Goal: Information Seeking & Learning: Compare options

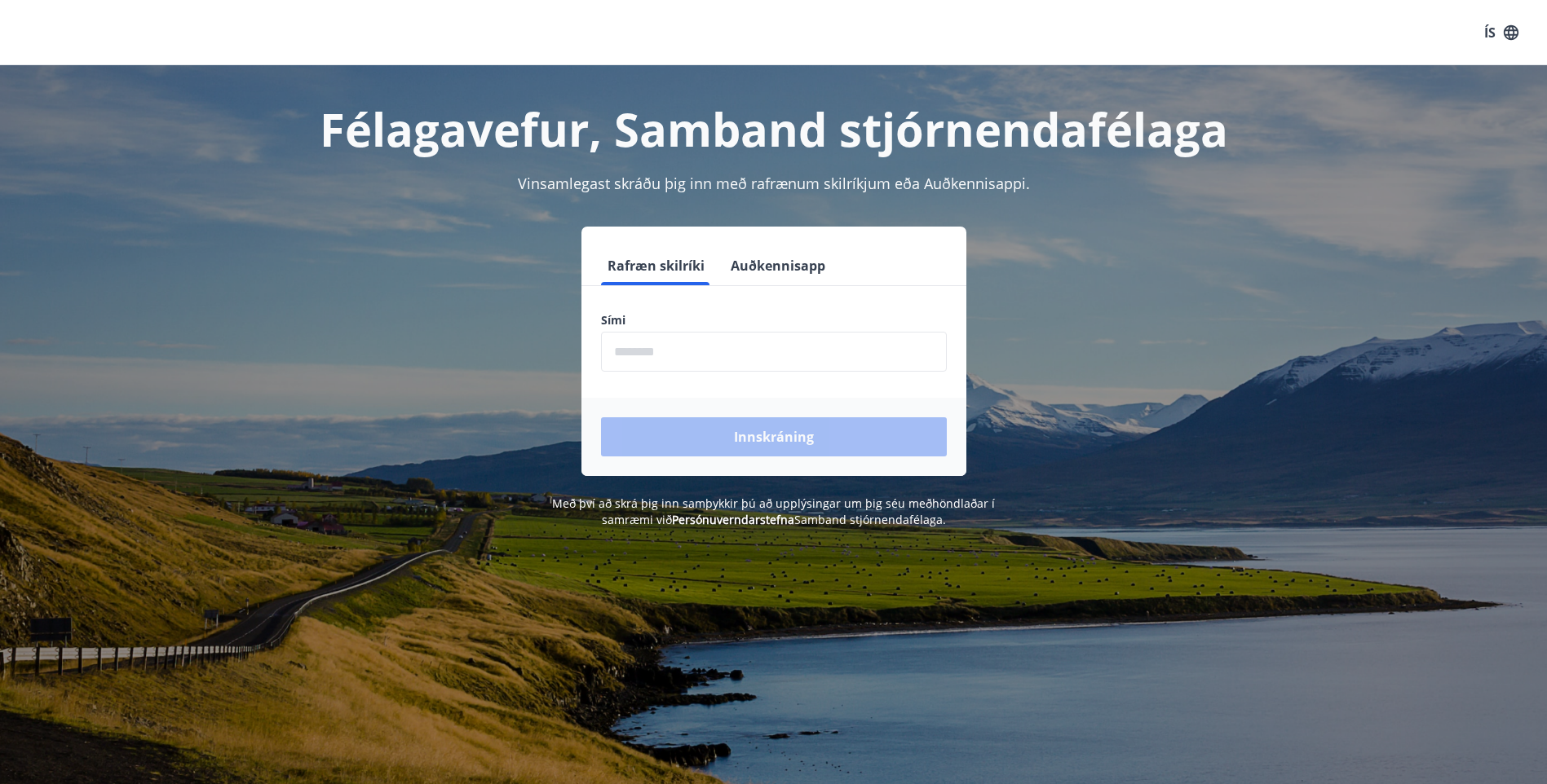
click at [655, 348] on input "phone" at bounding box center [774, 352] width 346 height 39
type input "********"
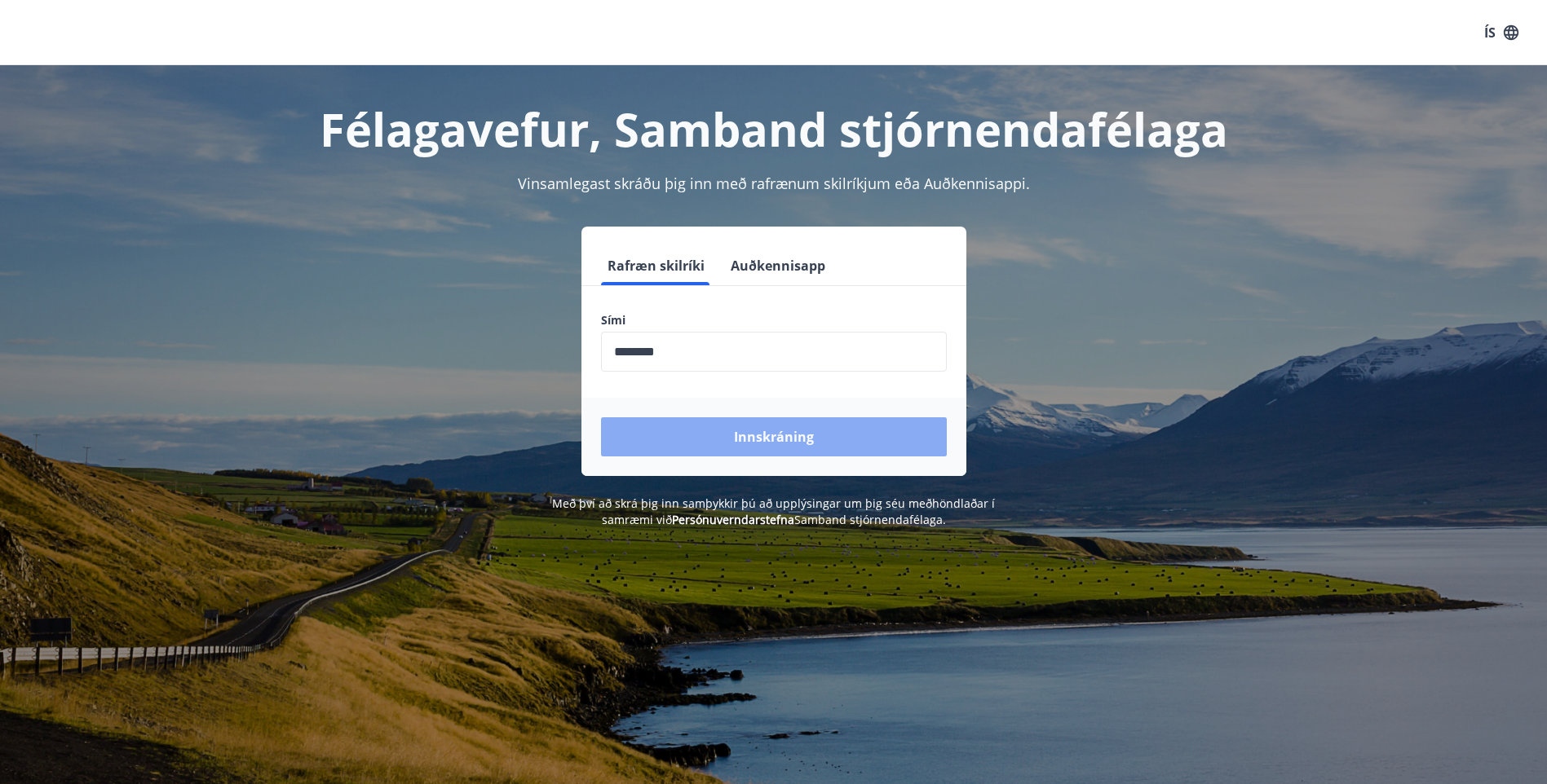
click at [765, 436] on button "Innskráning" at bounding box center [774, 437] width 346 height 39
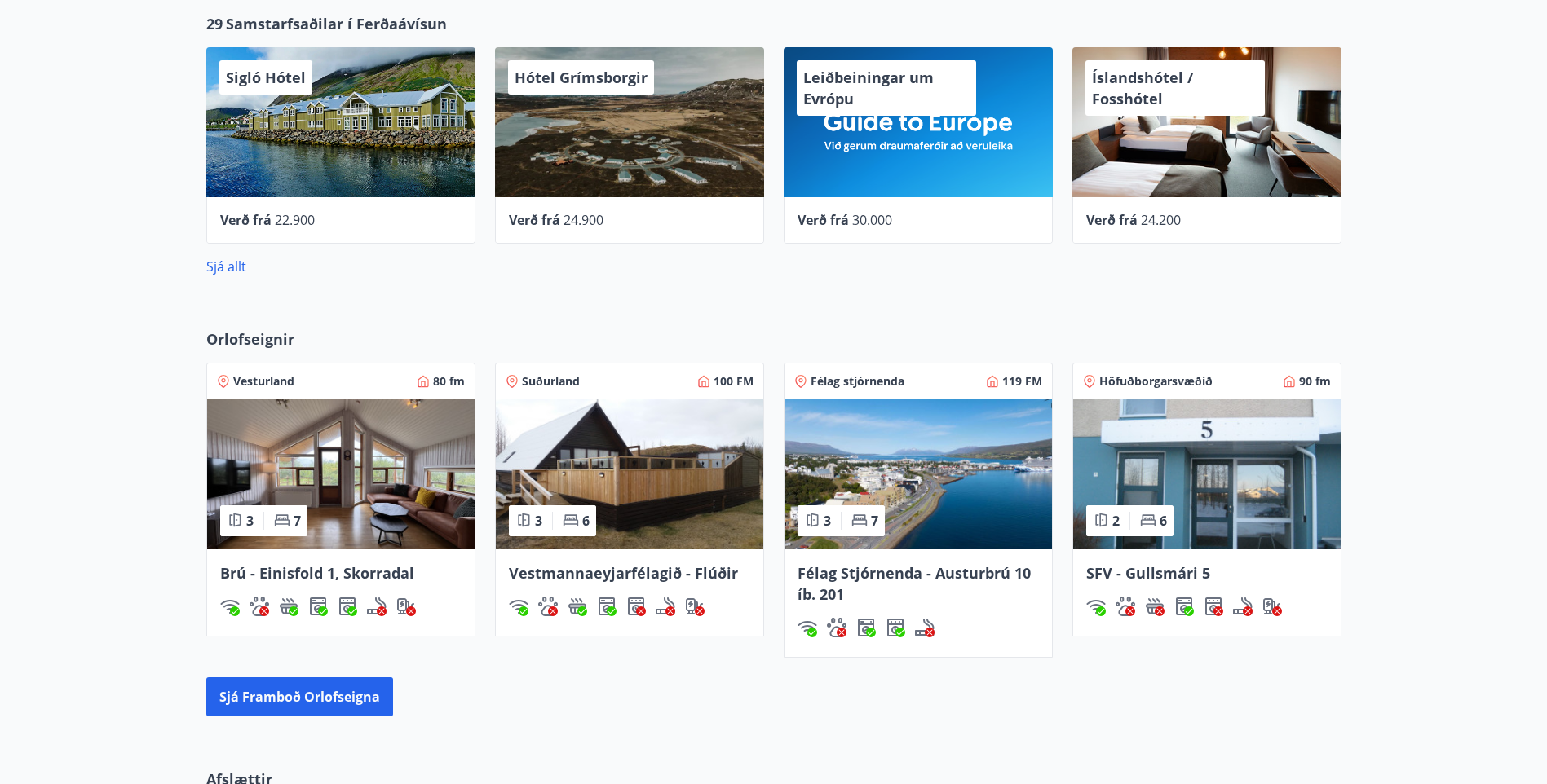
scroll to position [815, 0]
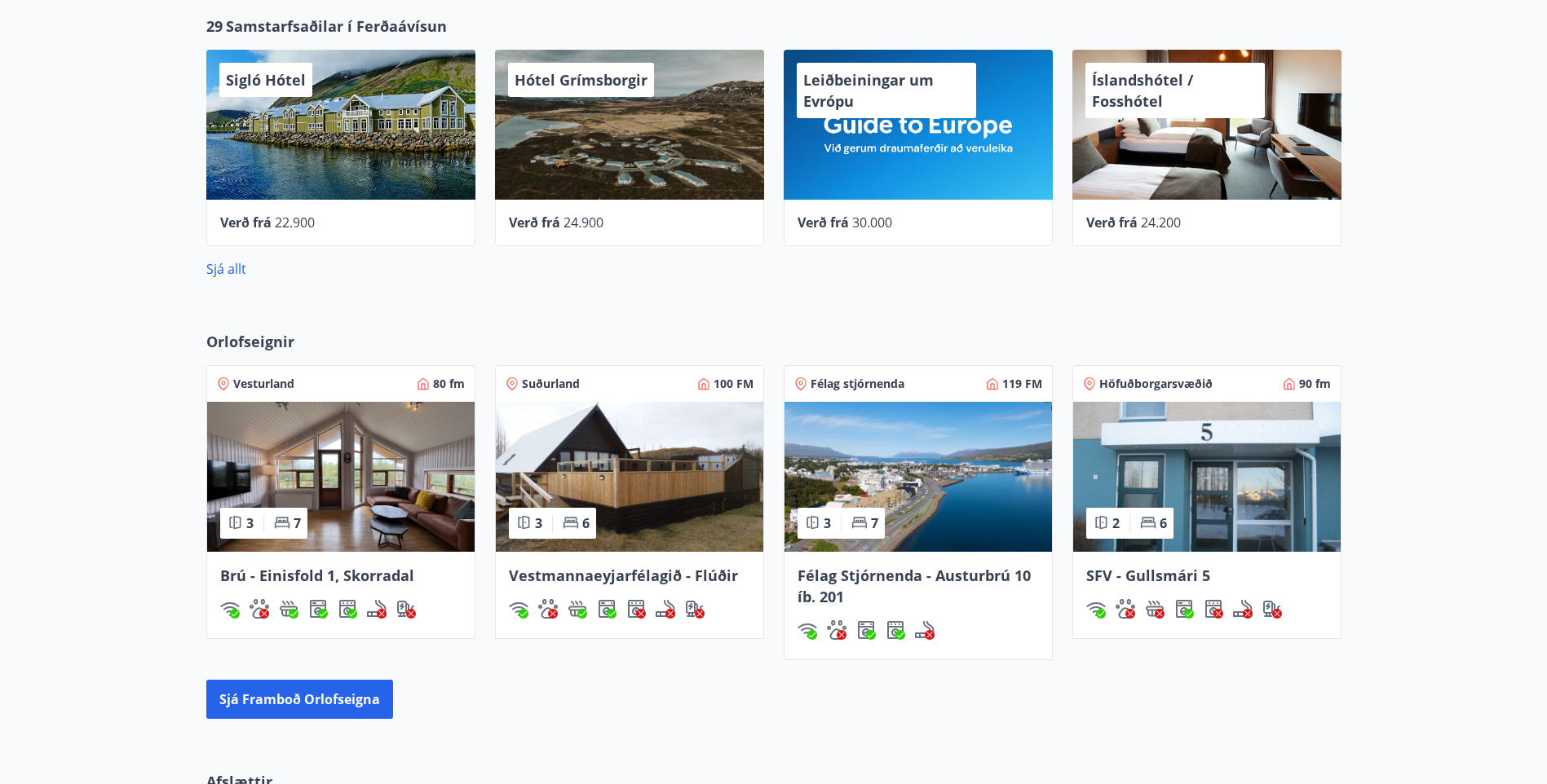
click at [625, 484] on img at bounding box center [629, 478] width 267 height 150
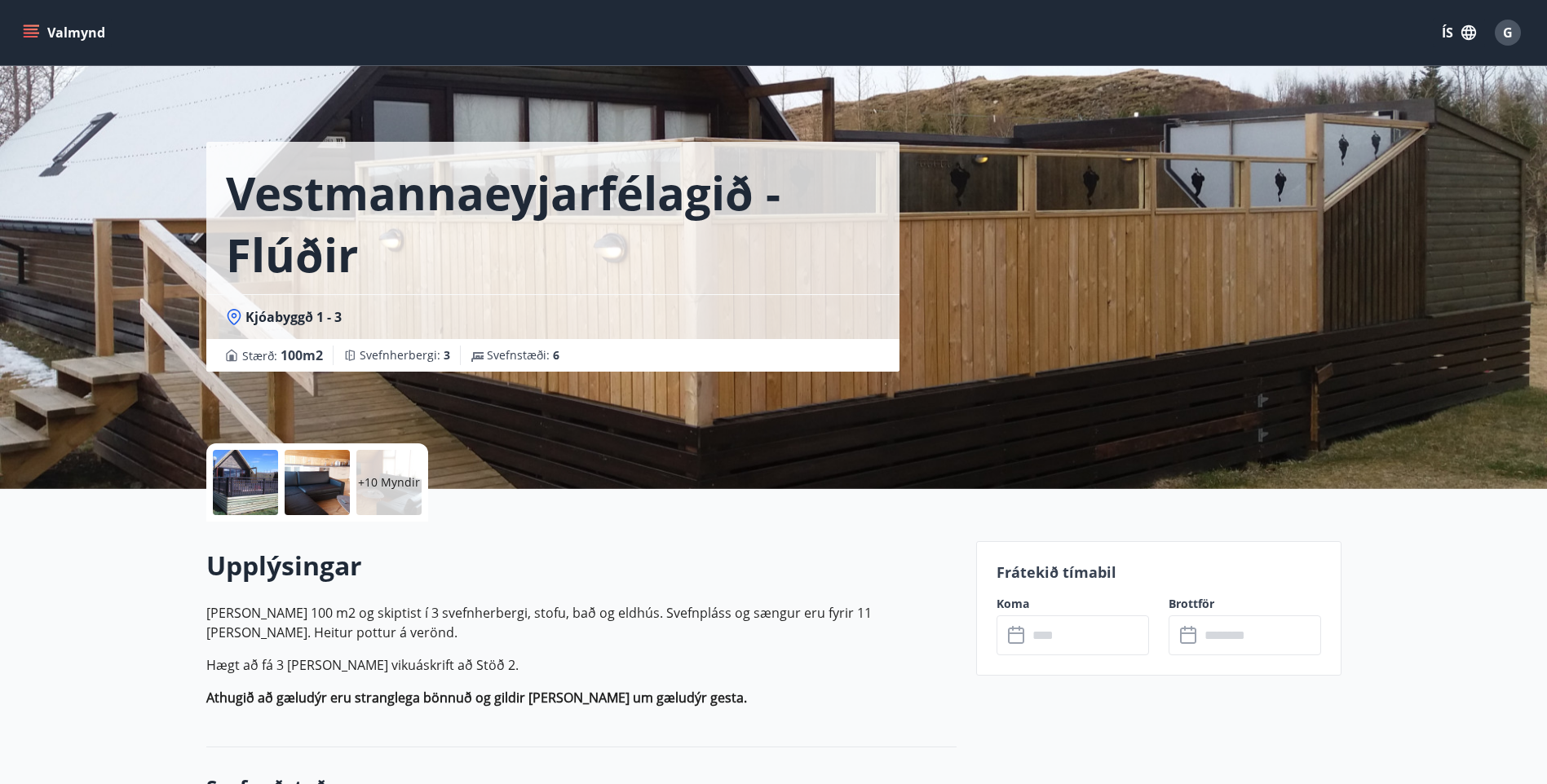
click at [389, 484] on p "+10 Myndir" at bounding box center [389, 482] width 62 height 16
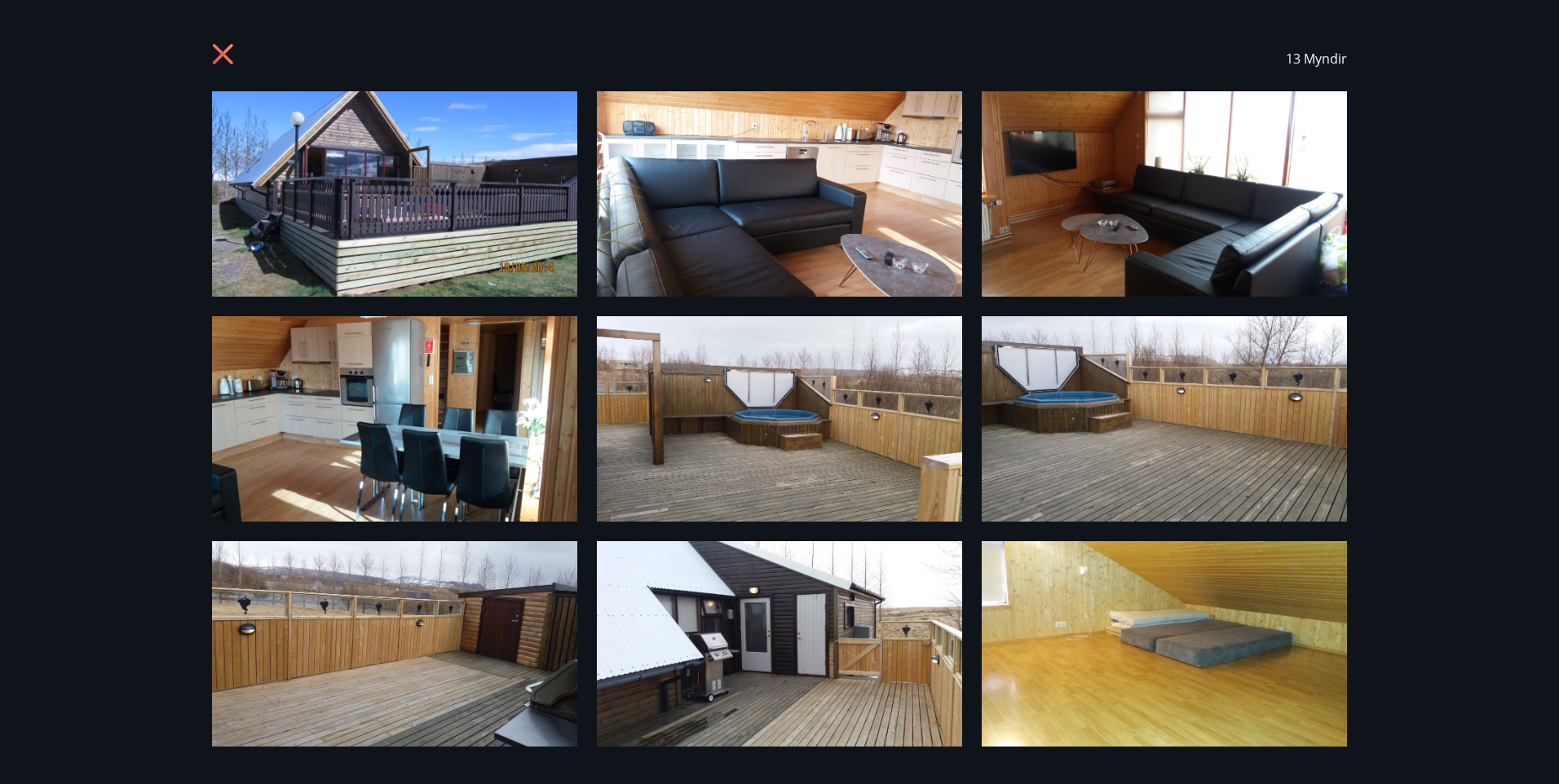
click at [222, 55] on icon at bounding box center [223, 55] width 4 height 4
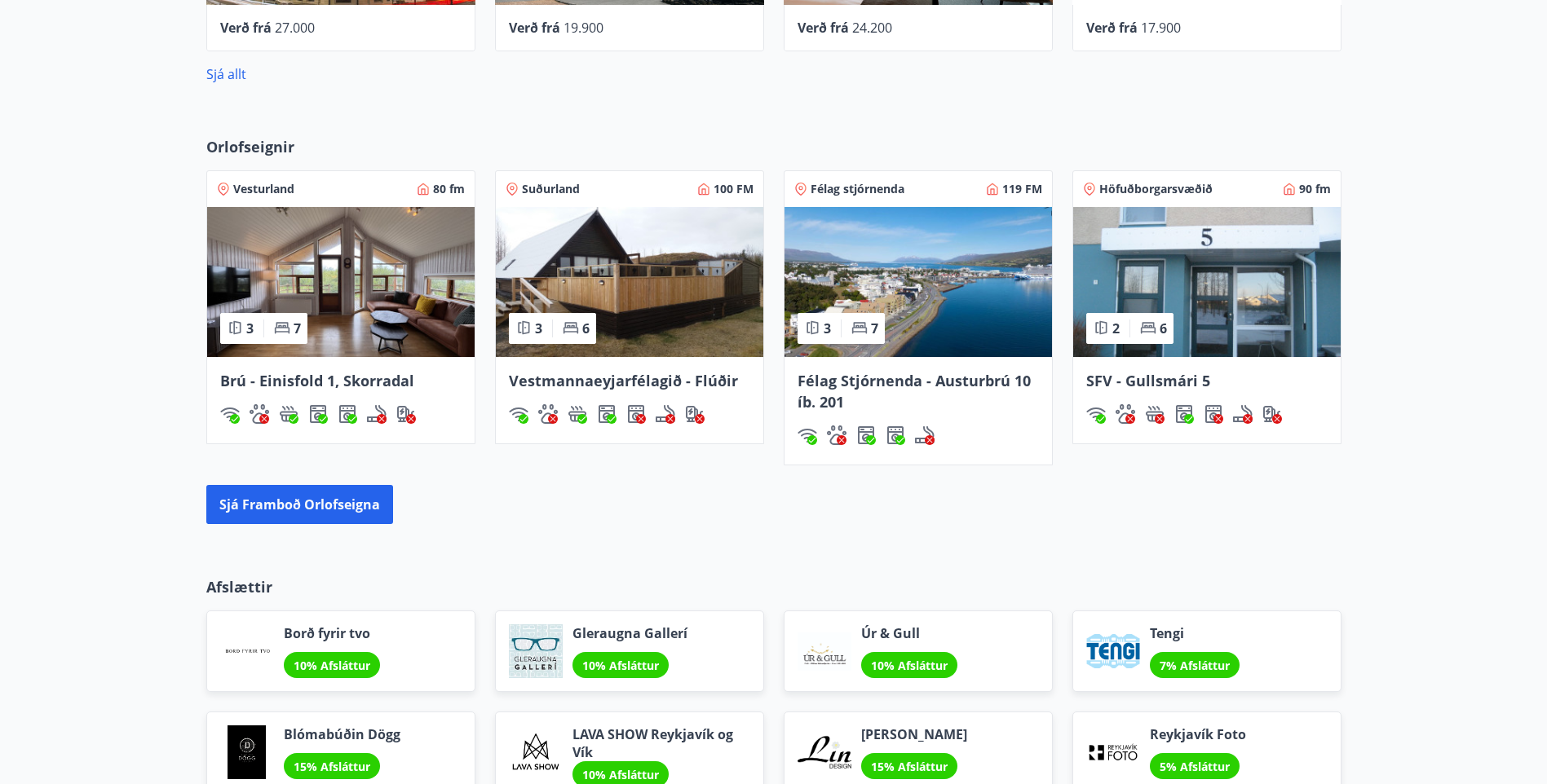
scroll to position [972, 0]
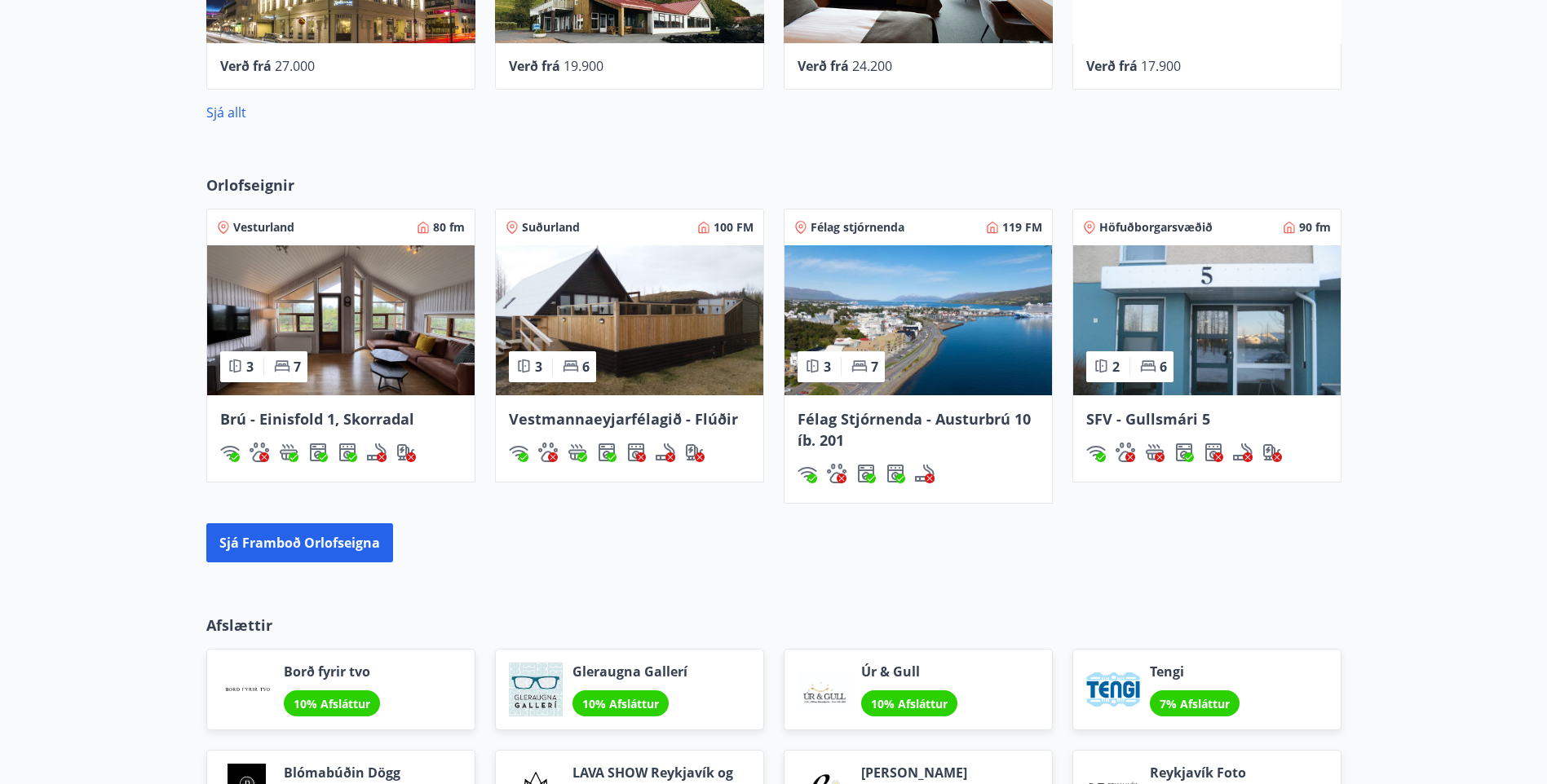
click at [934, 337] on img at bounding box center [918, 321] width 267 height 150
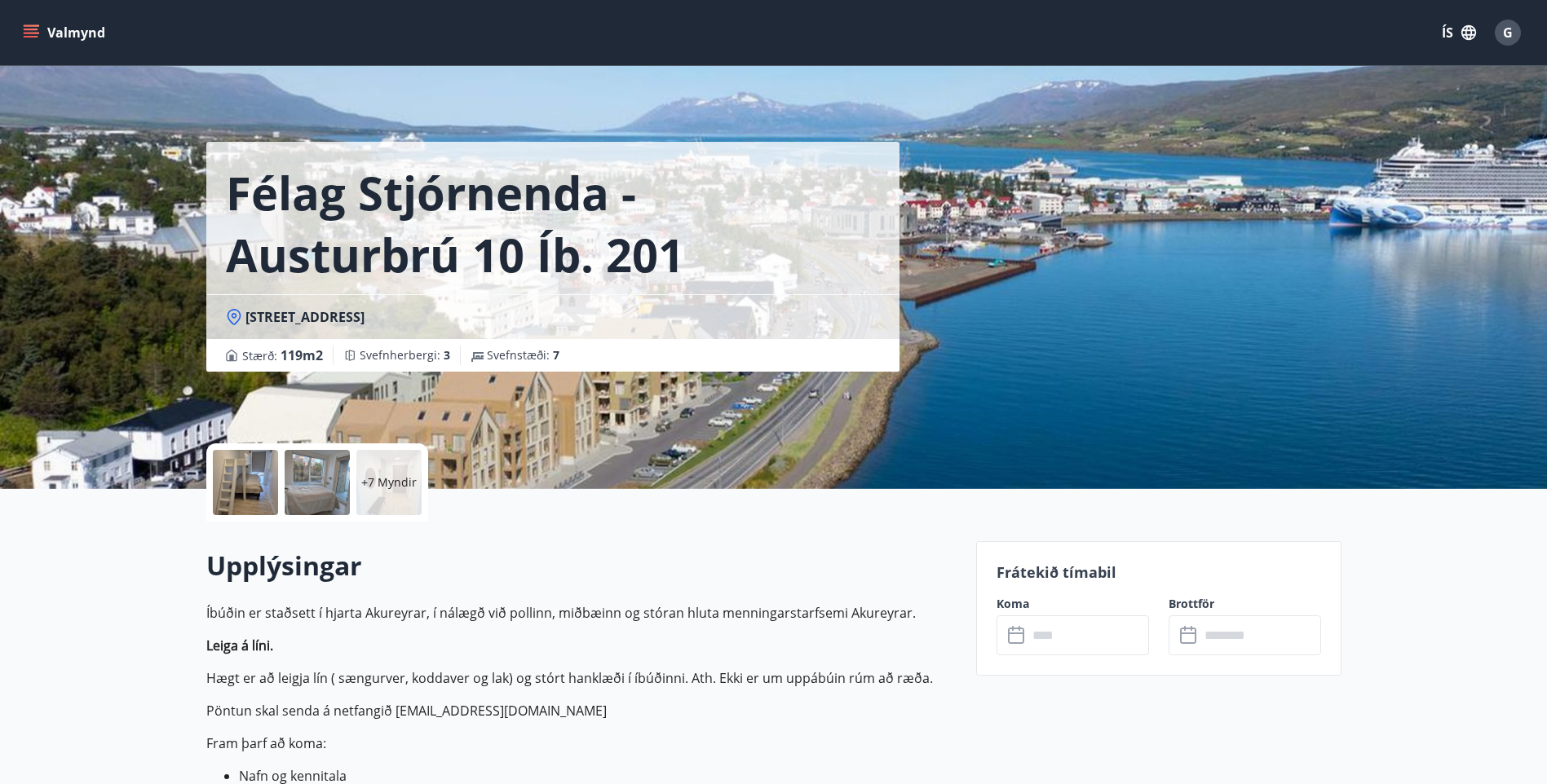
click at [389, 480] on p "+7 Myndir" at bounding box center [388, 482] width 55 height 16
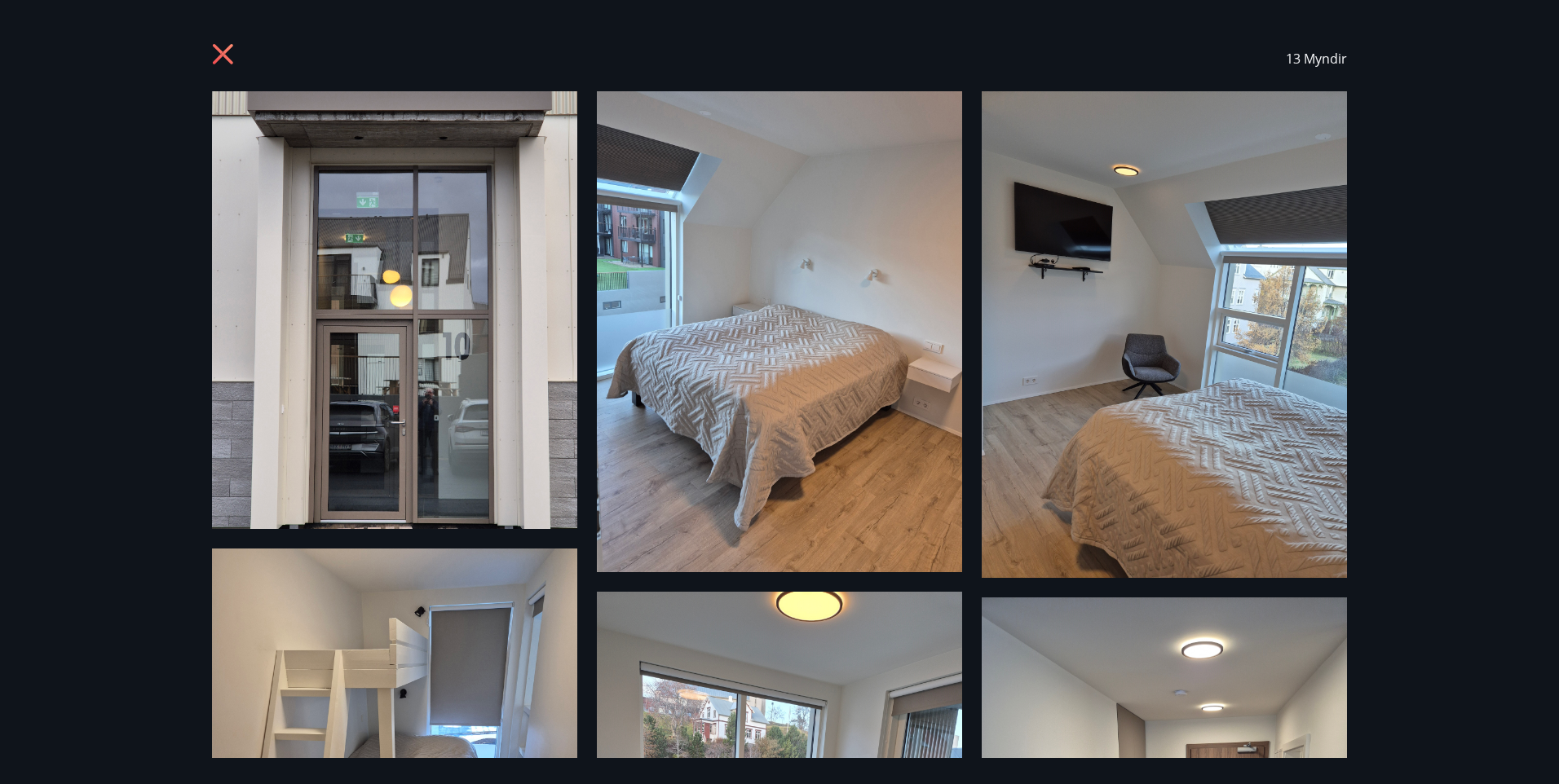
click at [224, 55] on icon at bounding box center [223, 55] width 4 height 4
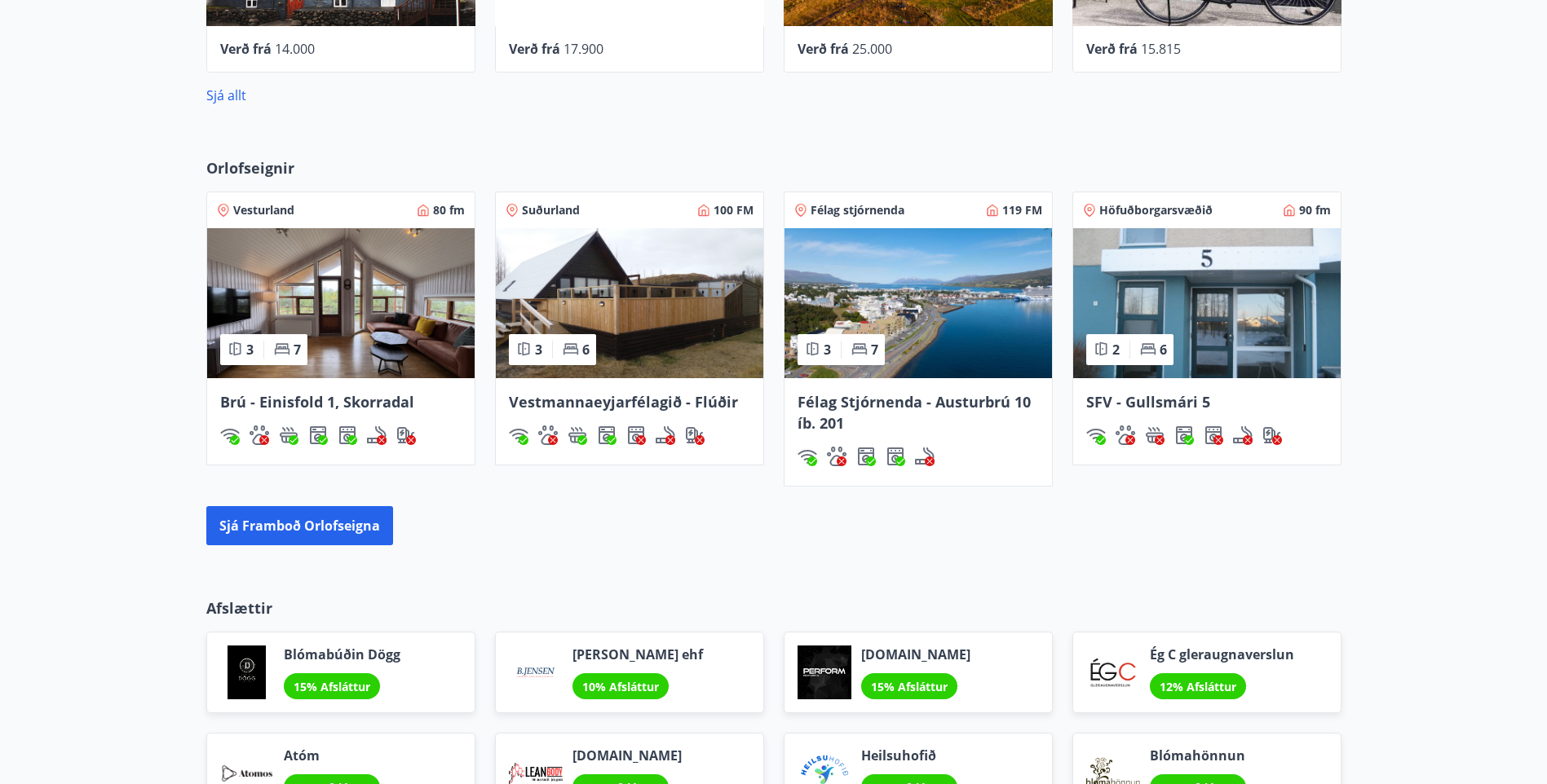
scroll to position [992, 0]
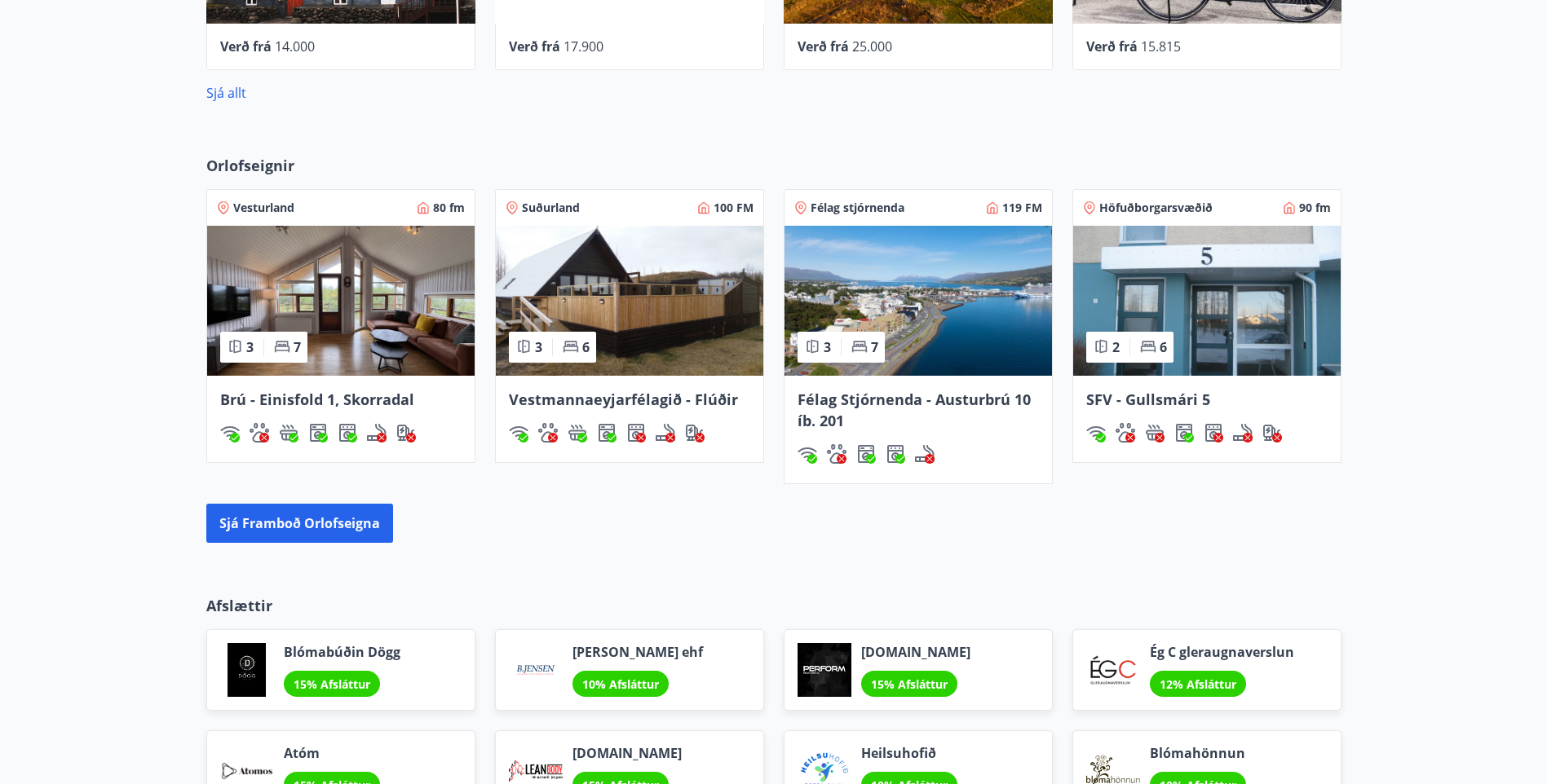
click at [343, 312] on img at bounding box center [340, 301] width 267 height 150
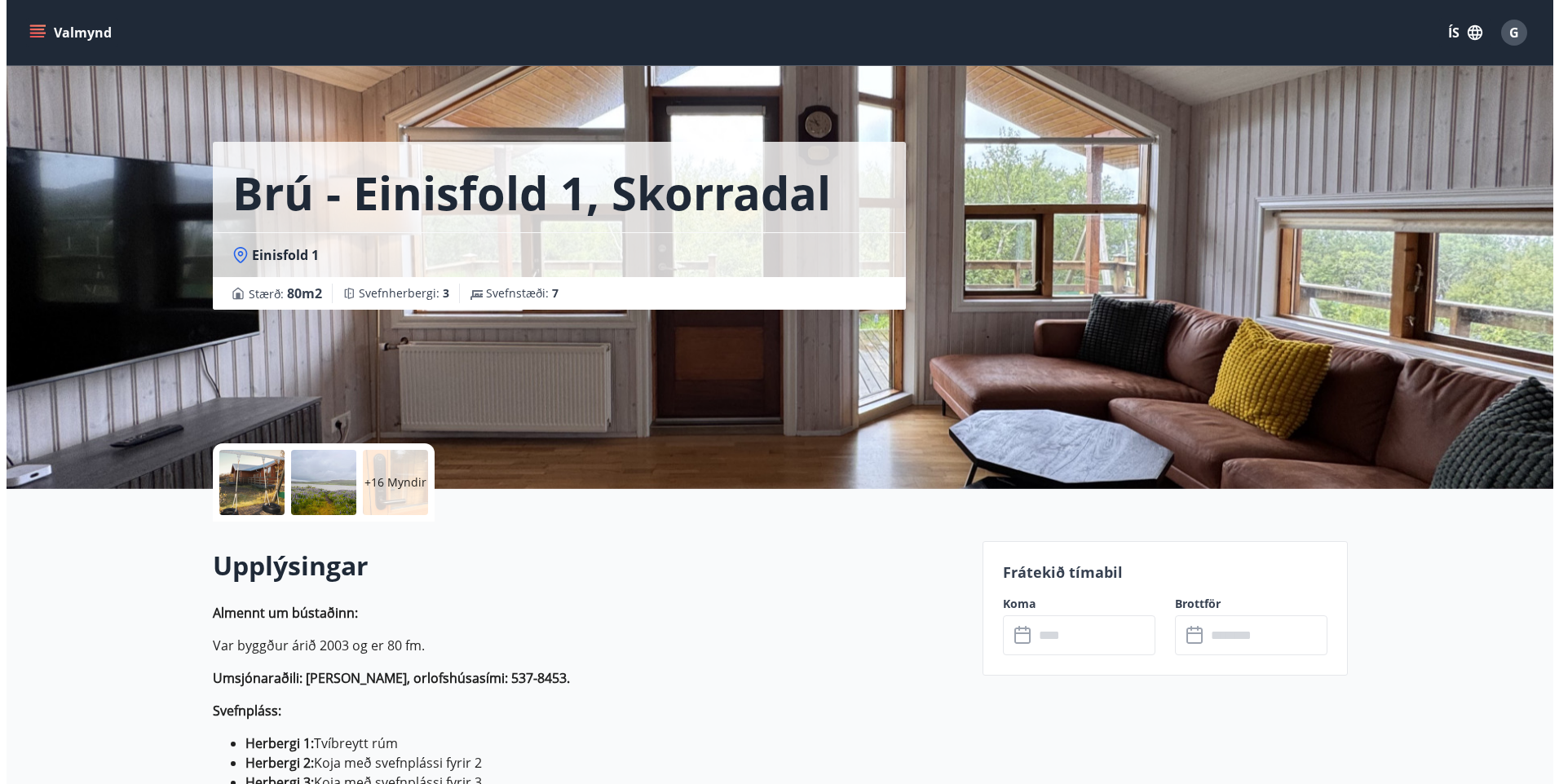
scroll to position [82, 0]
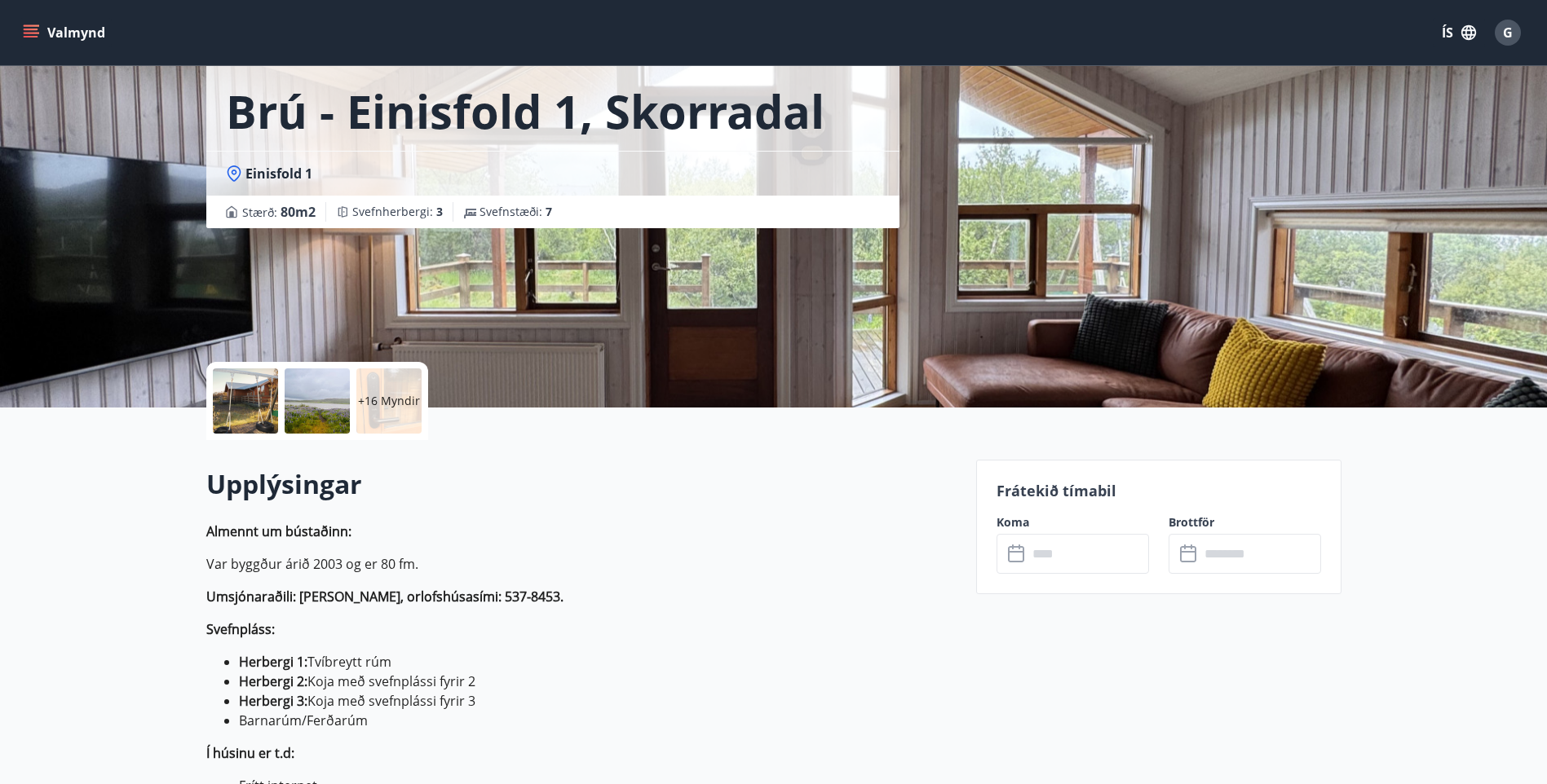
click at [390, 399] on p "+16 Myndir" at bounding box center [389, 400] width 62 height 16
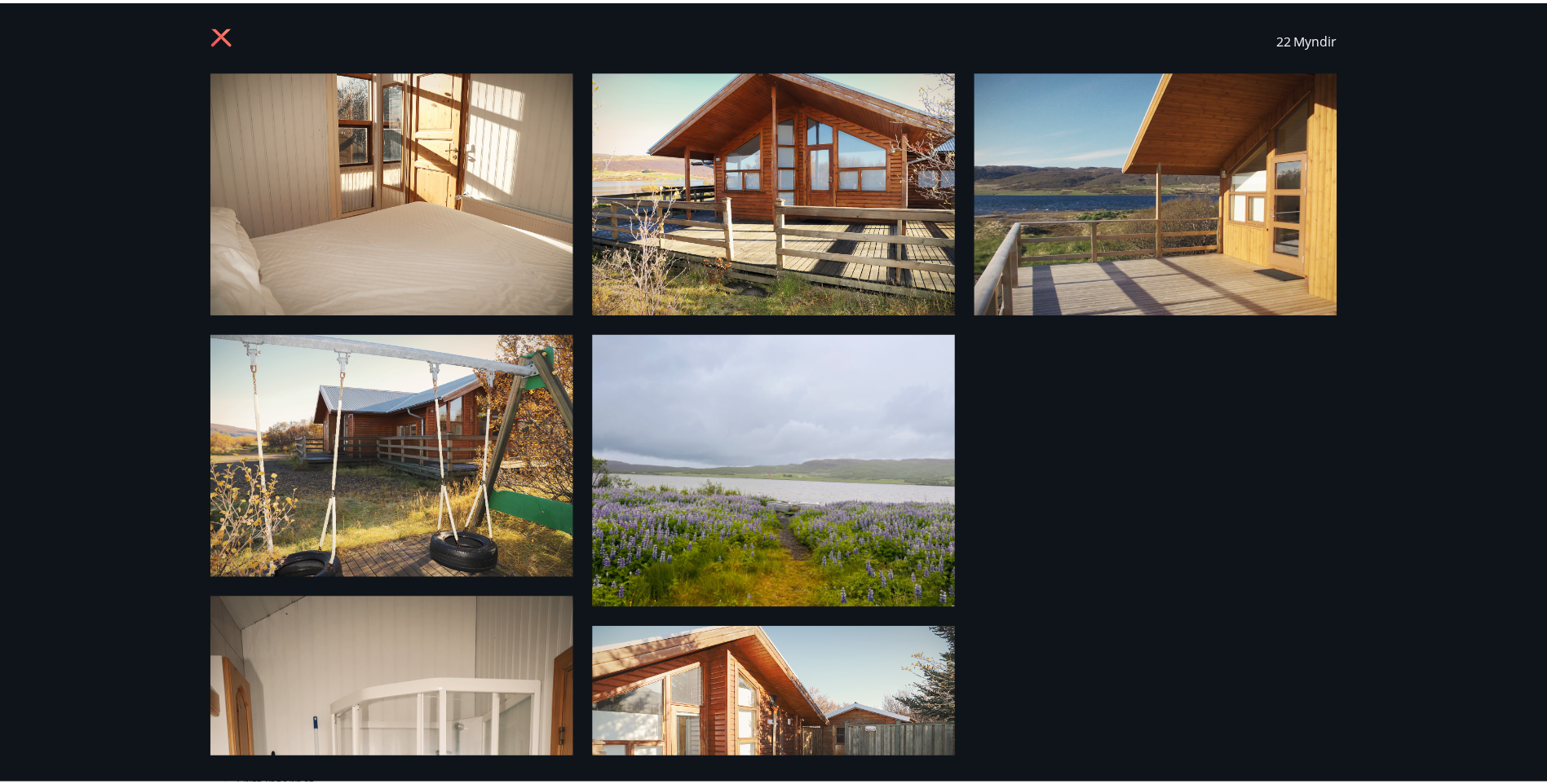
scroll to position [0, 0]
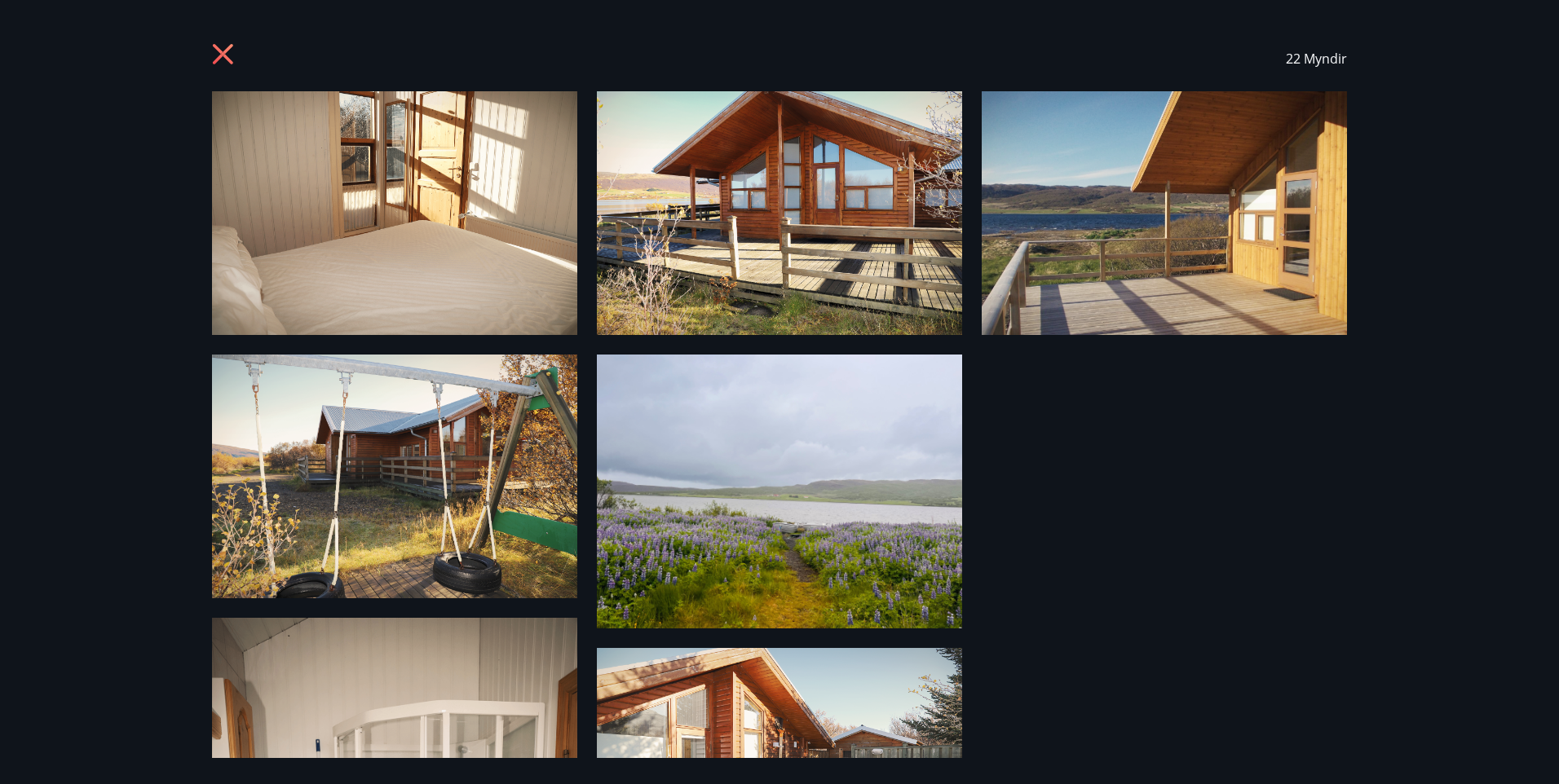
click at [223, 53] on icon at bounding box center [223, 55] width 21 height 21
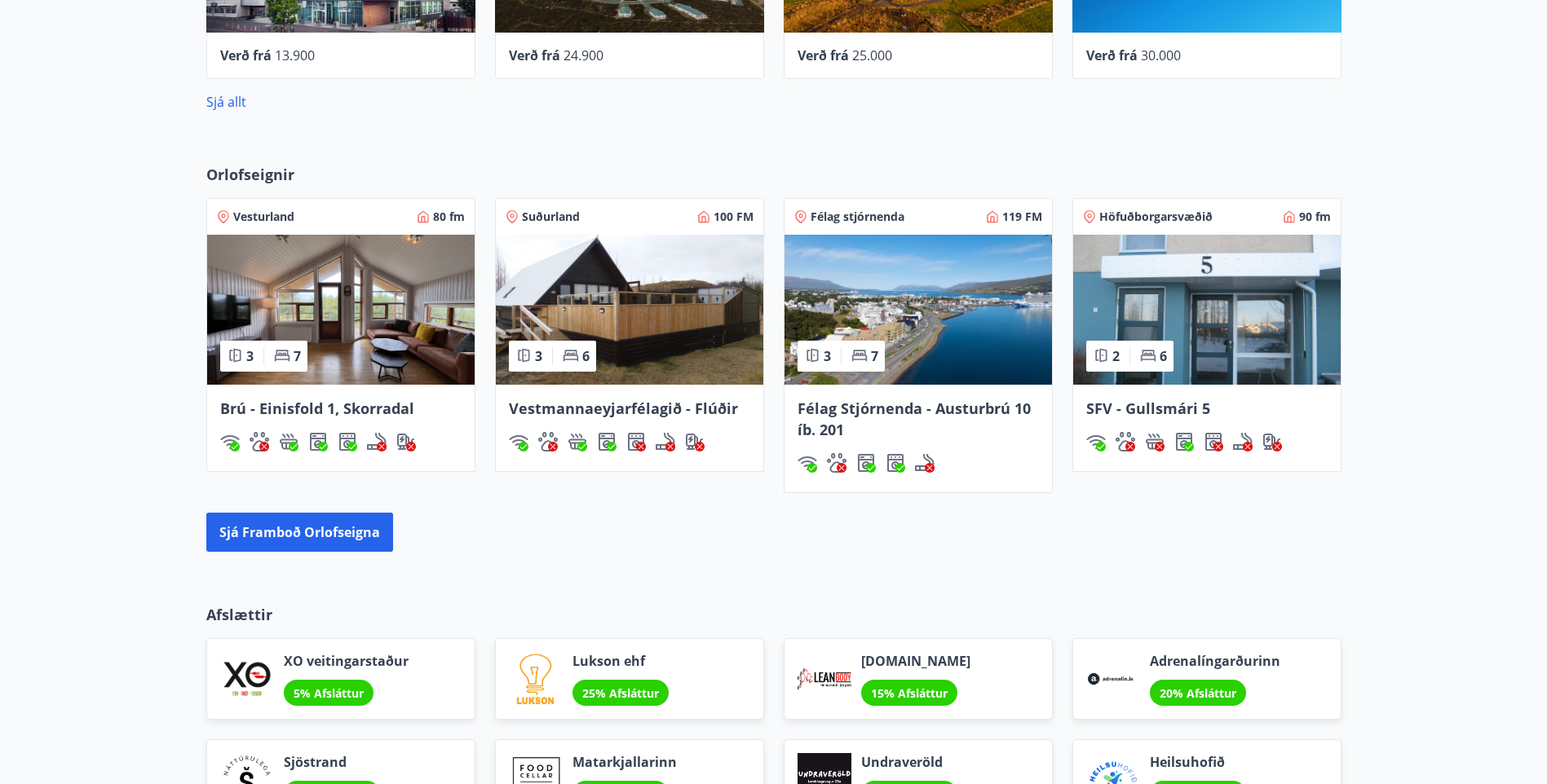
scroll to position [1092, 0]
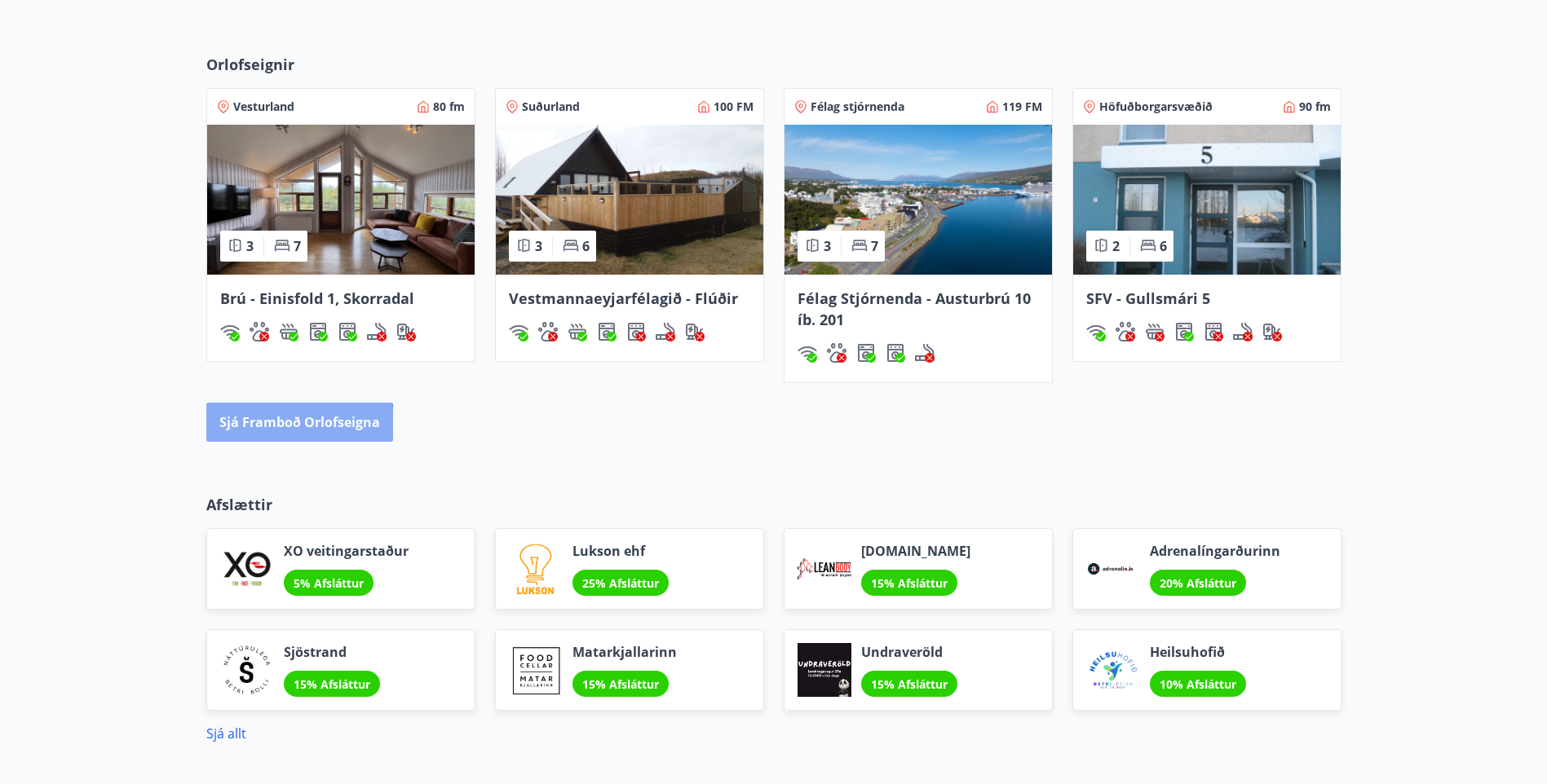
click at [292, 424] on button "Sjá framboð orlofseigna" at bounding box center [299, 422] width 187 height 39
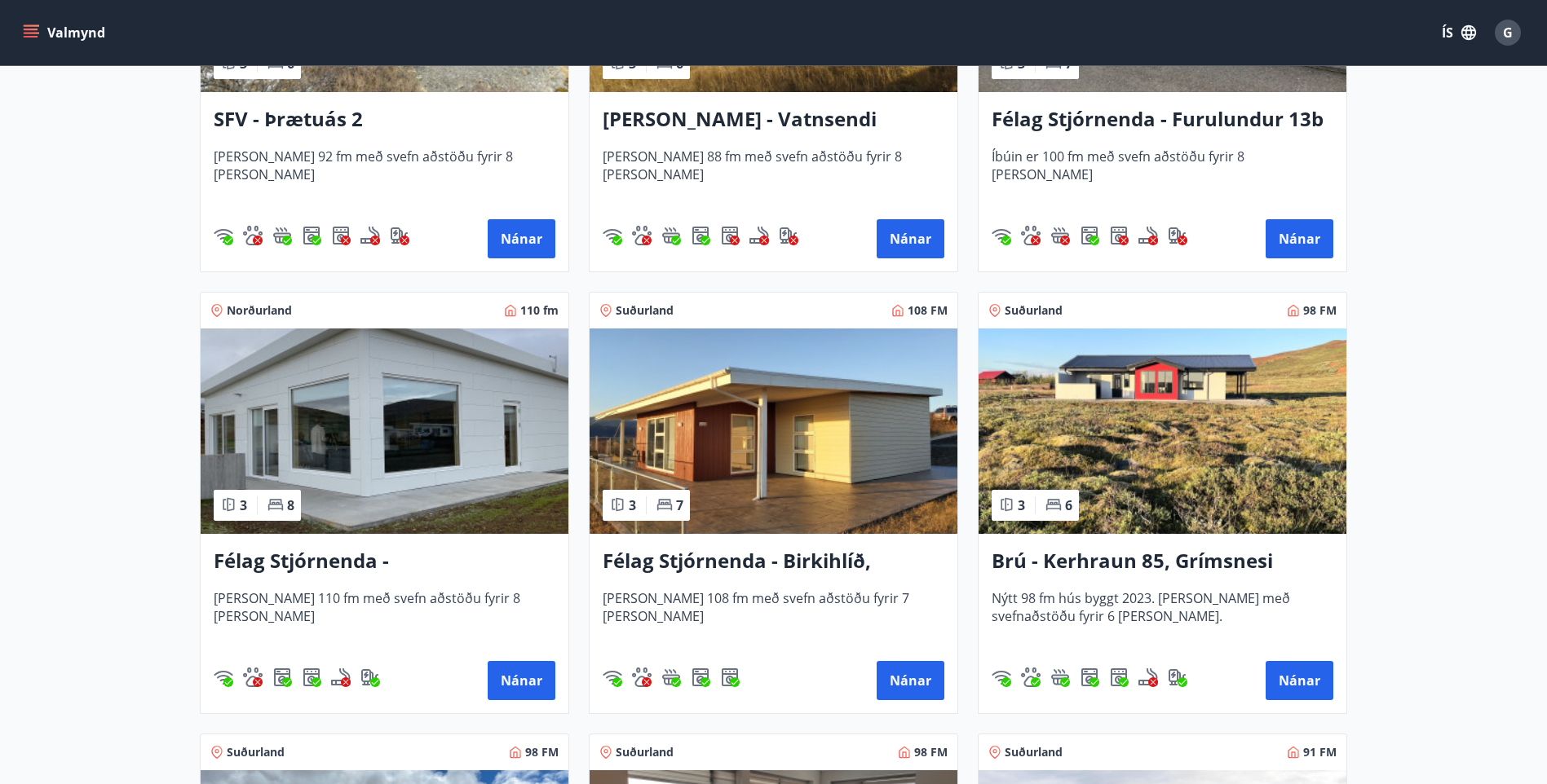
scroll to position [3179, 0]
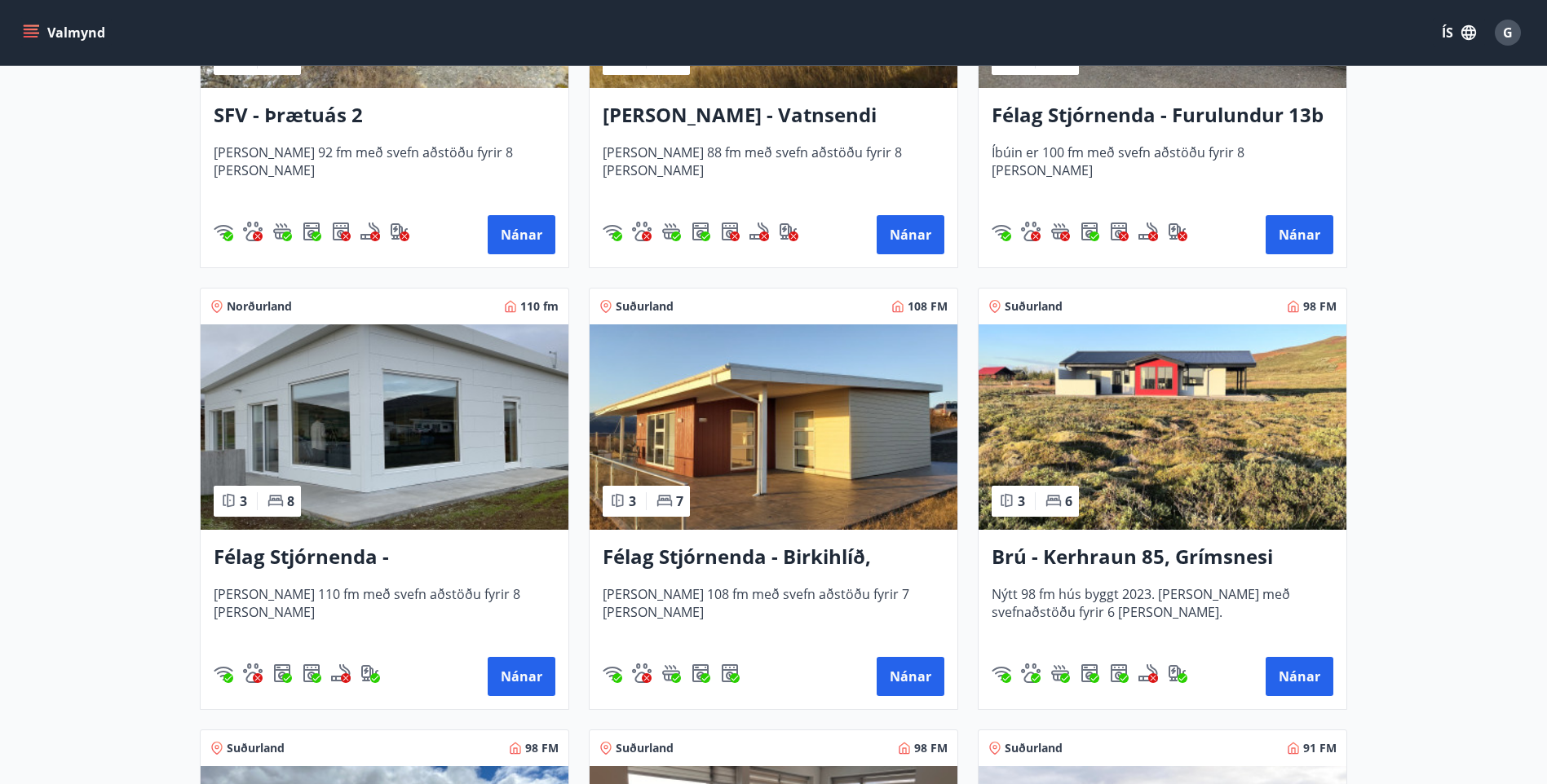
click at [1176, 378] on img at bounding box center [1162, 427] width 368 height 206
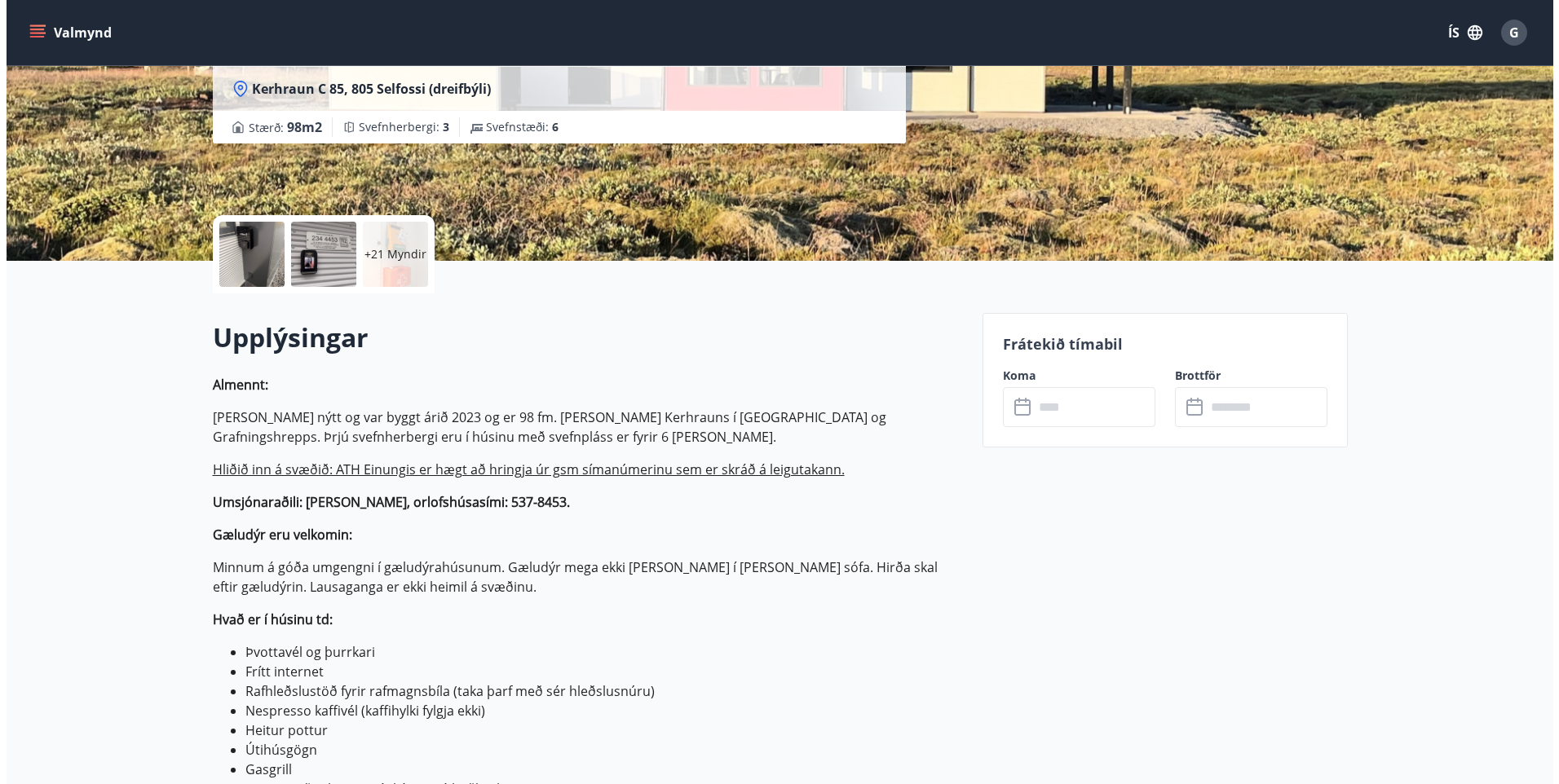
scroll to position [244, 0]
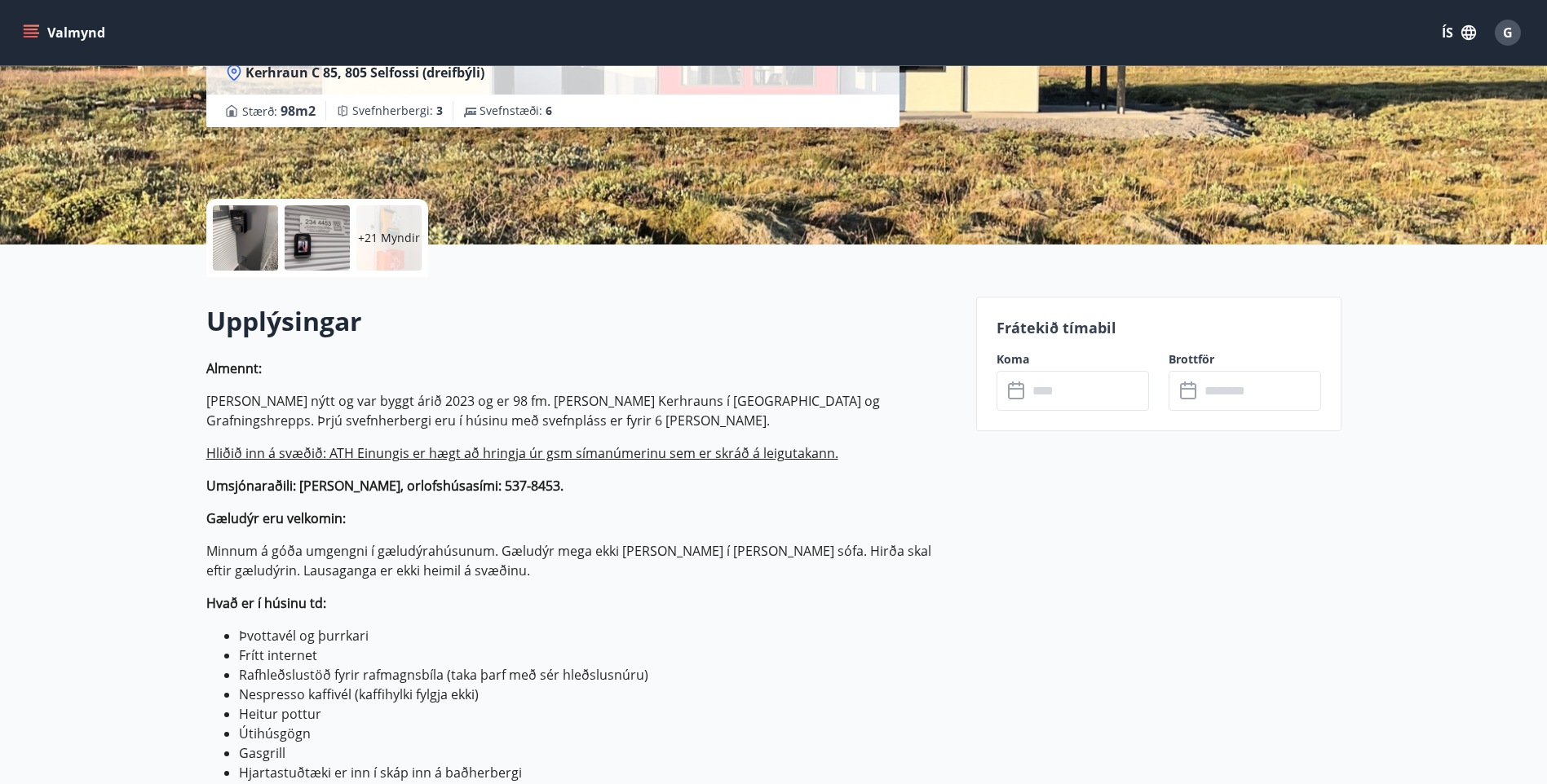
click at [389, 239] on p "+21 Myndir" at bounding box center [389, 238] width 62 height 16
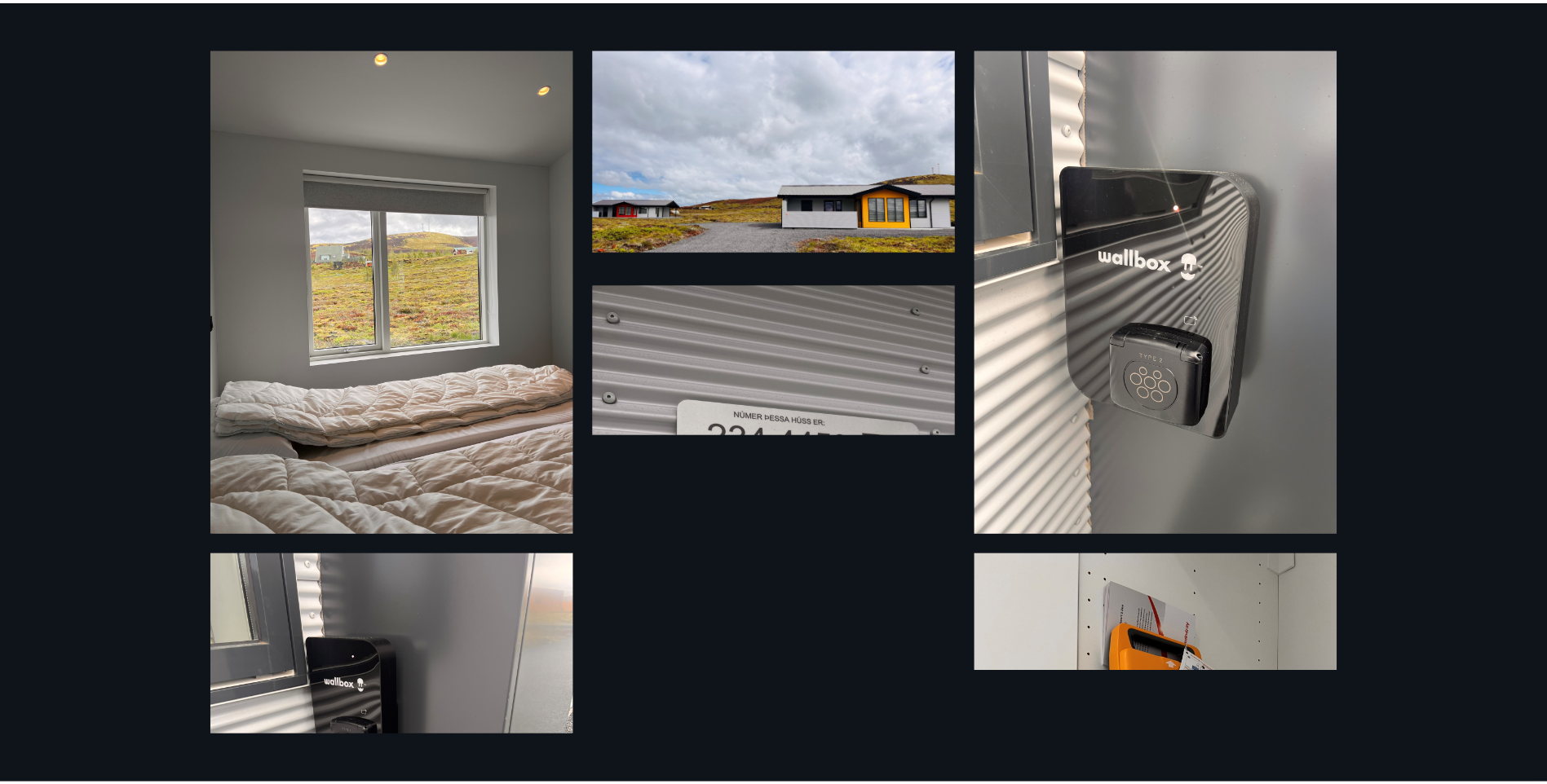
scroll to position [0, 0]
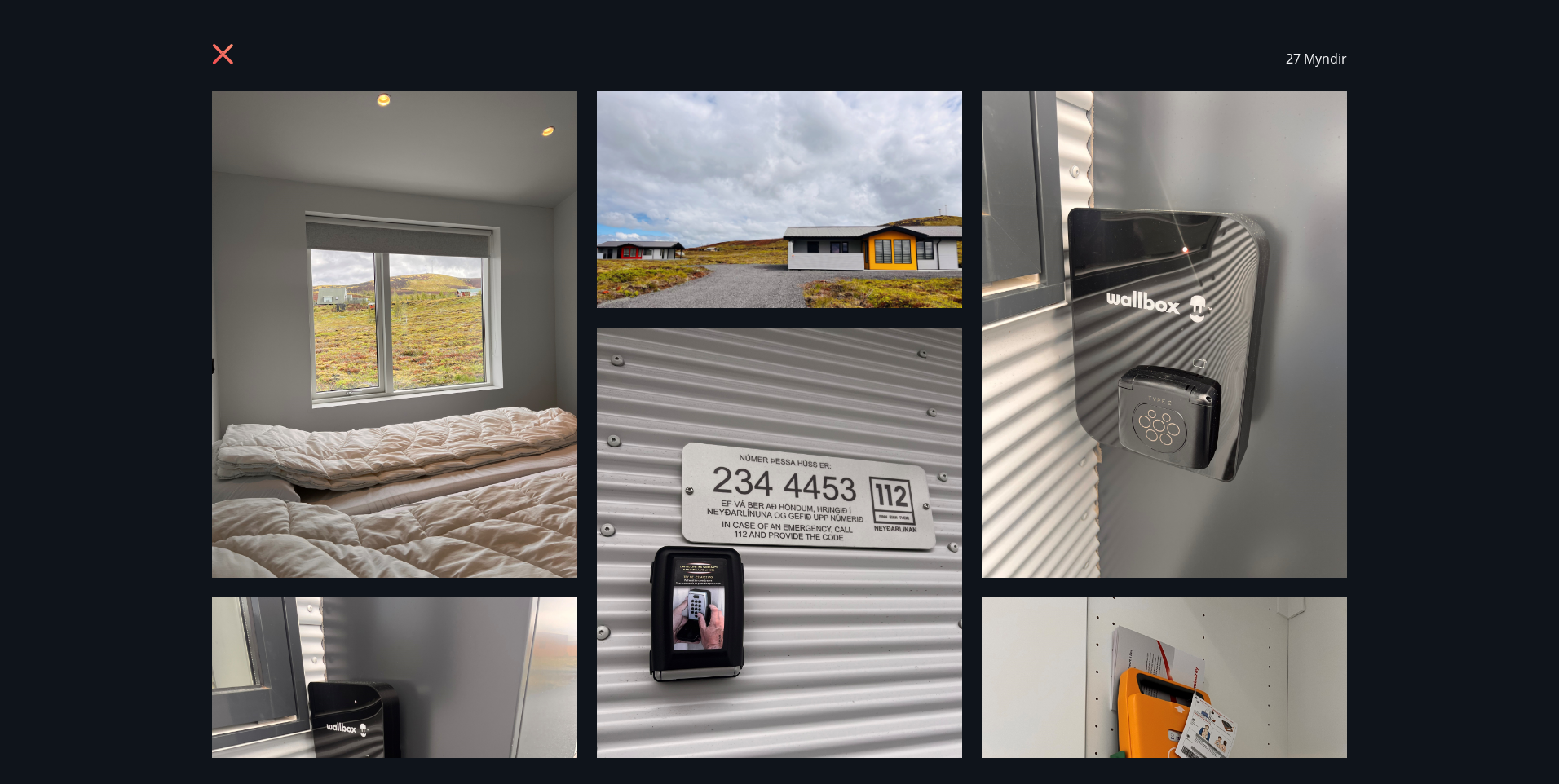
click at [224, 54] on icon at bounding box center [223, 55] width 4 height 4
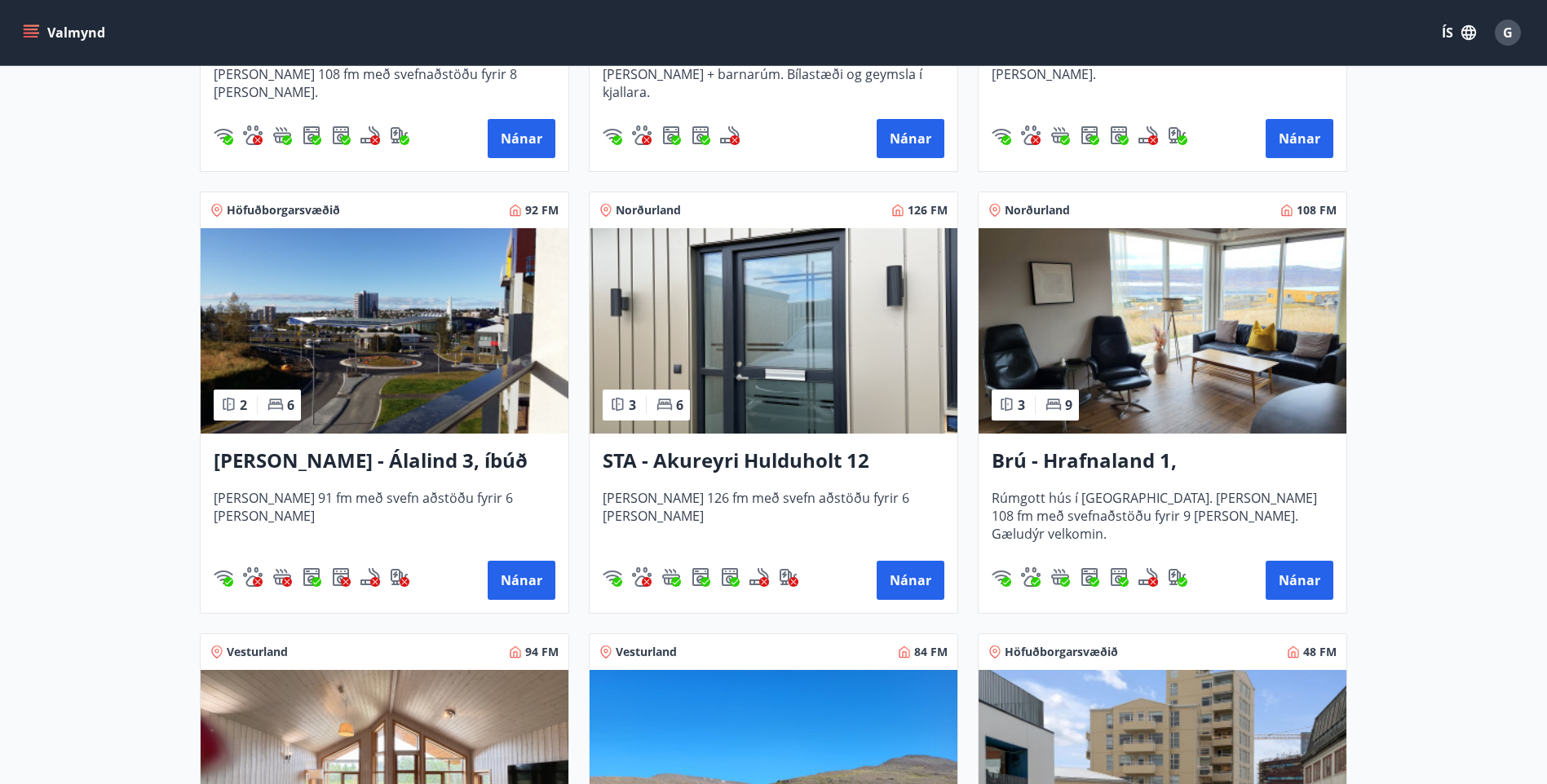
scroll to position [652, 0]
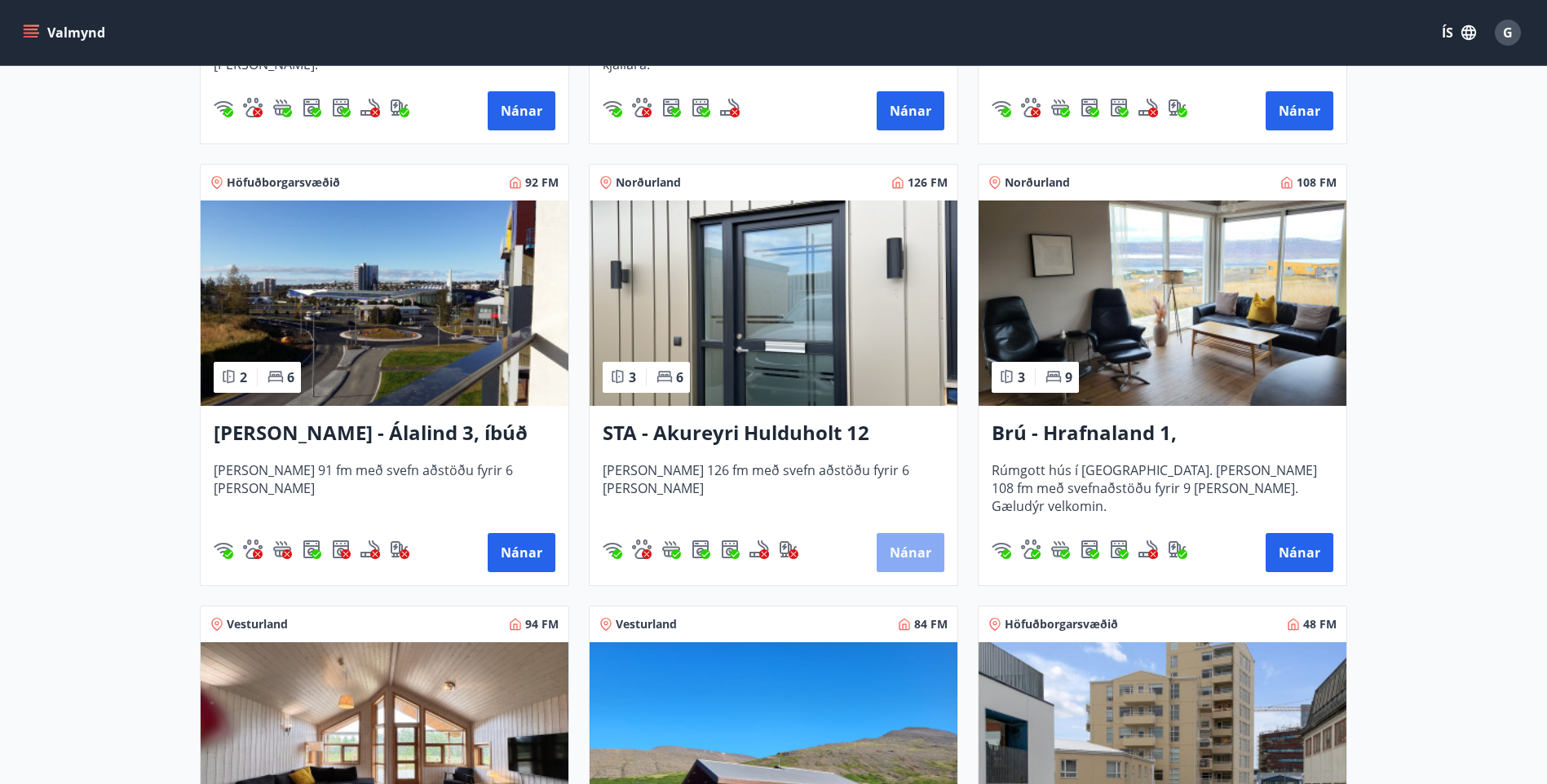
click at [917, 548] on button "Nánar" at bounding box center [910, 553] width 68 height 39
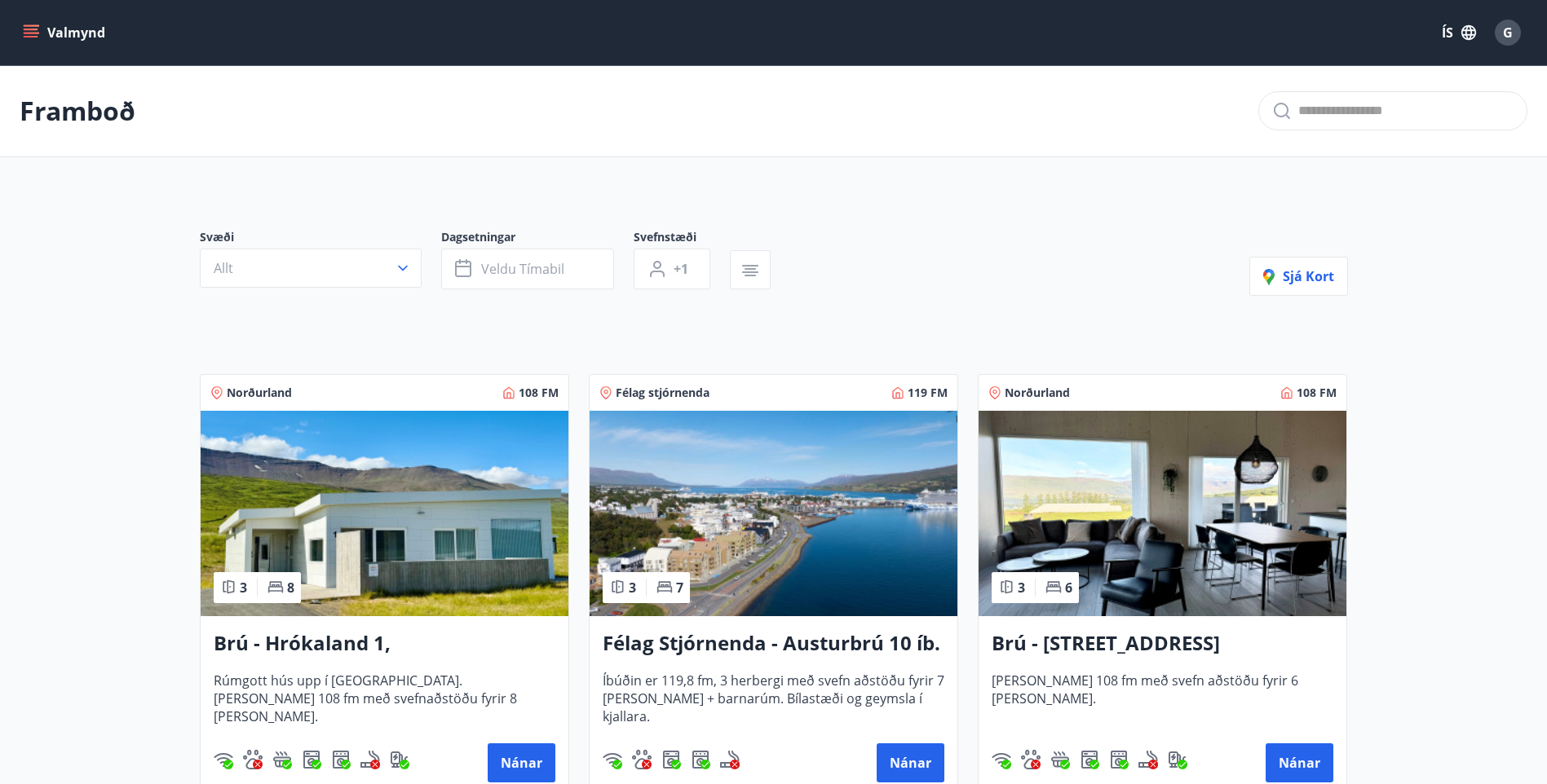
scroll to position [82, 0]
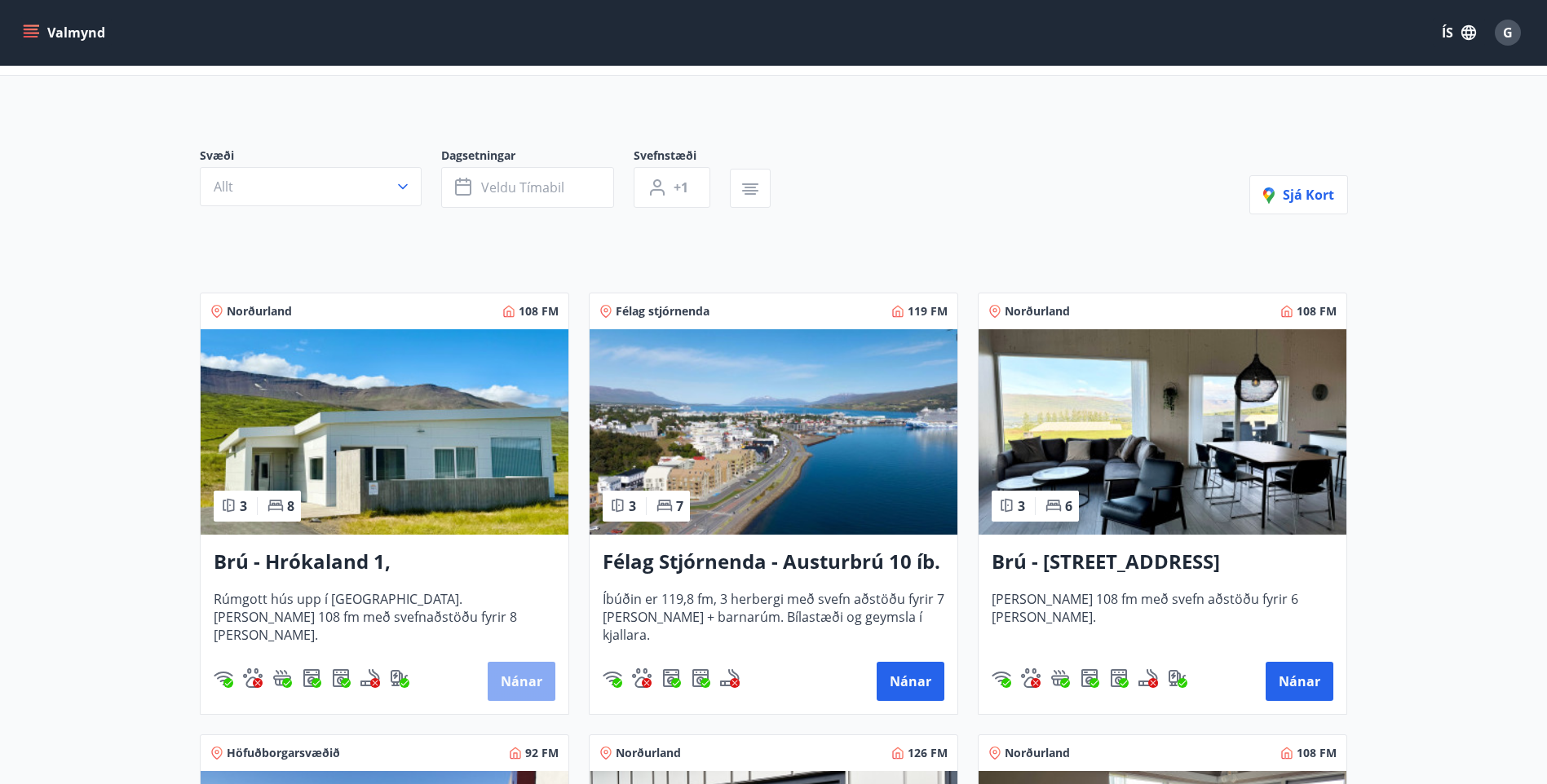
click at [518, 682] on button "Nánar" at bounding box center [522, 682] width 68 height 39
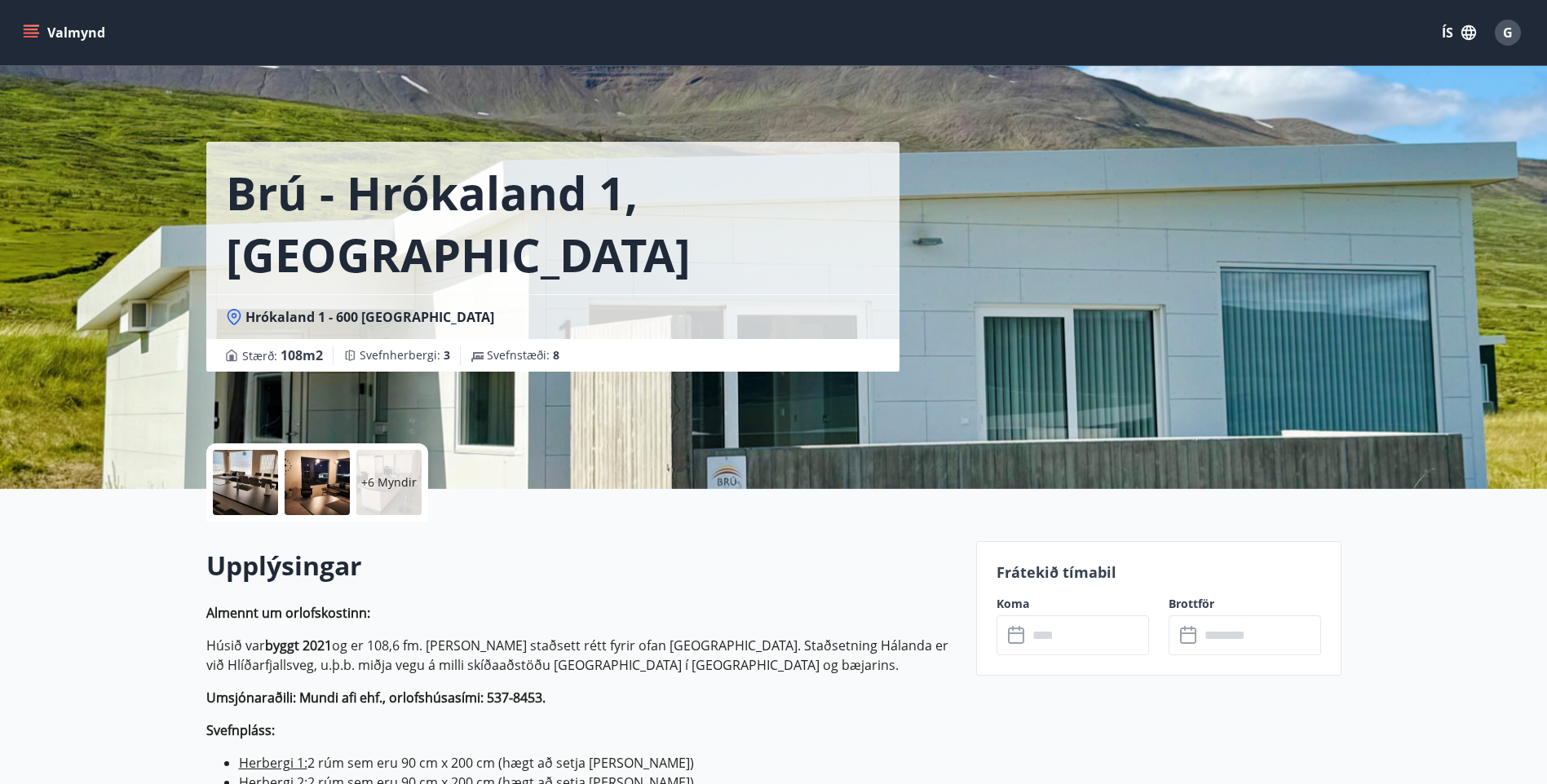
click at [395, 482] on p "+6 Myndir" at bounding box center [388, 482] width 55 height 16
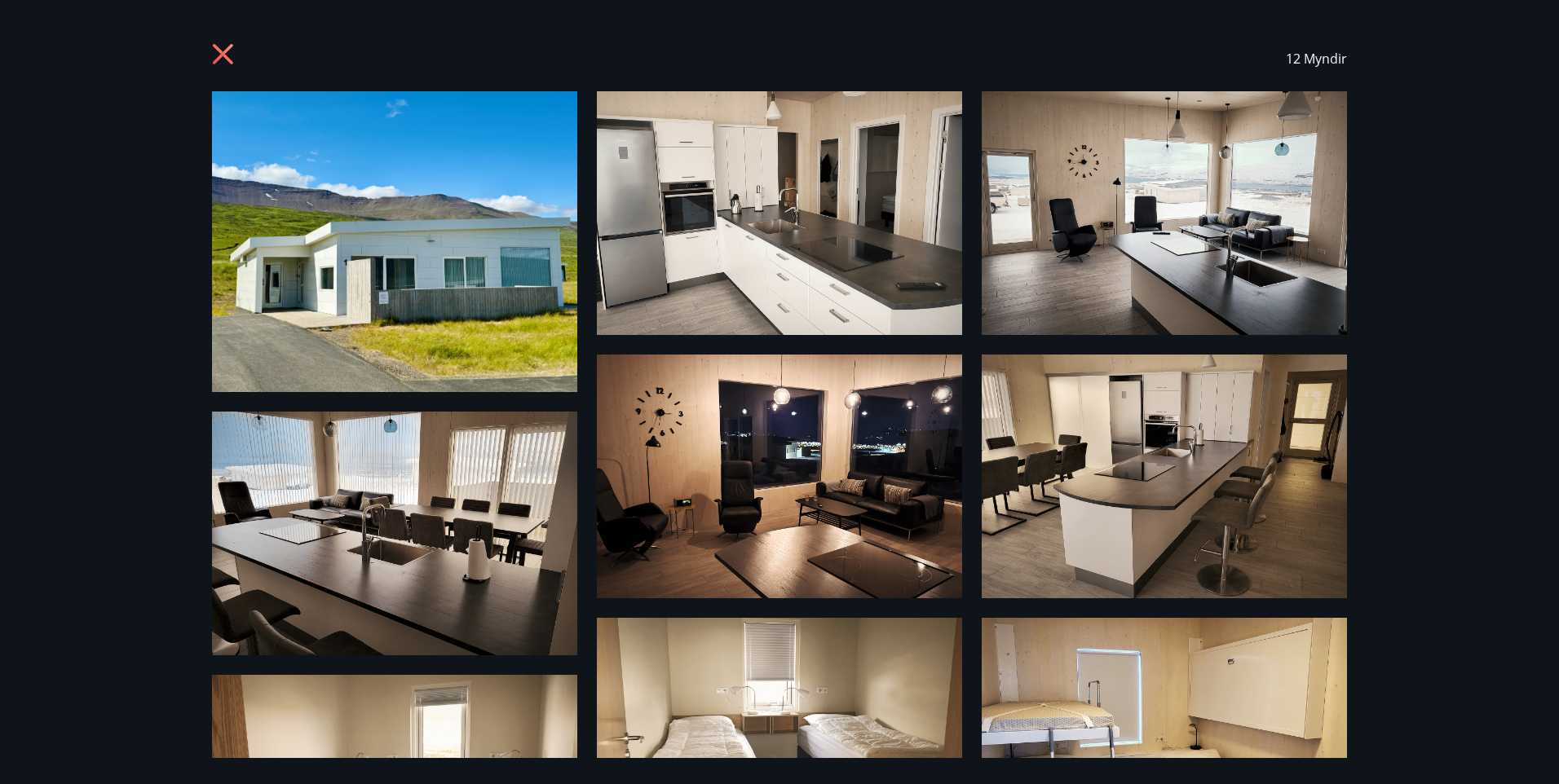
click at [222, 49] on icon at bounding box center [225, 56] width 26 height 26
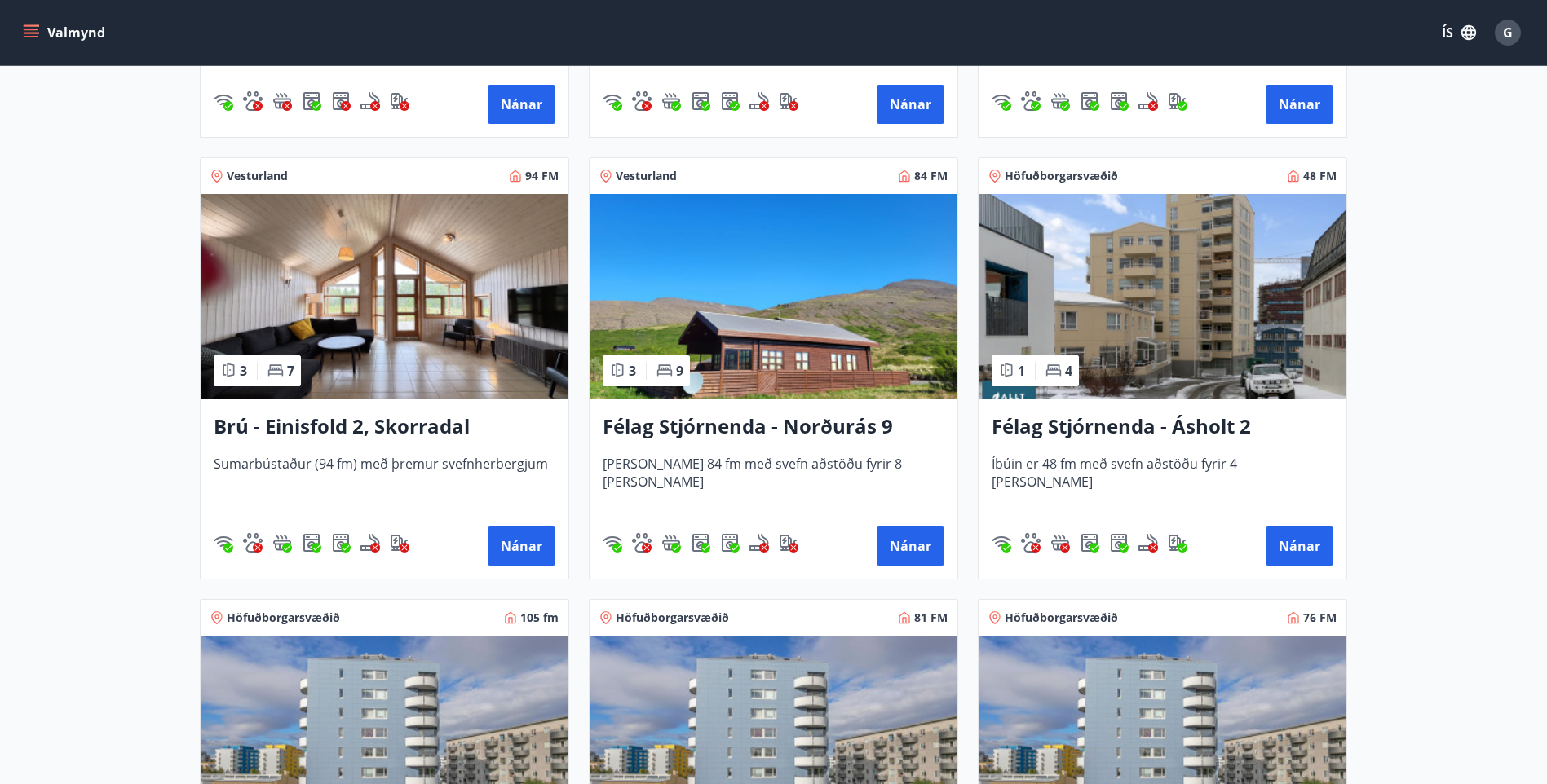
scroll to position [1141, 0]
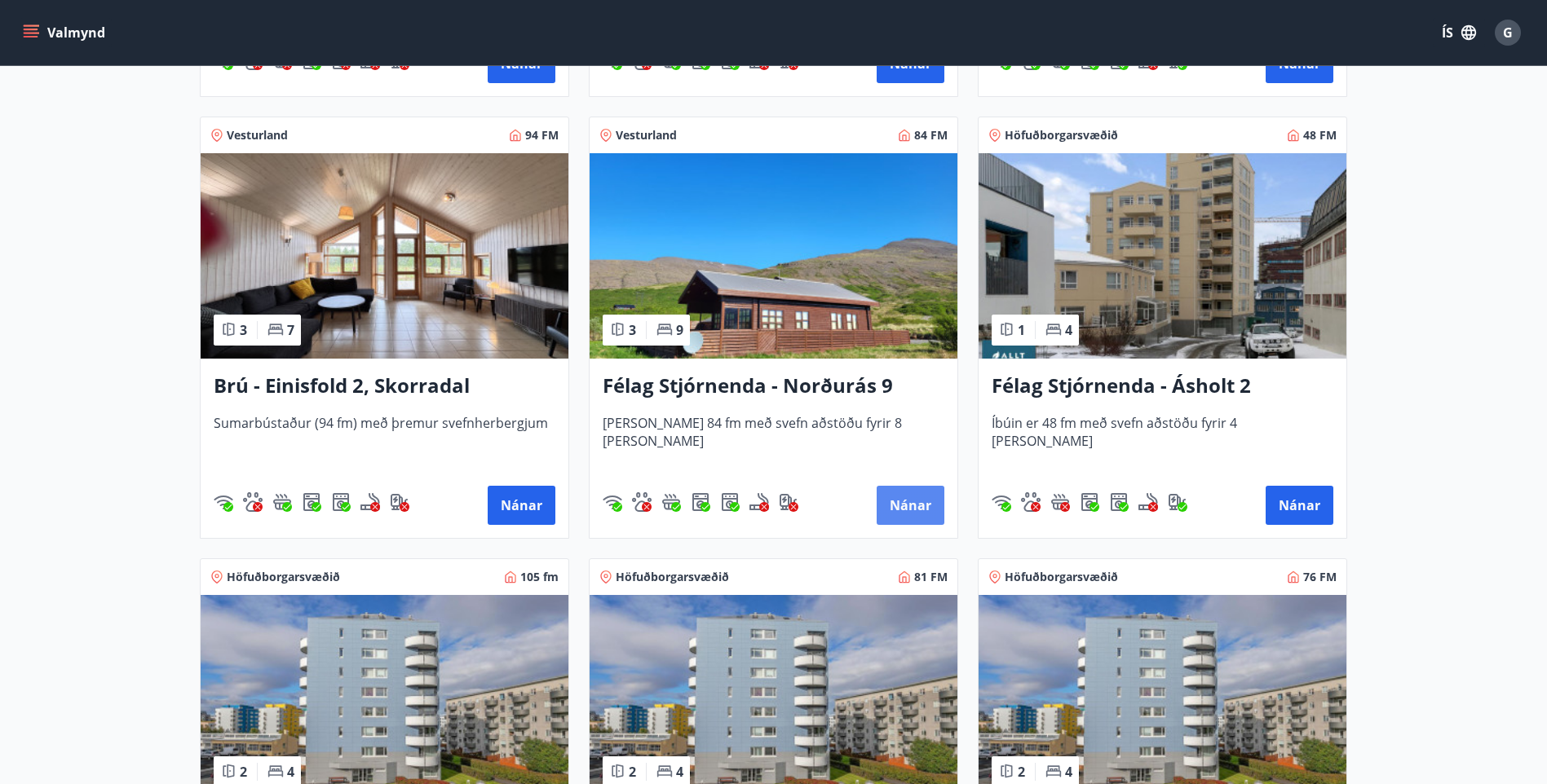
click at [904, 505] on button "Nánar" at bounding box center [910, 506] width 68 height 39
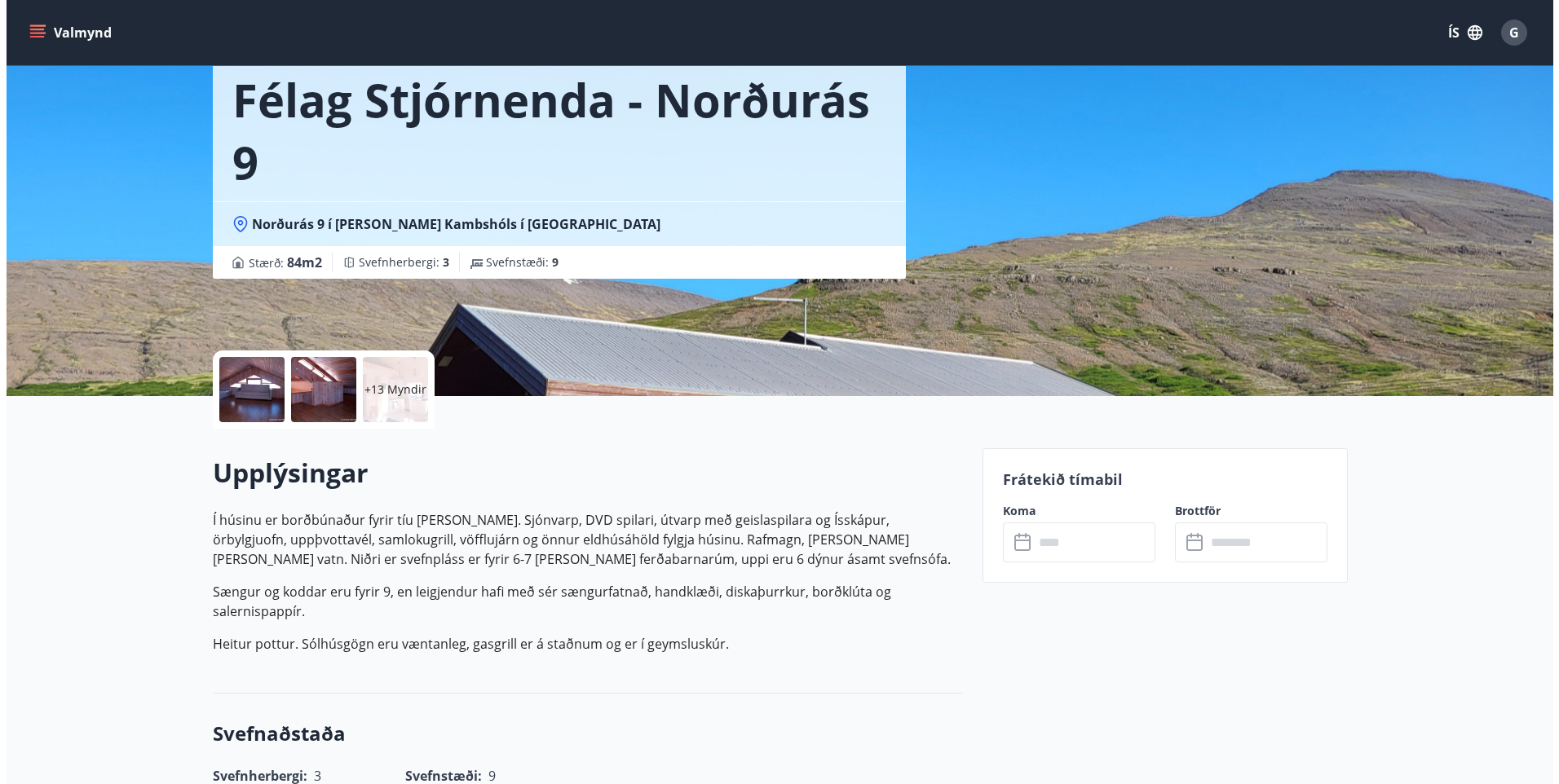
scroll to position [163, 0]
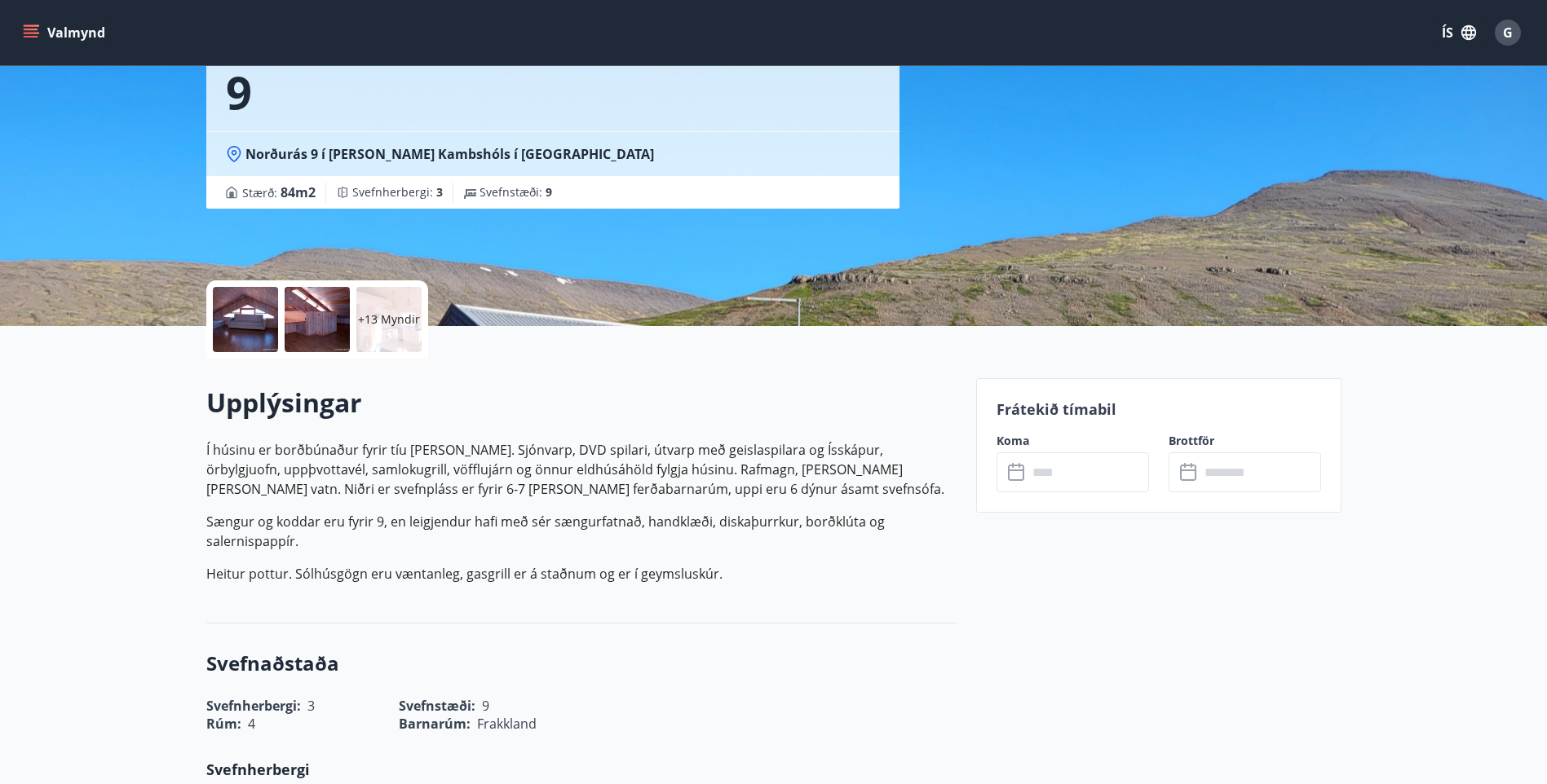
click at [387, 311] on p "+13 Myndir" at bounding box center [389, 319] width 62 height 16
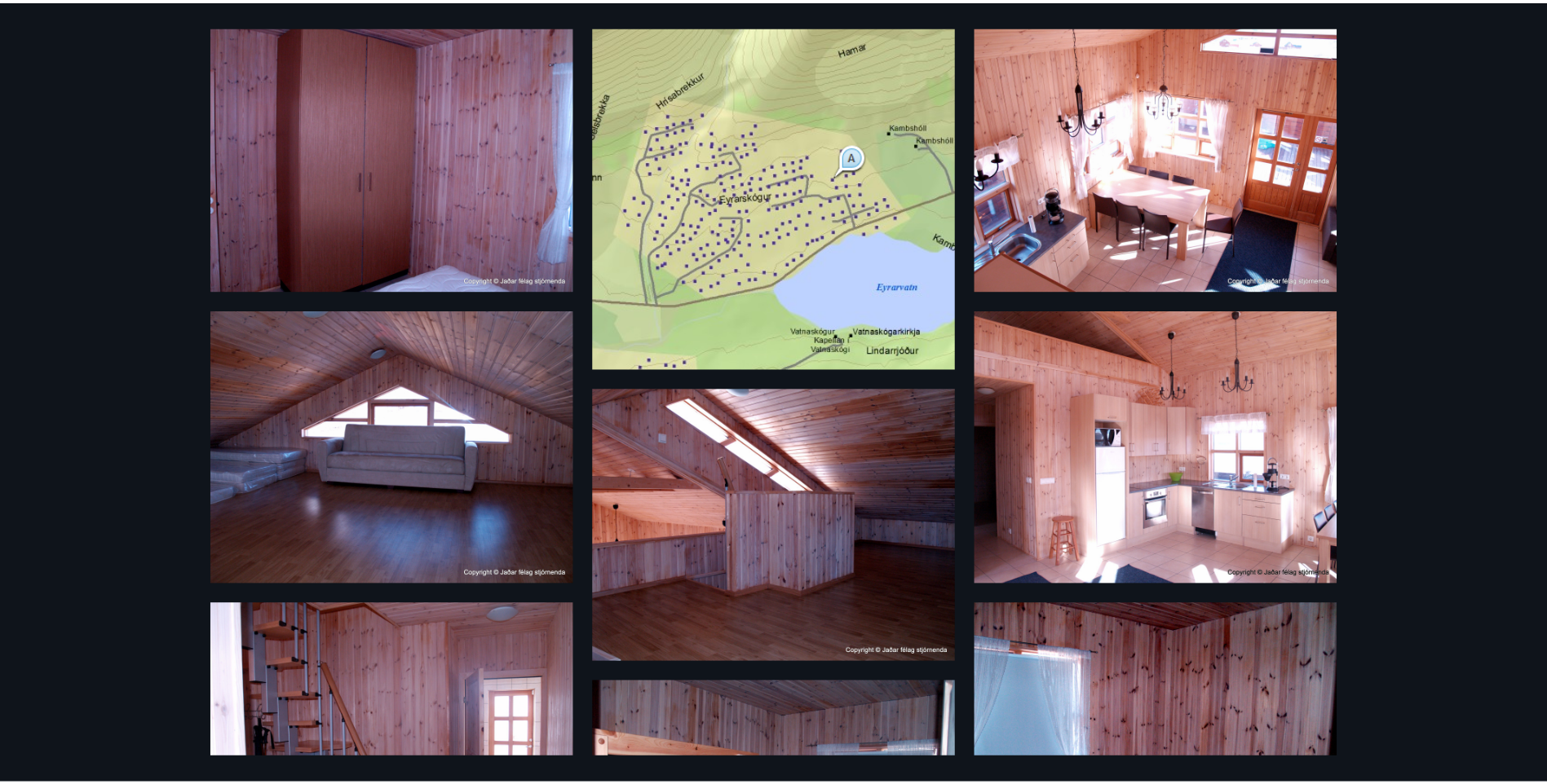
scroll to position [0, 0]
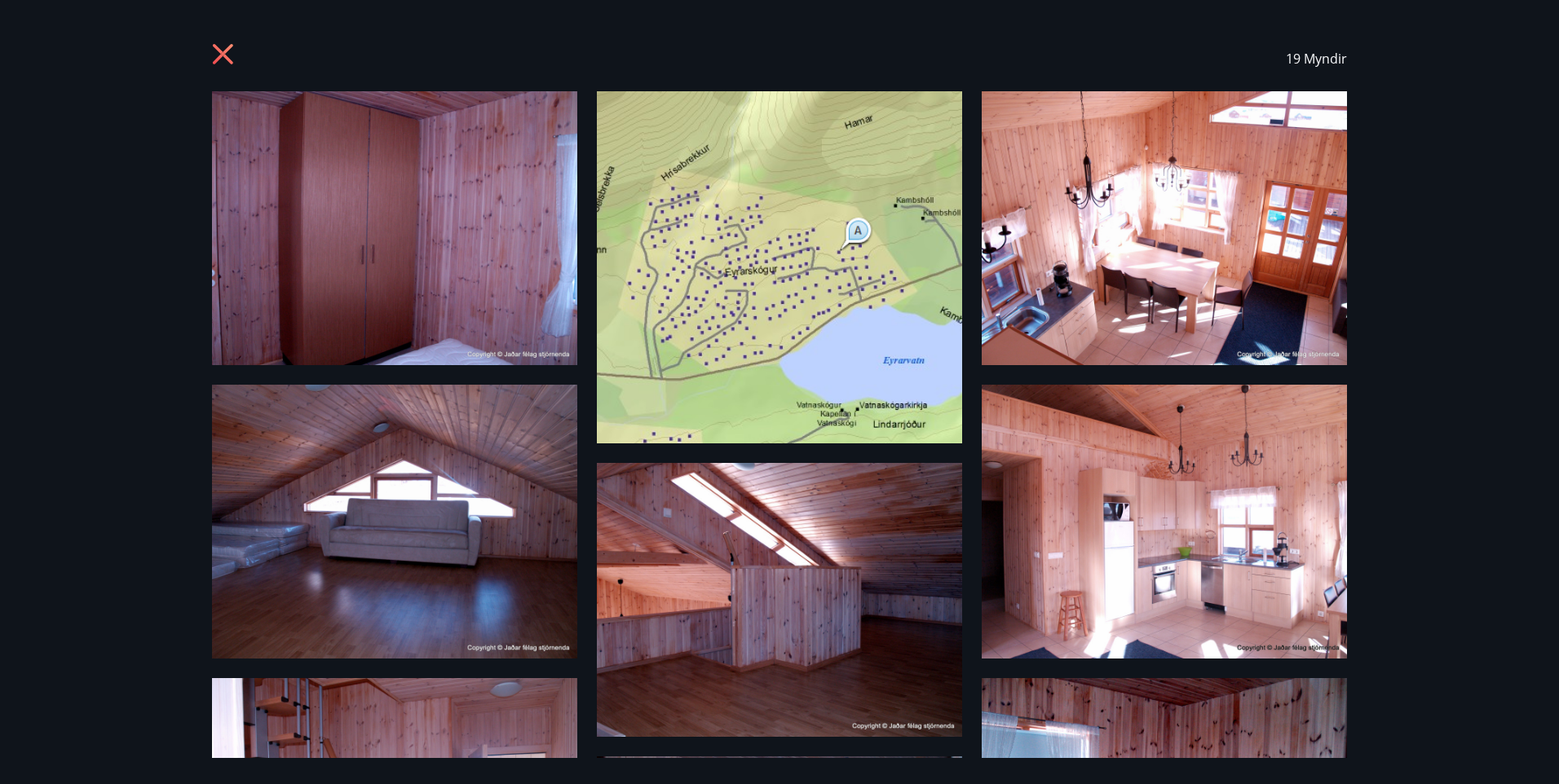
click at [222, 55] on icon at bounding box center [223, 55] width 21 height 21
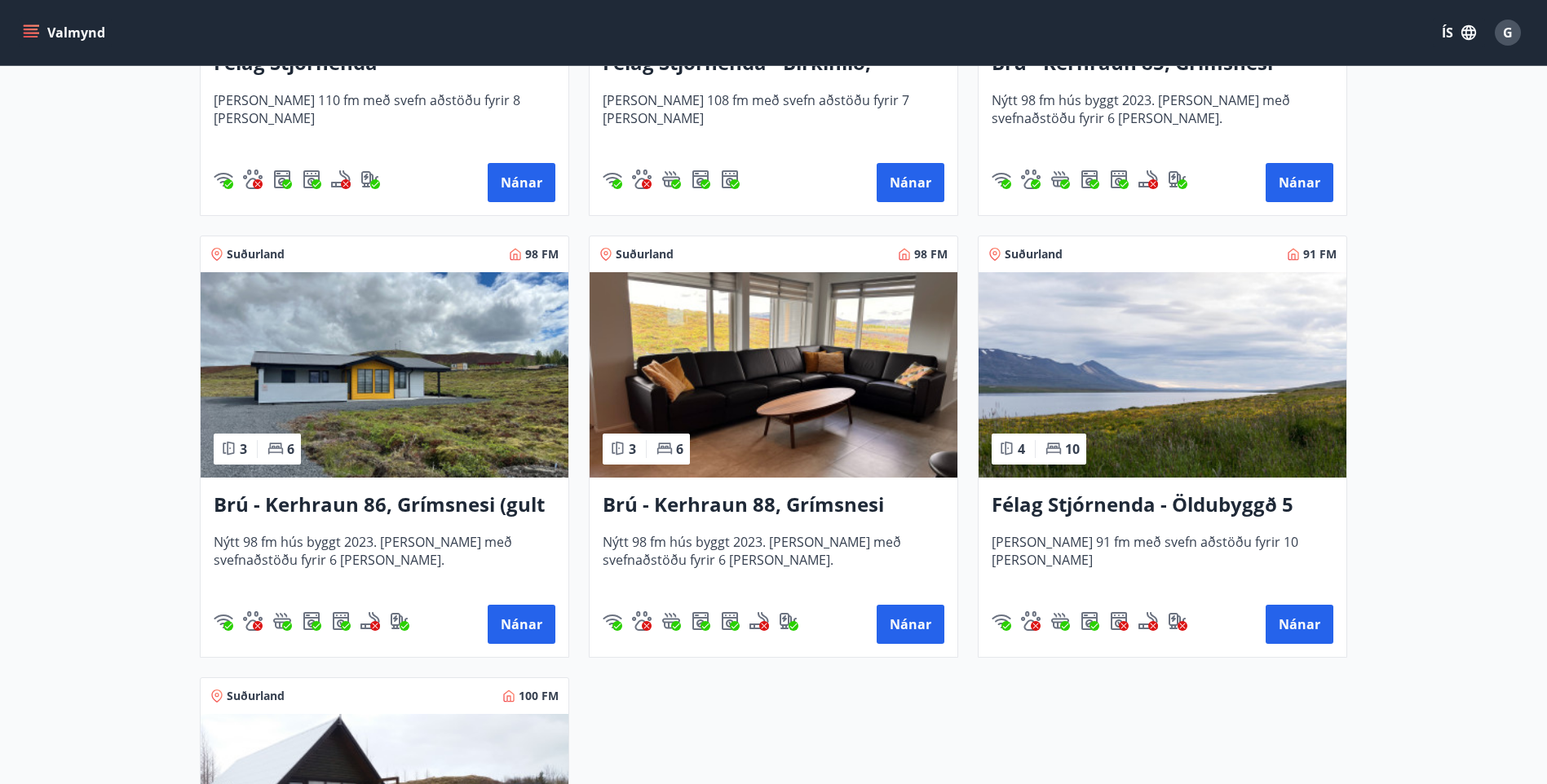
scroll to position [3633, 0]
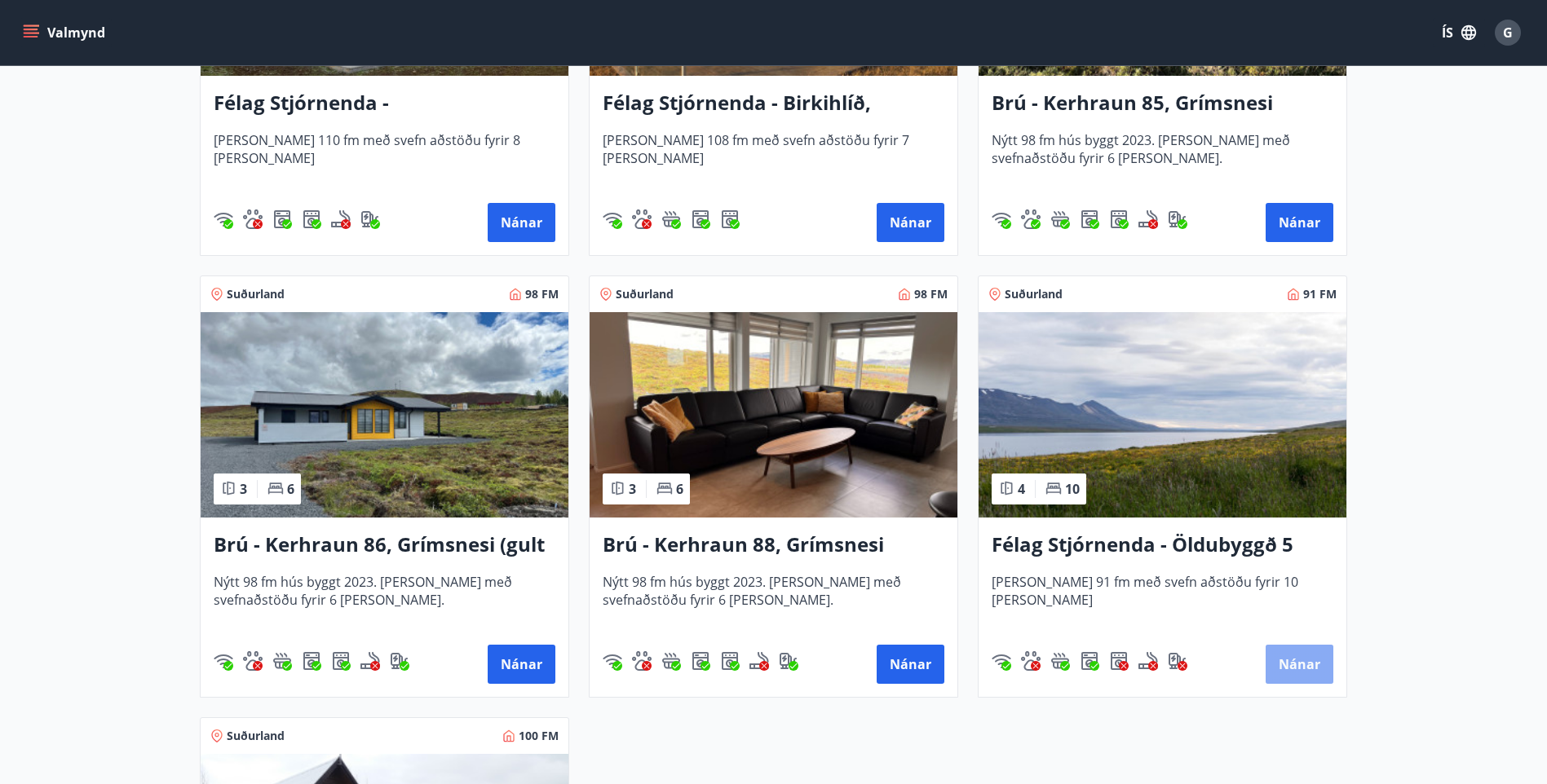
click at [1301, 665] on button "Nánar" at bounding box center [1300, 665] width 68 height 39
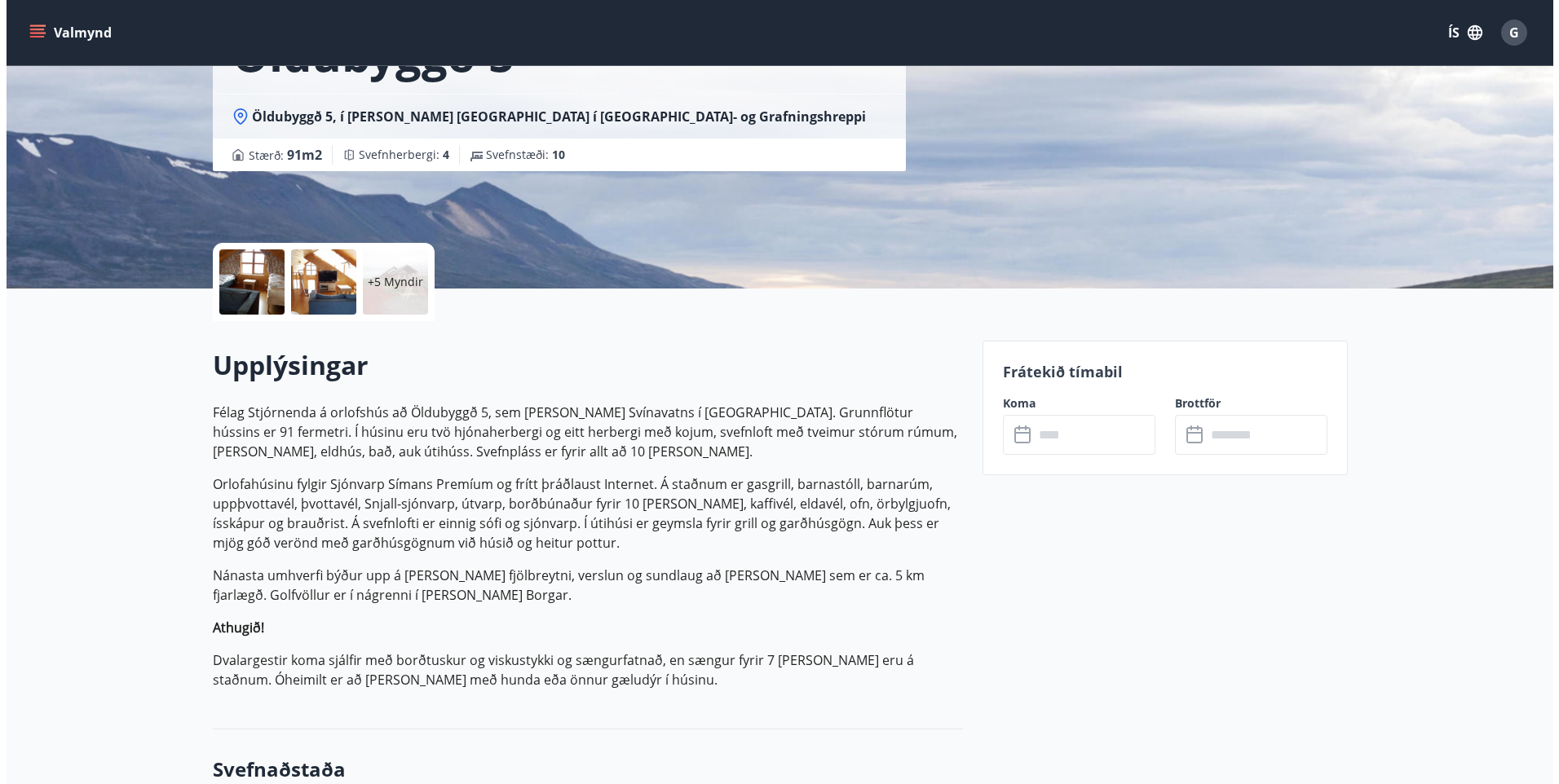
scroll to position [244, 0]
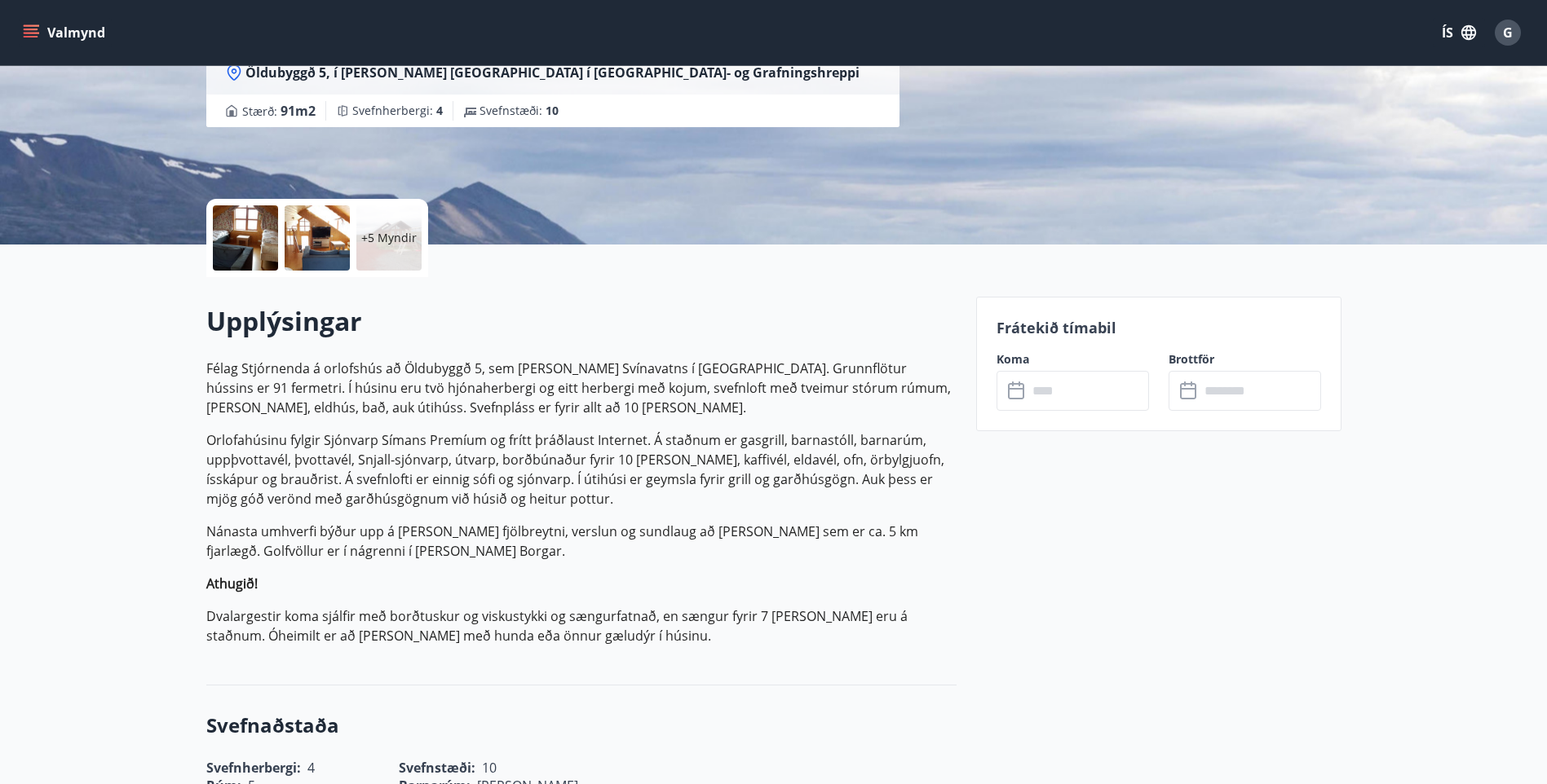
click at [375, 234] on p "+5 Myndir" at bounding box center [388, 238] width 55 height 16
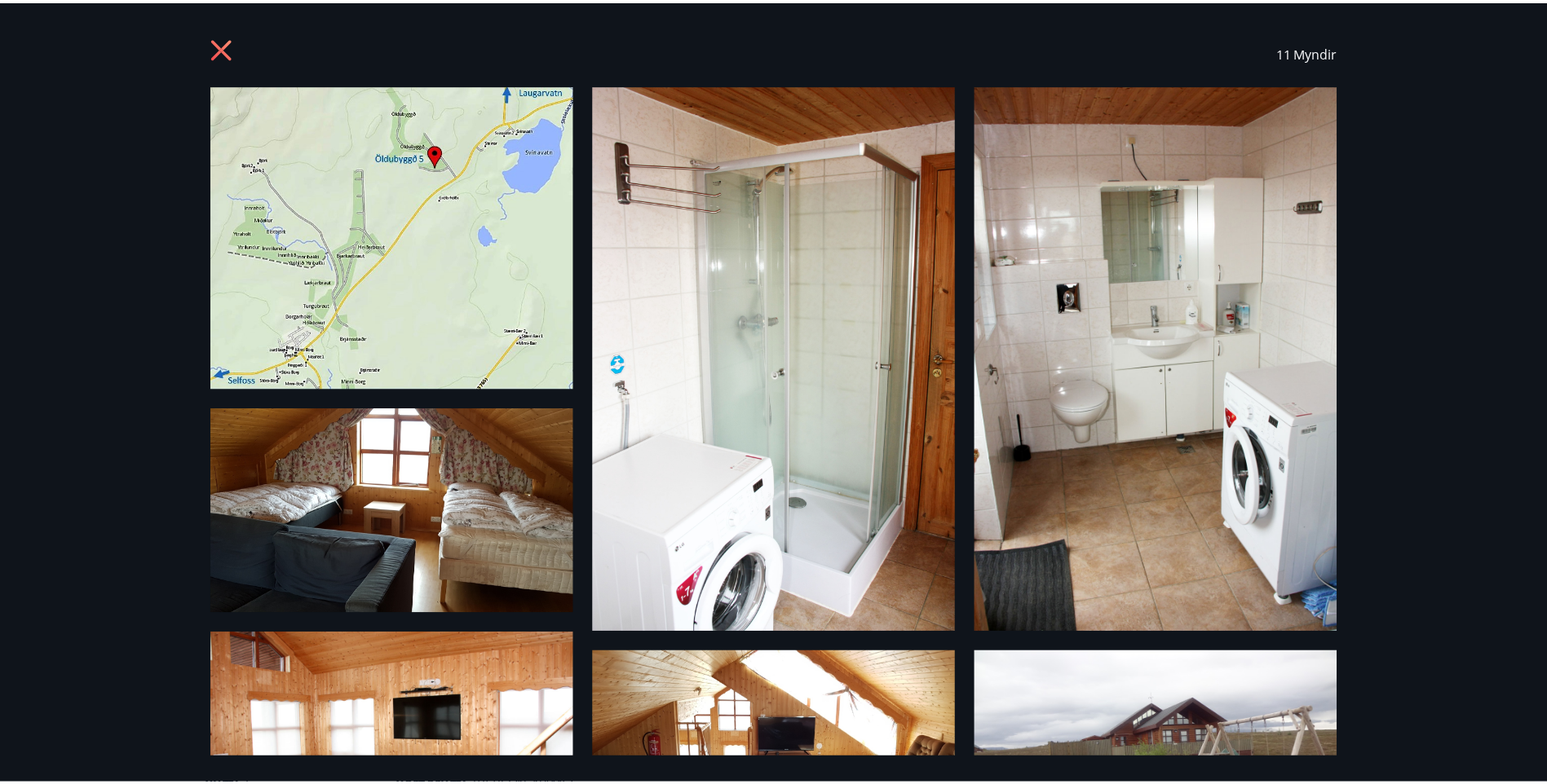
scroll to position [0, 0]
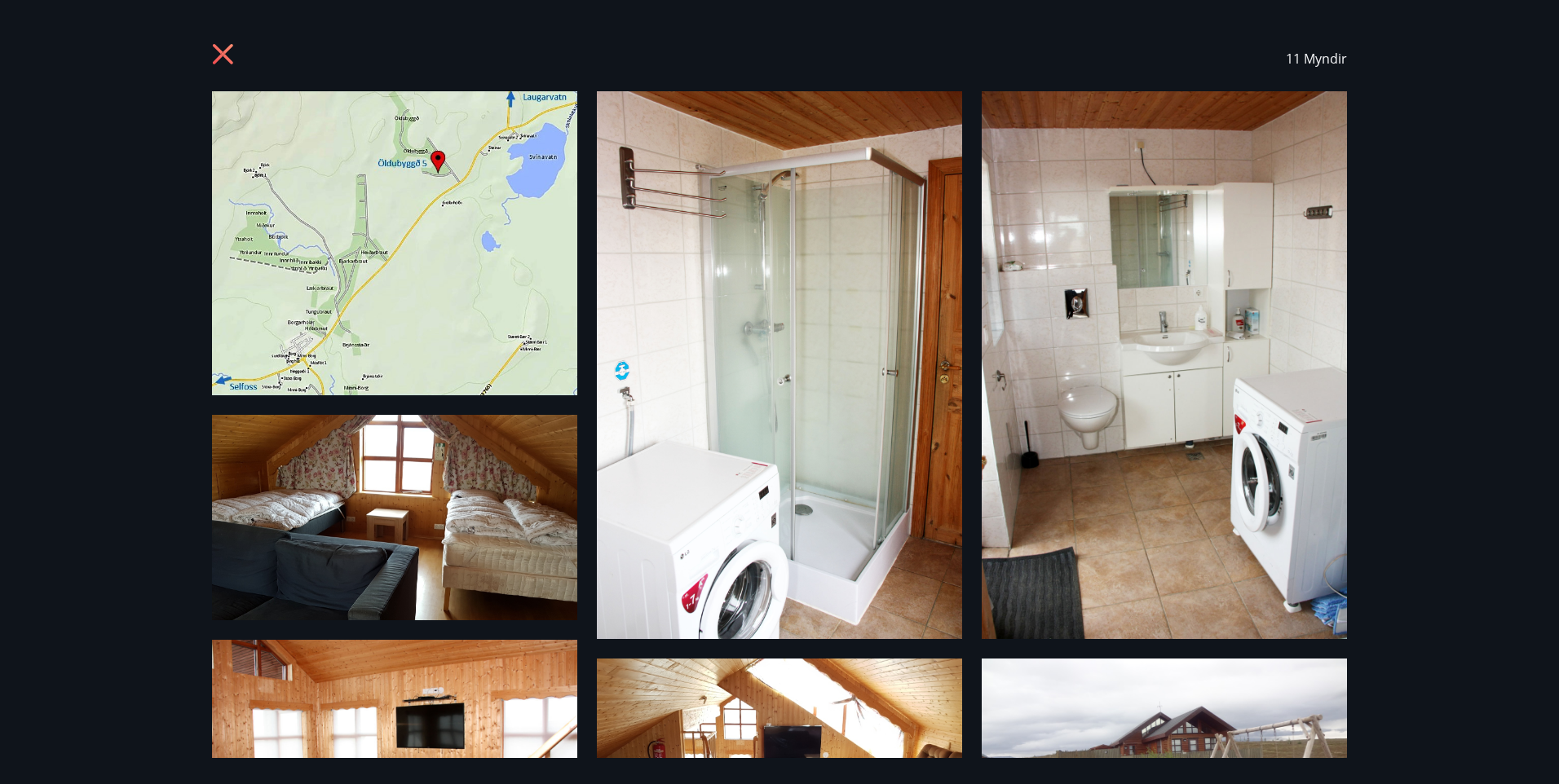
click at [225, 50] on icon at bounding box center [225, 56] width 26 height 26
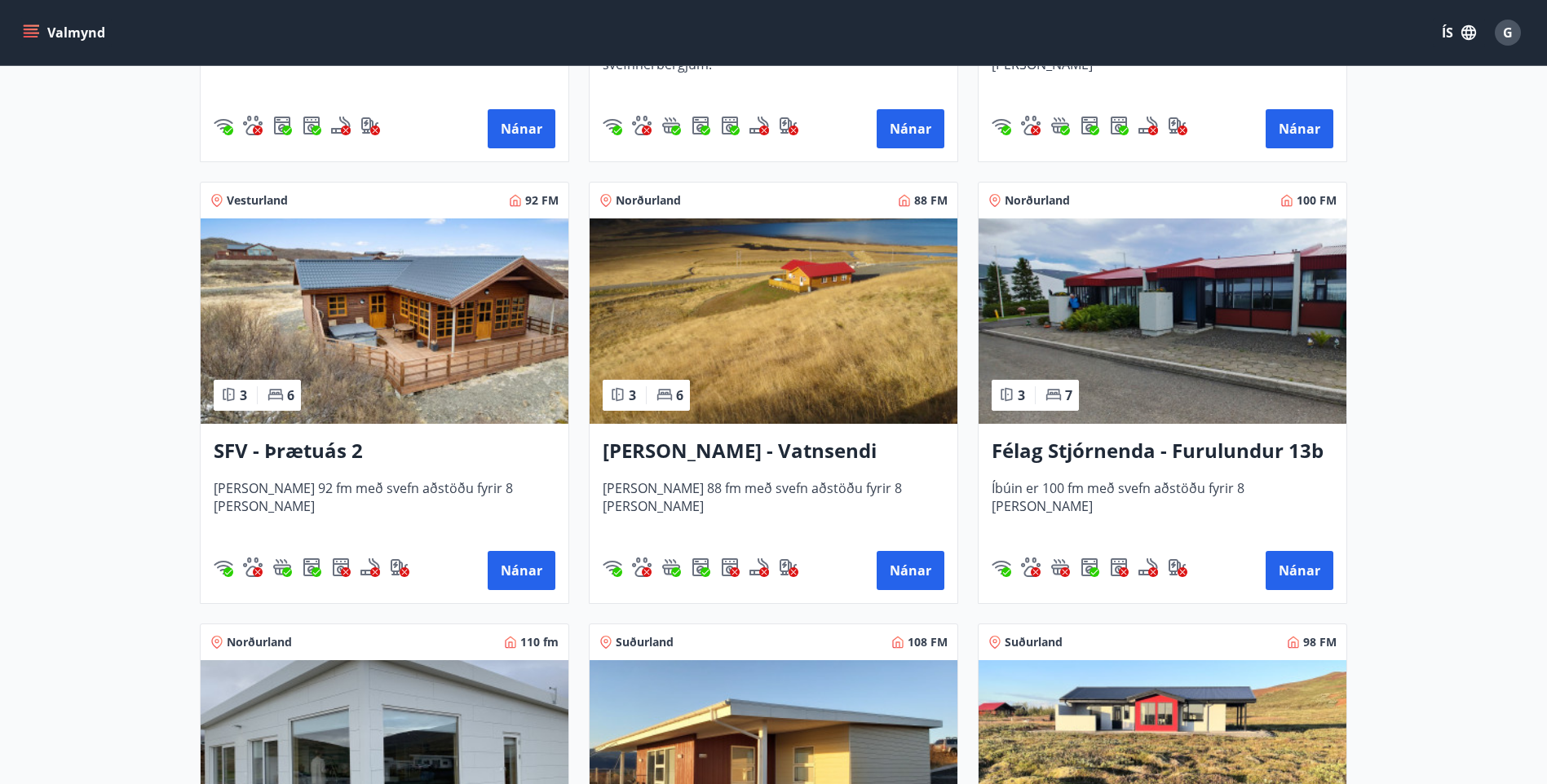
scroll to position [2853, 0]
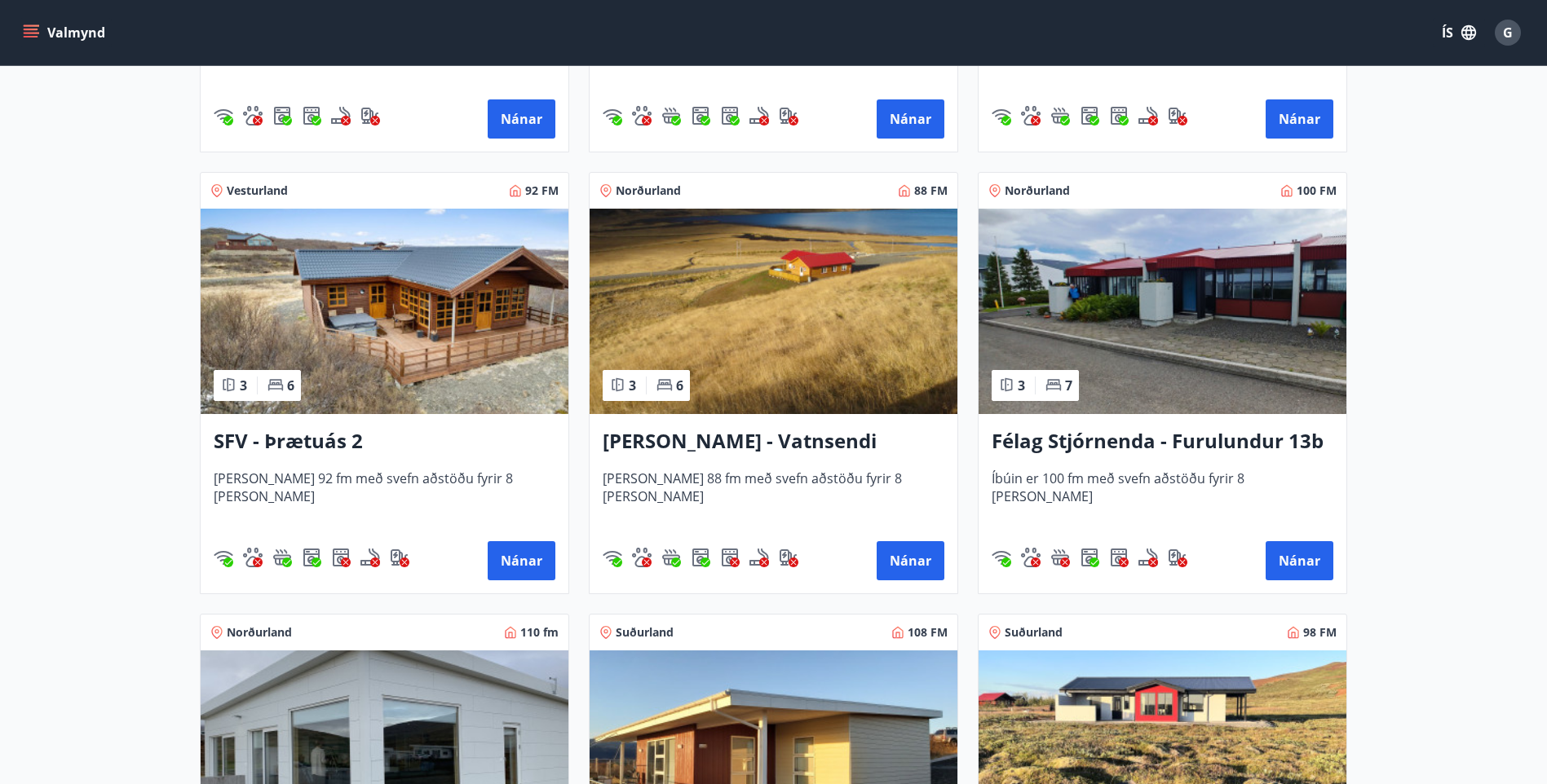
click at [820, 332] on img at bounding box center [773, 311] width 368 height 206
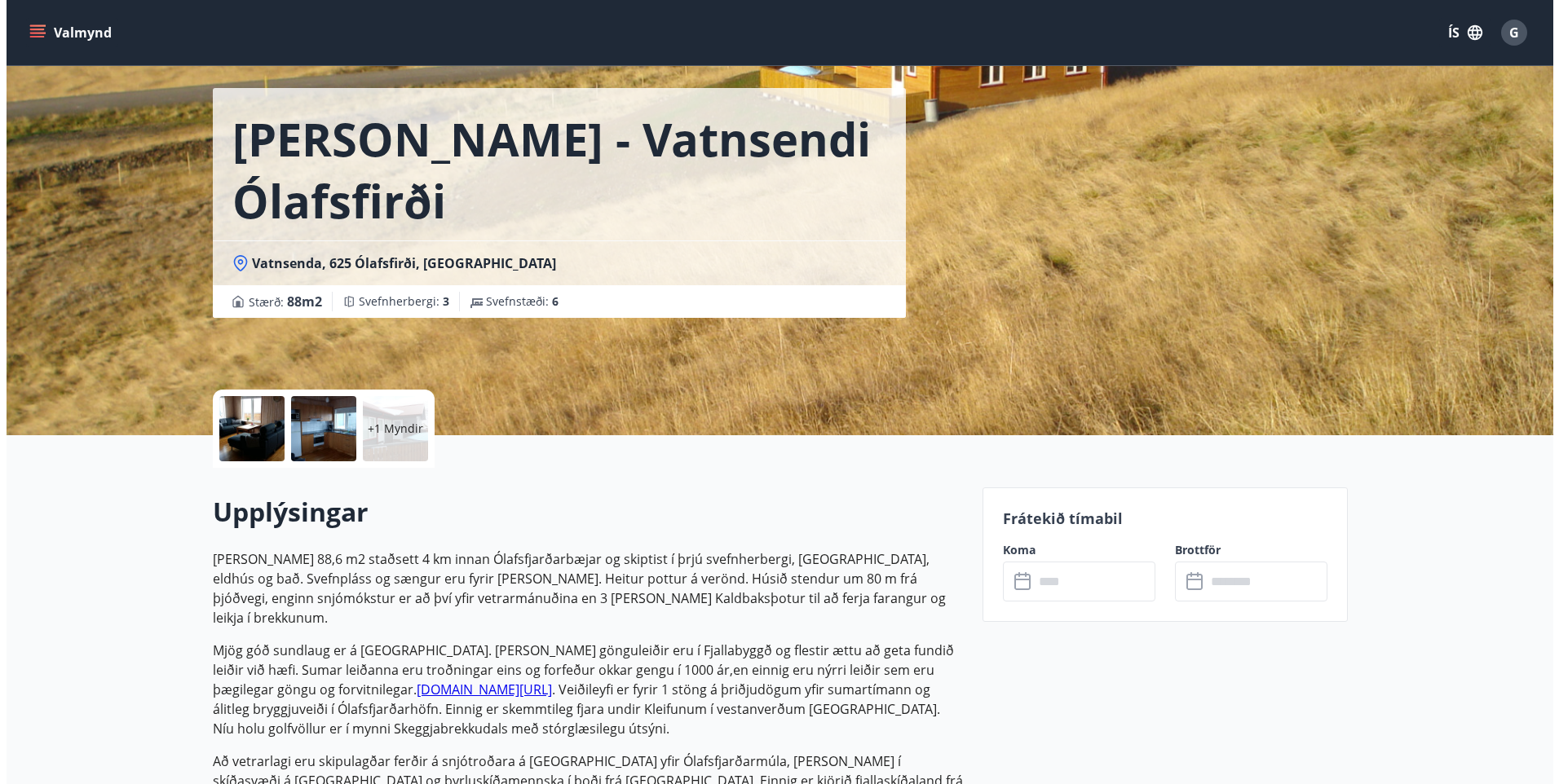
scroll to position [82, 0]
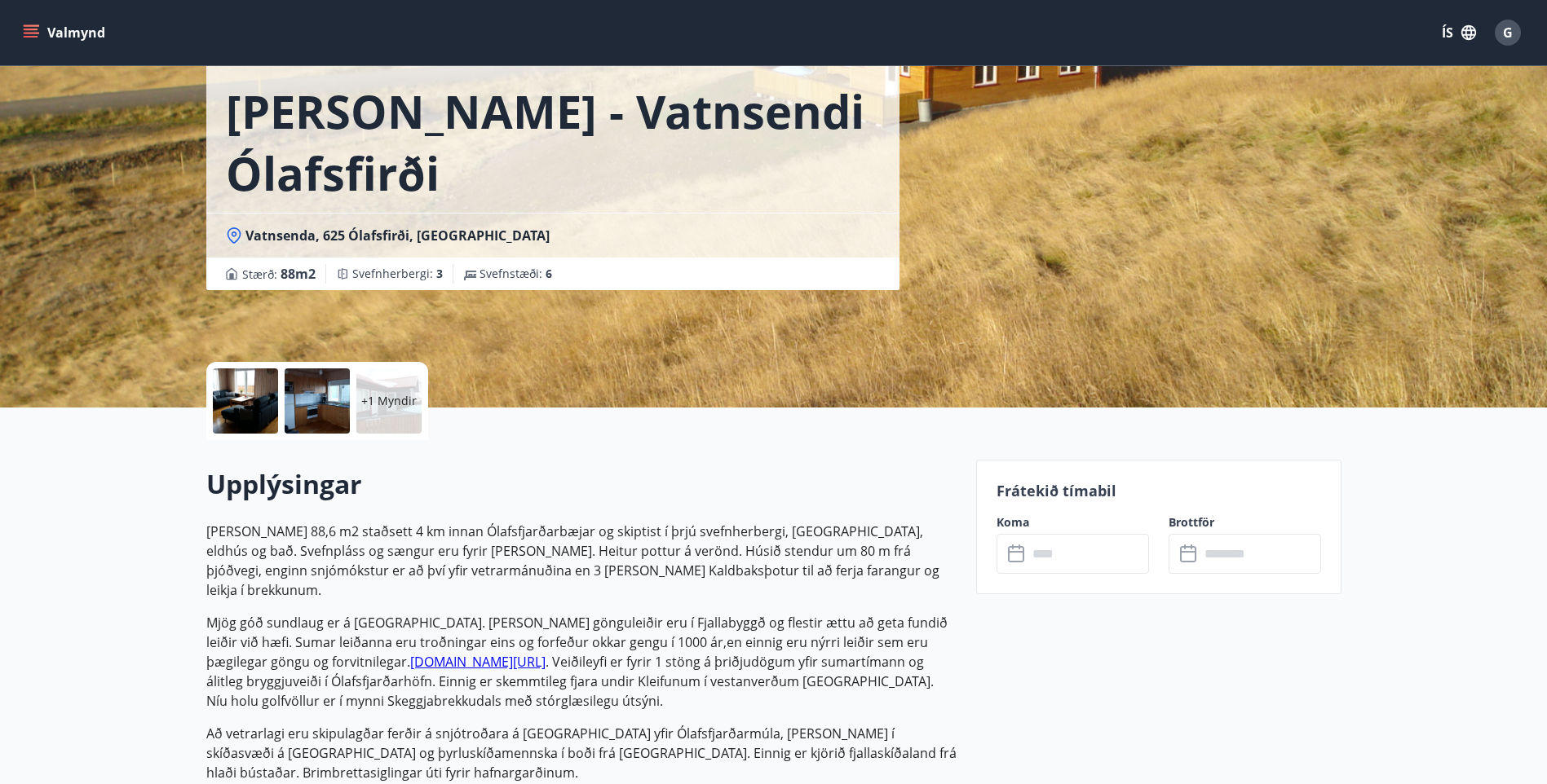
click at [397, 400] on p "+1 Myndir" at bounding box center [388, 400] width 55 height 16
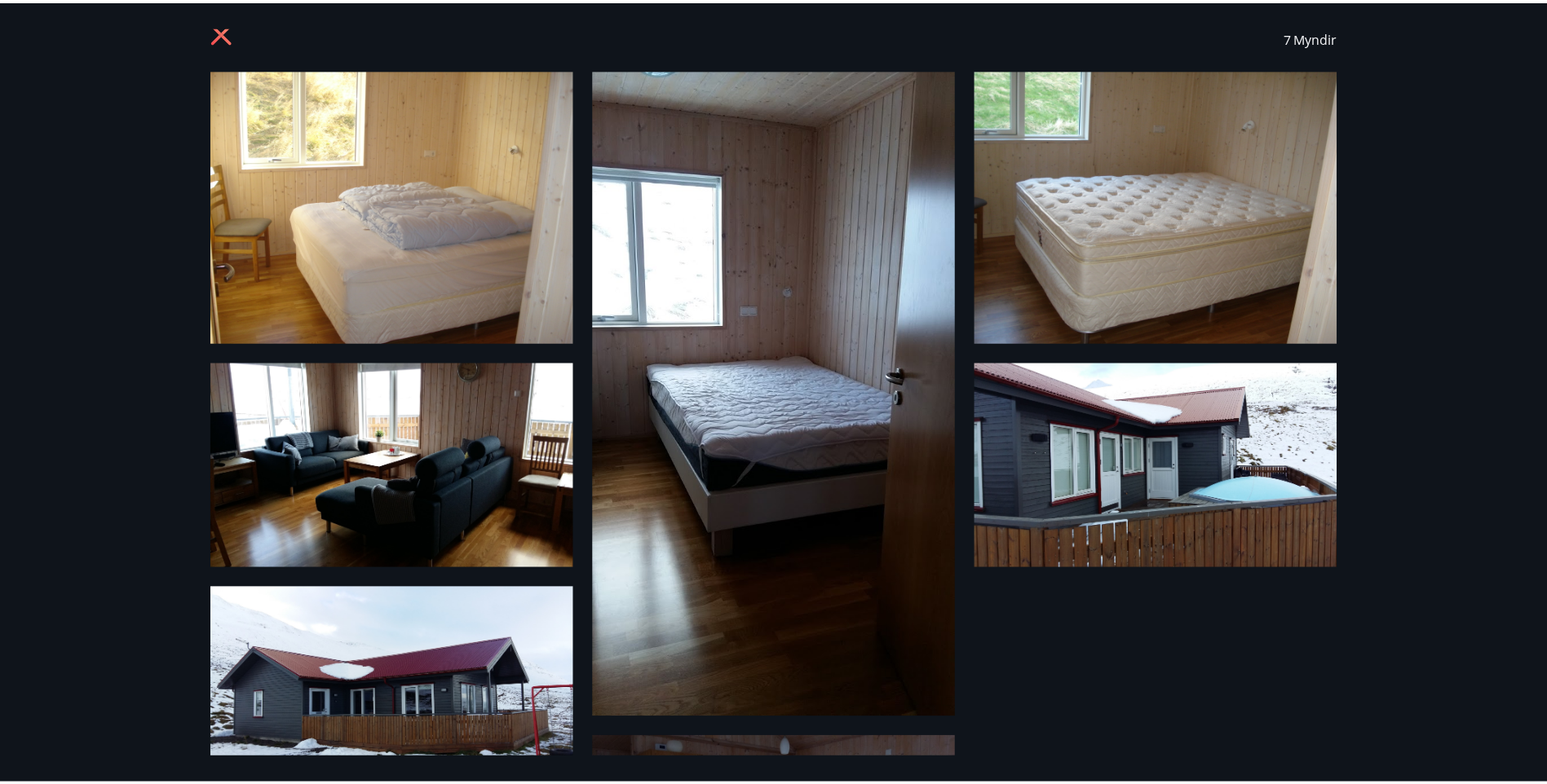
scroll to position [0, 0]
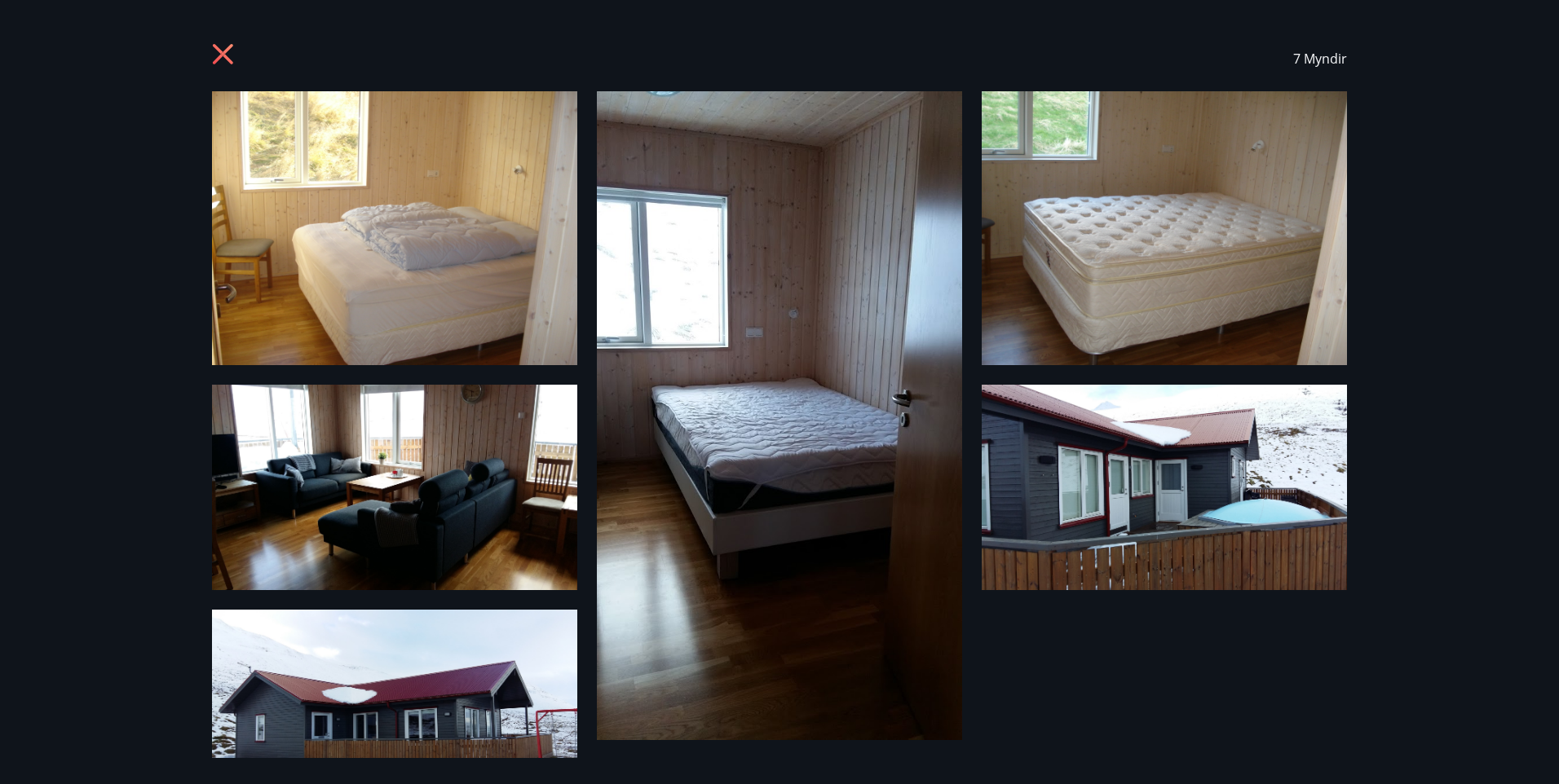
click at [224, 56] on icon at bounding box center [223, 55] width 21 height 21
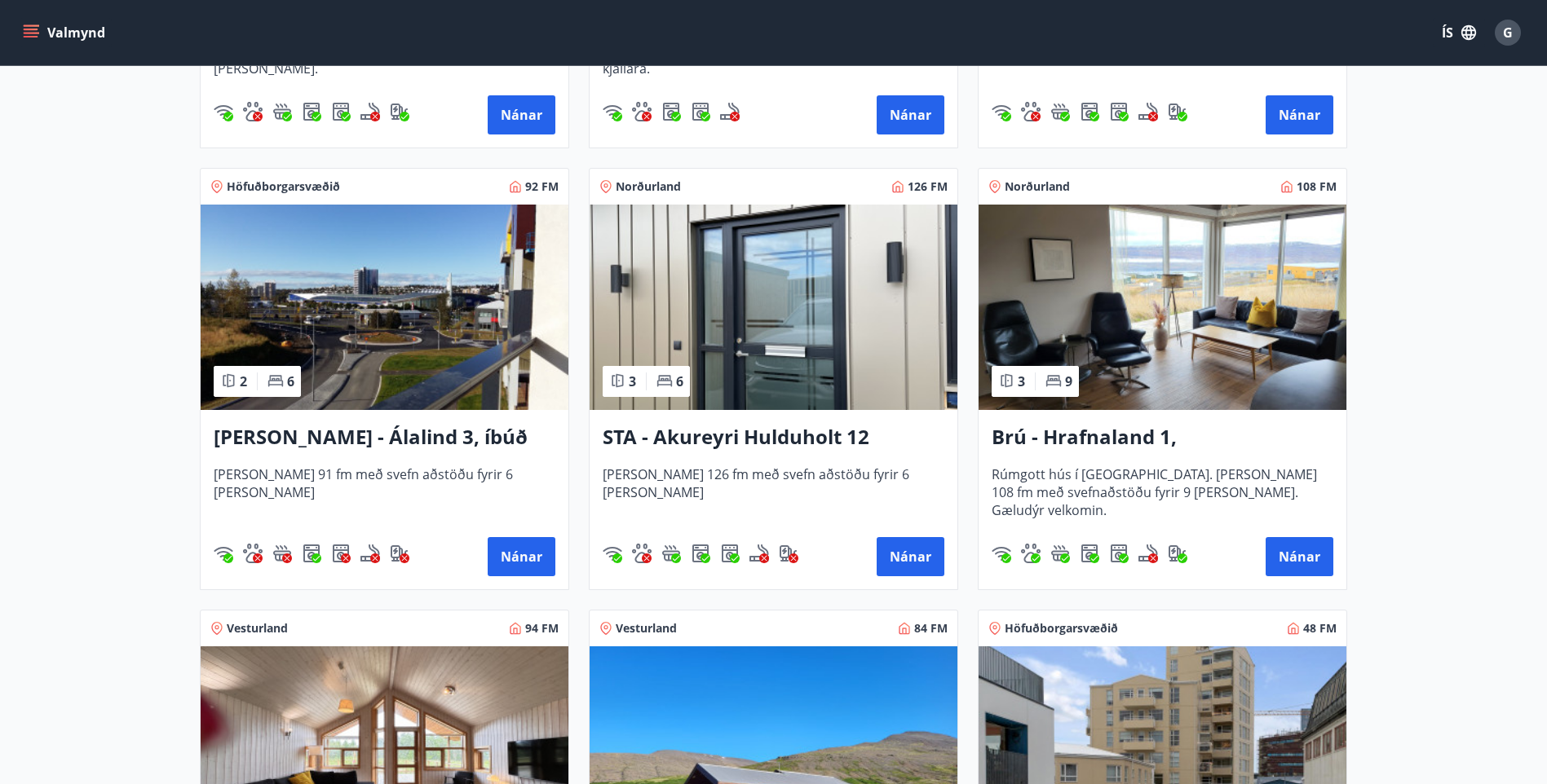
scroll to position [652, 0]
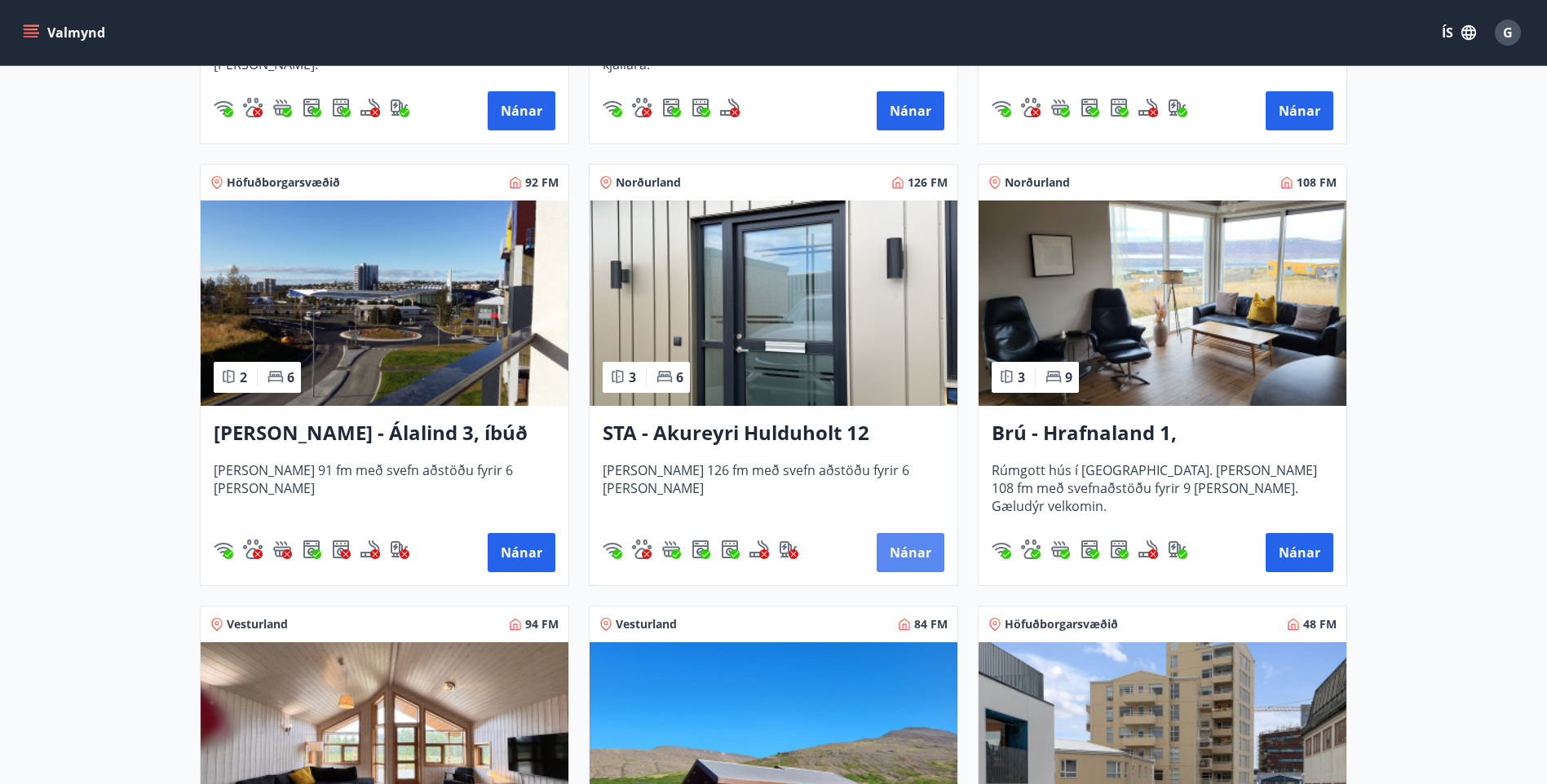
click at [918, 547] on button "Nánar" at bounding box center [910, 553] width 68 height 39
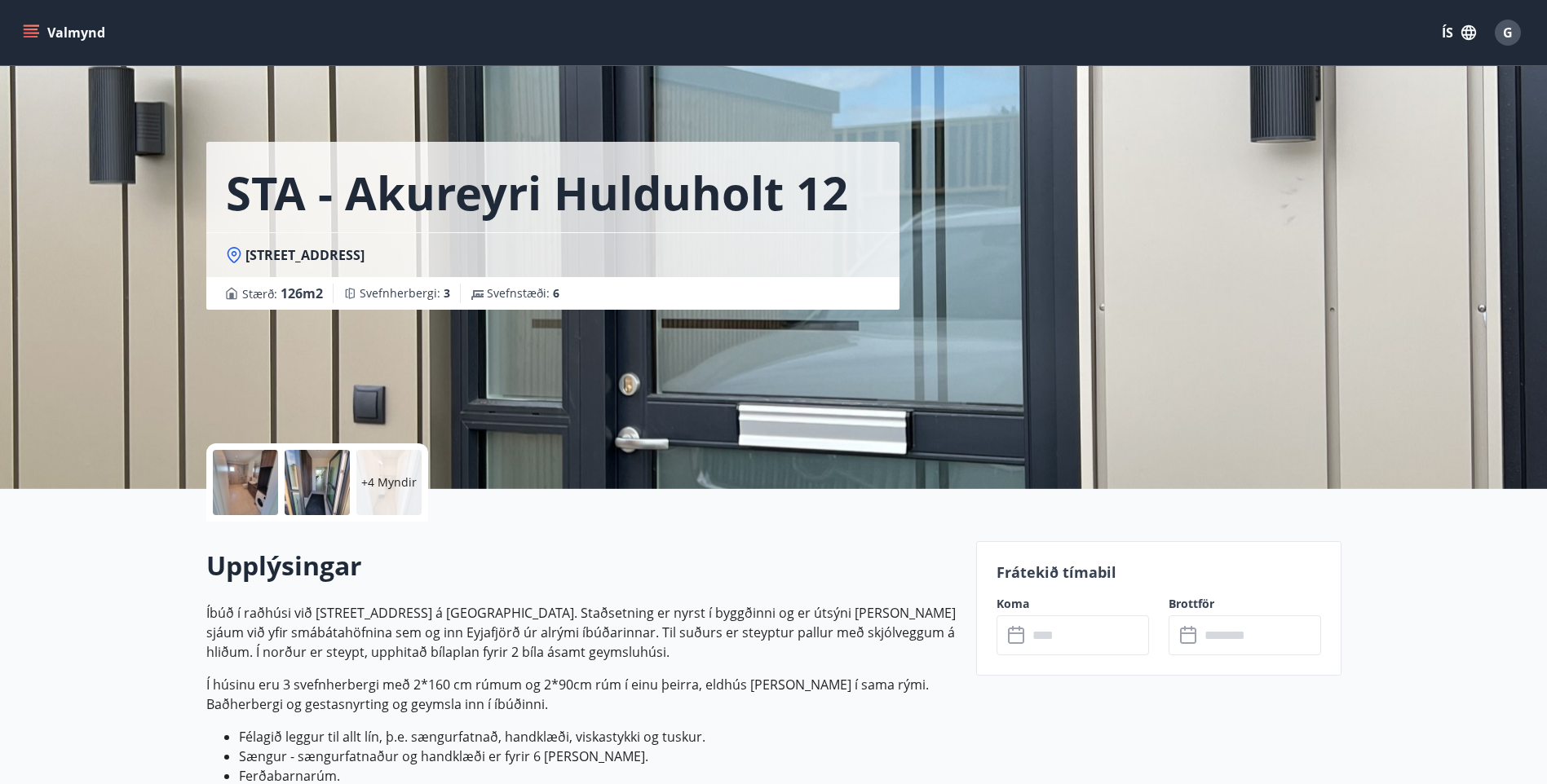
click at [385, 483] on p "+4 Myndir" at bounding box center [388, 482] width 55 height 16
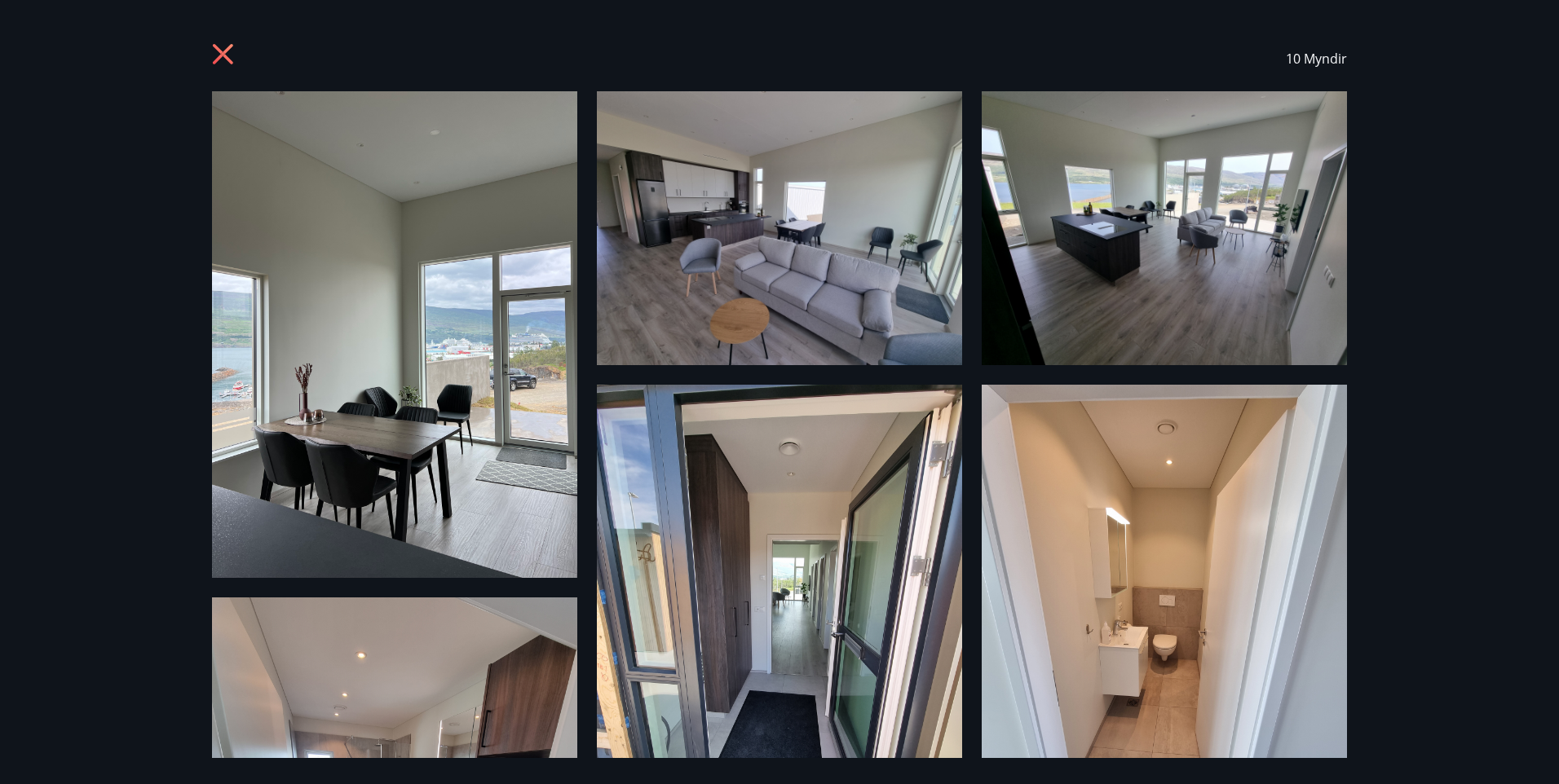
click at [406, 395] on img at bounding box center [394, 335] width 366 height 487
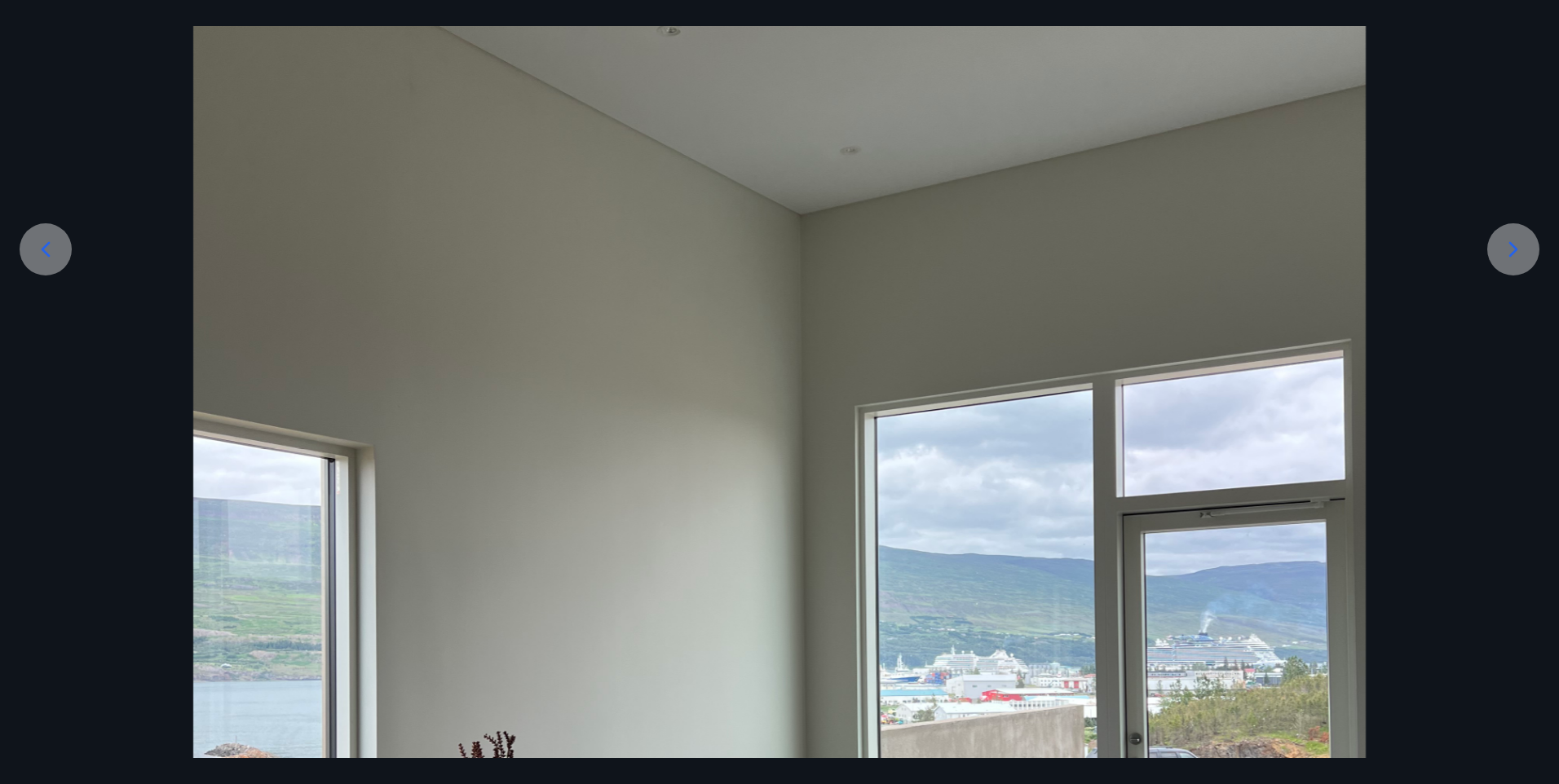
scroll to position [163, 0]
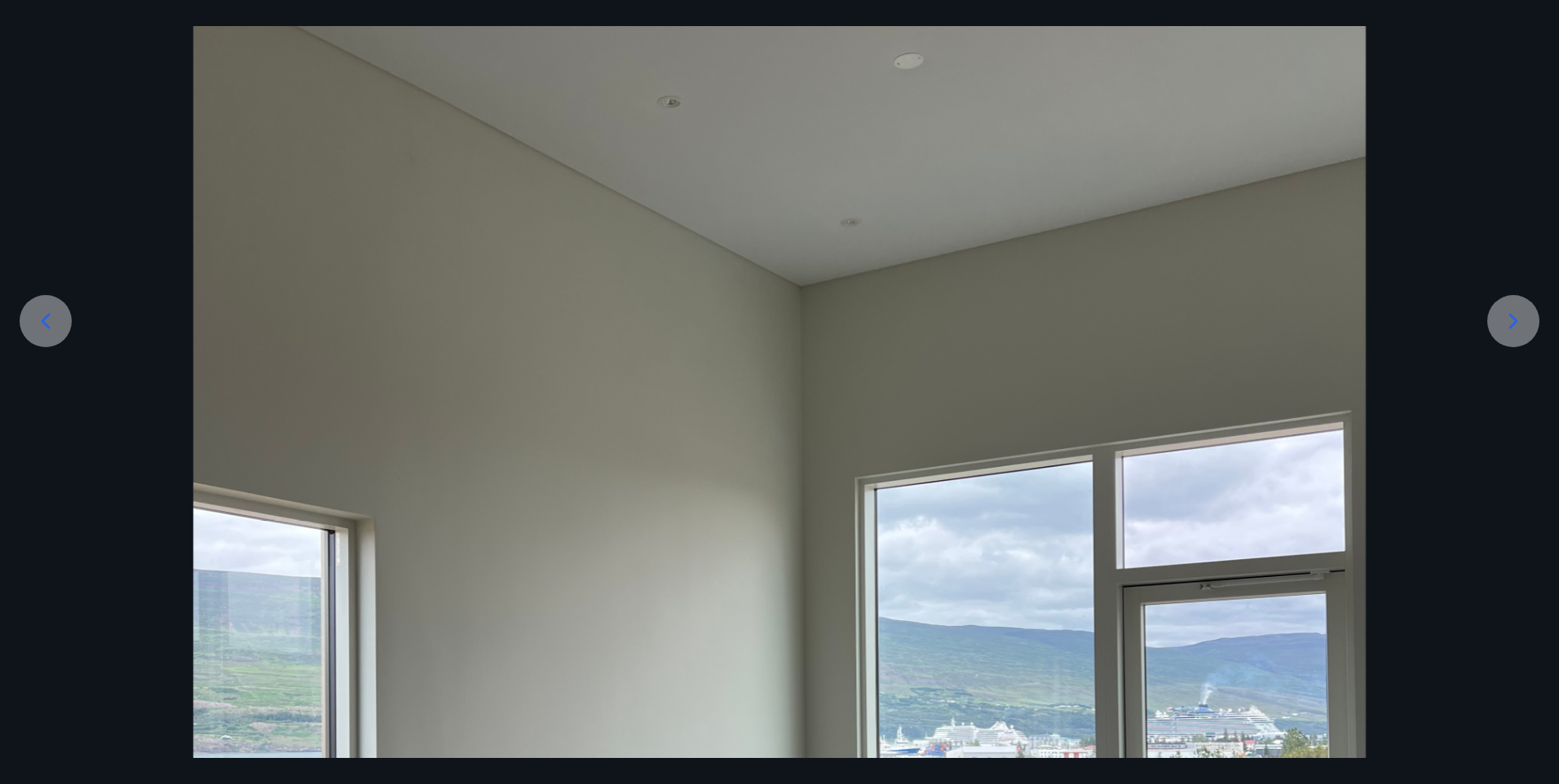
click at [1515, 317] on icon at bounding box center [1514, 321] width 26 height 26
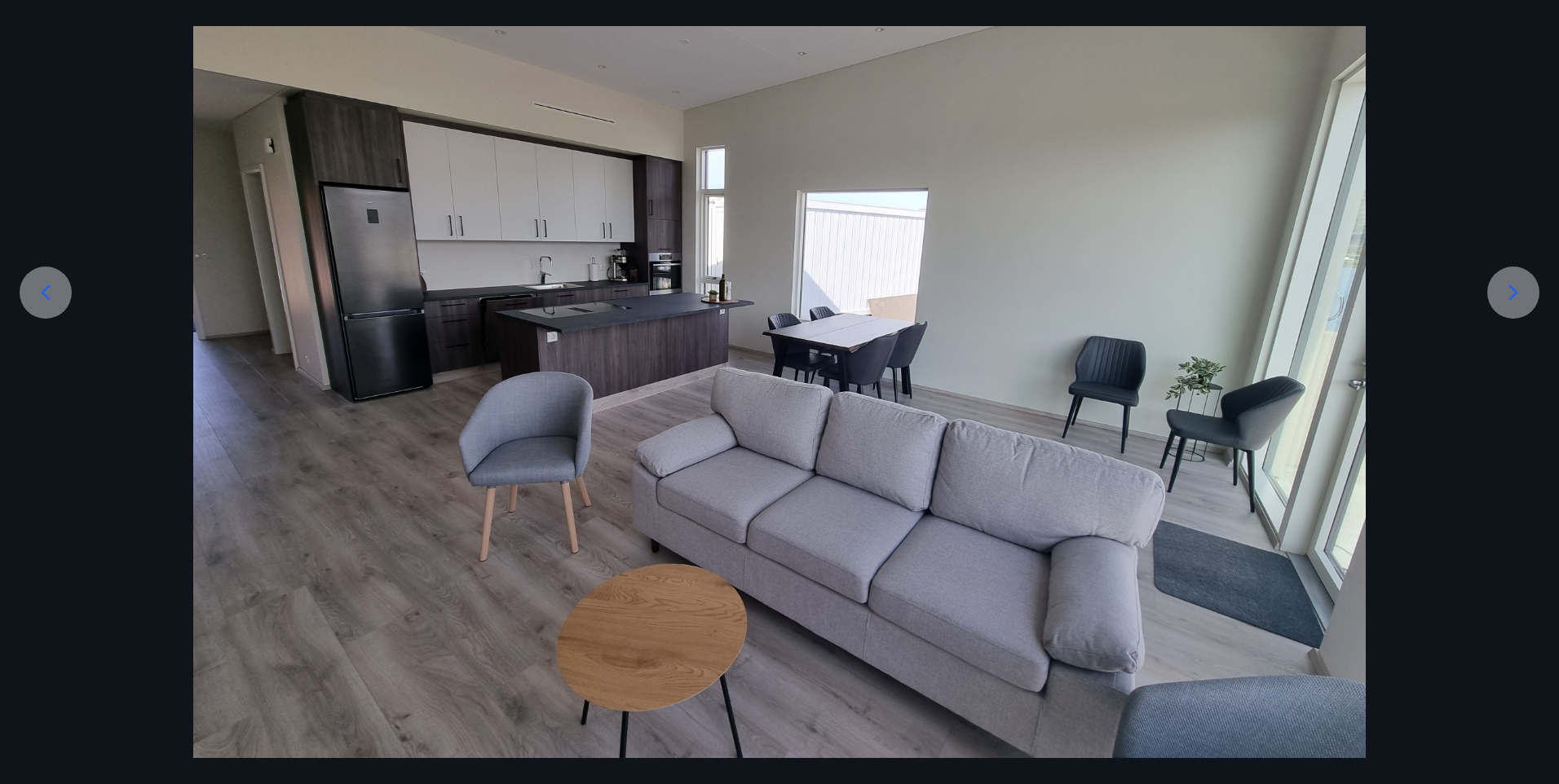
scroll to position [212, 0]
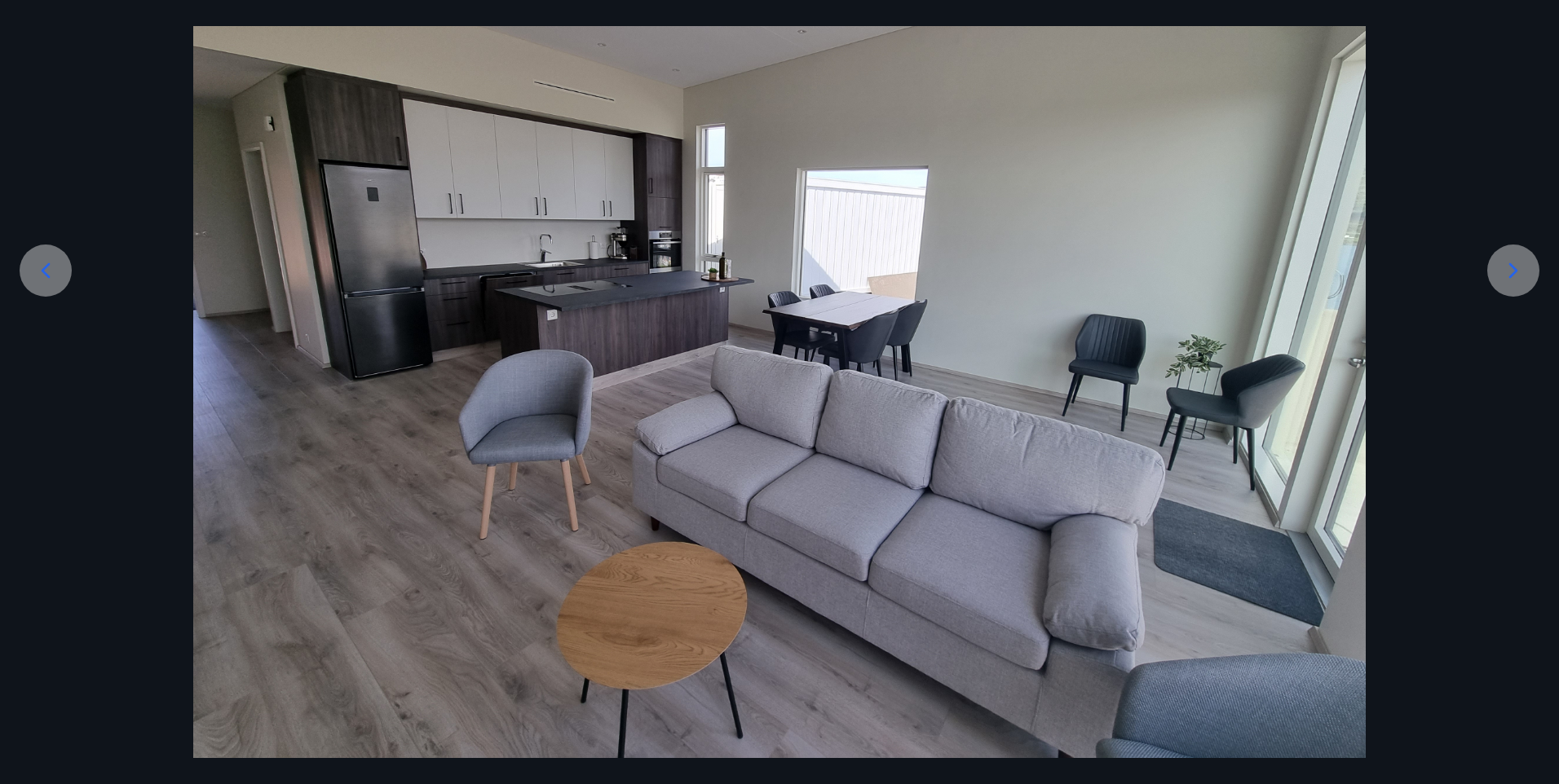
click at [1514, 274] on icon at bounding box center [1514, 271] width 9 height 15
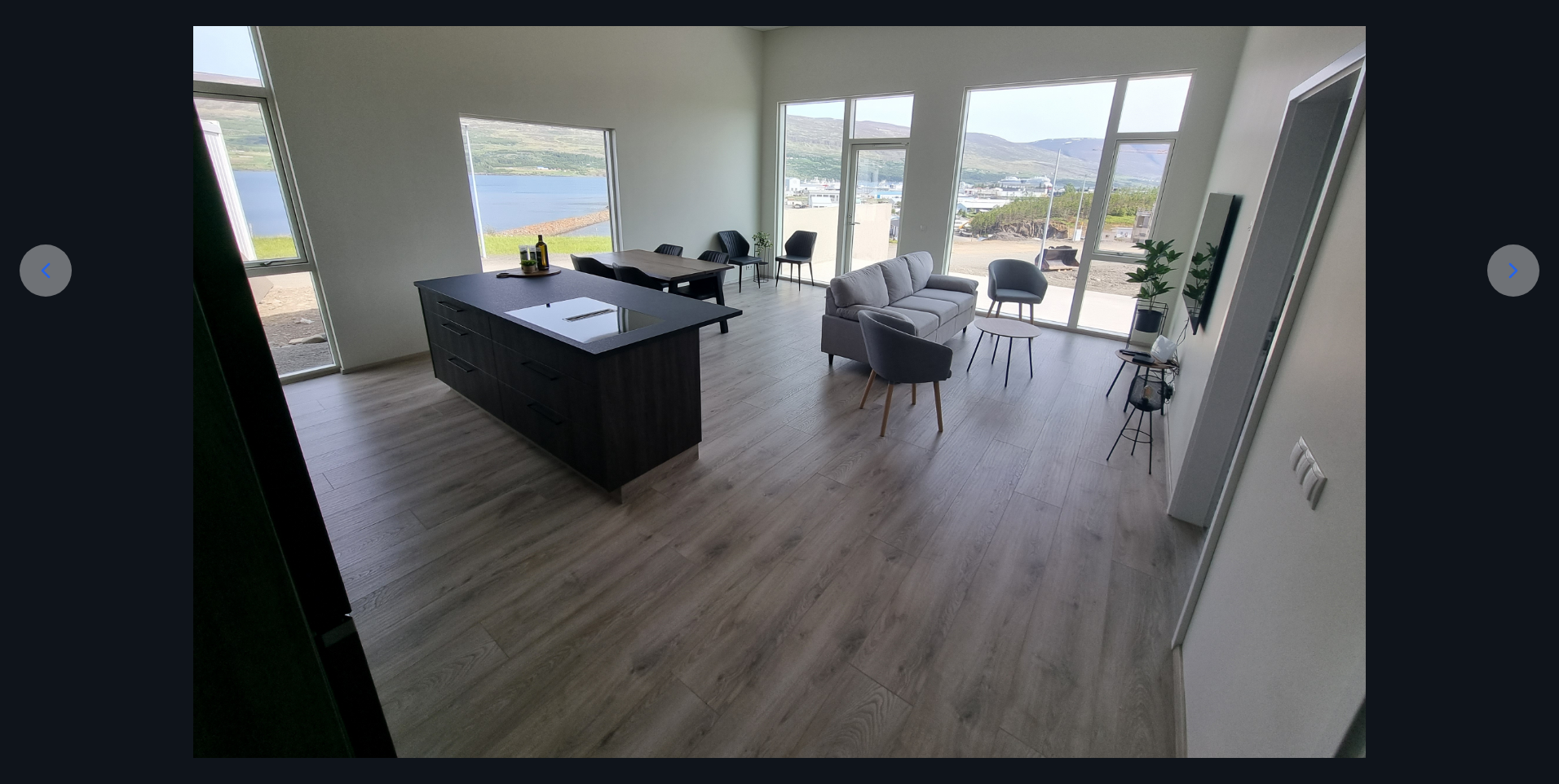
click at [1514, 274] on icon at bounding box center [1514, 271] width 9 height 15
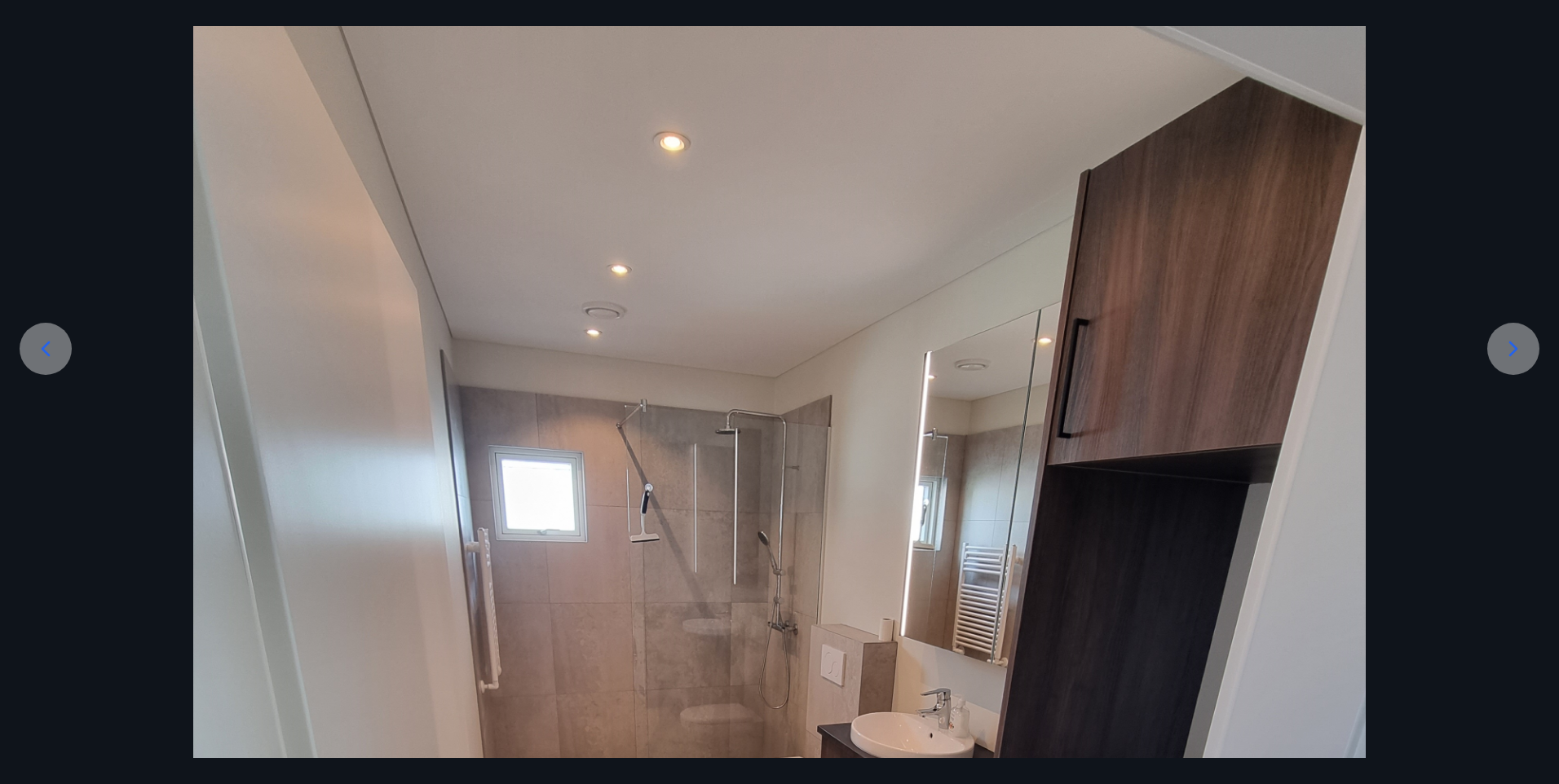
scroll to position [132, 0]
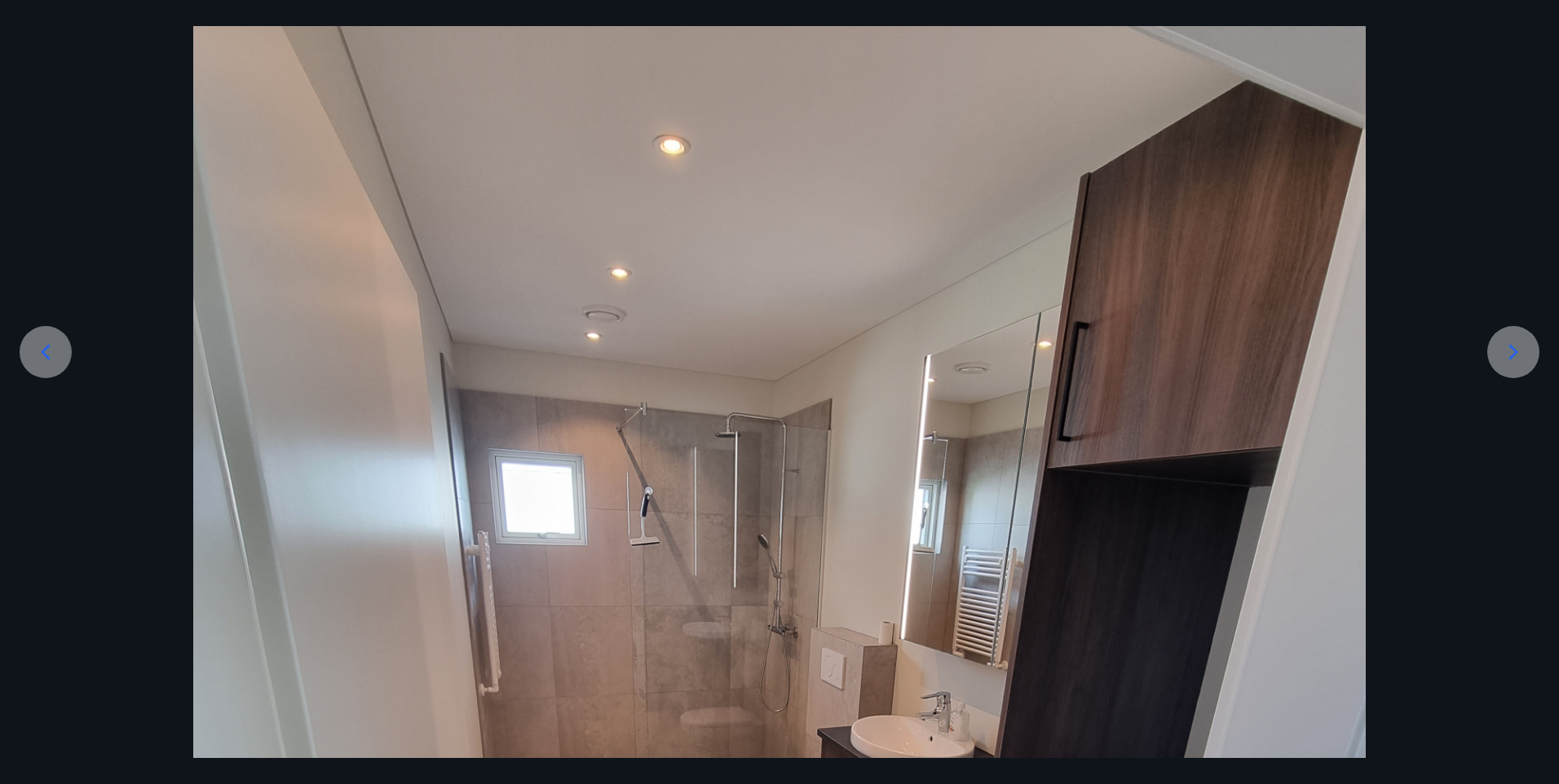
click at [1514, 353] on icon at bounding box center [1514, 353] width 26 height 26
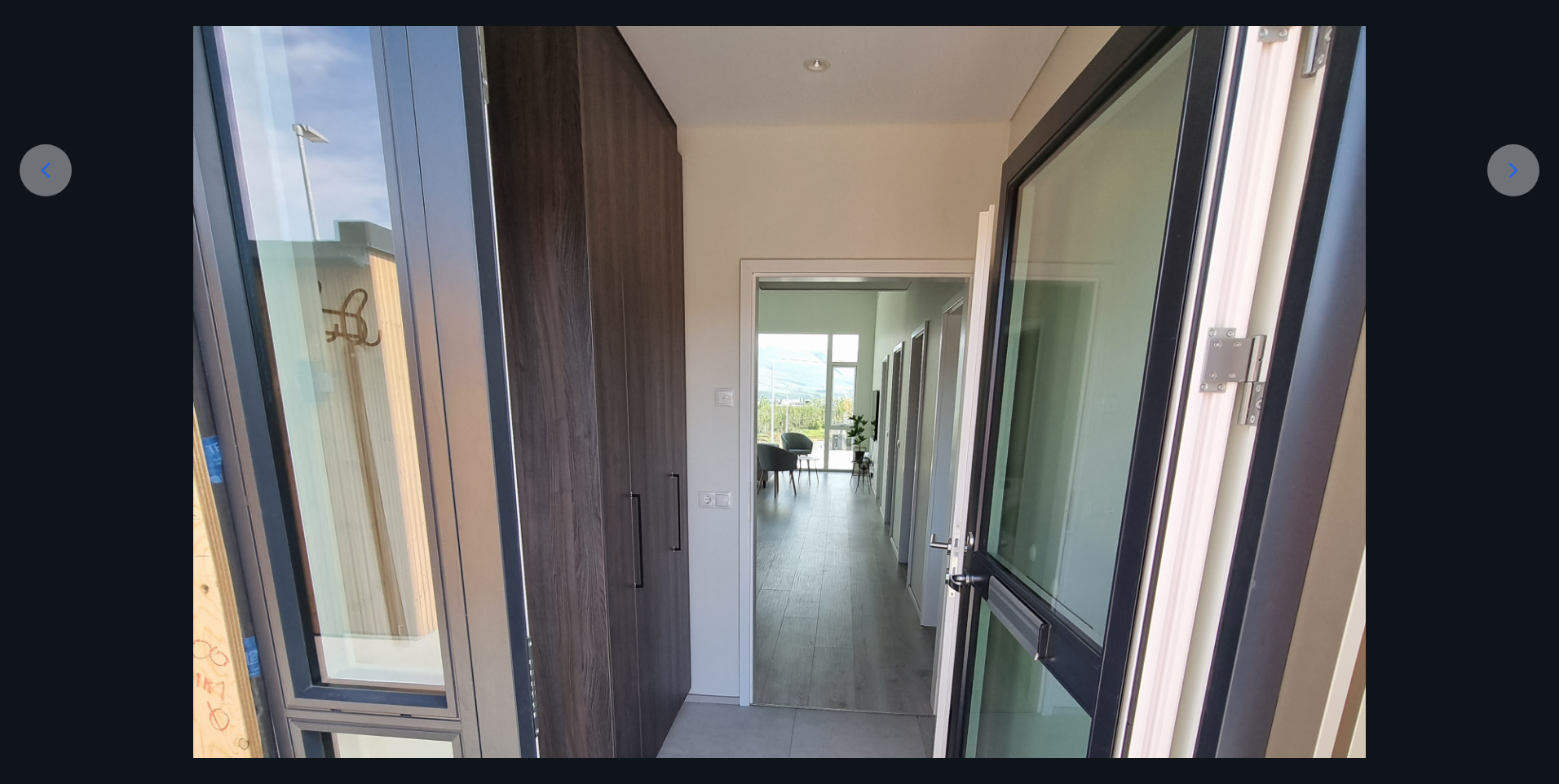
scroll to position [294, 0]
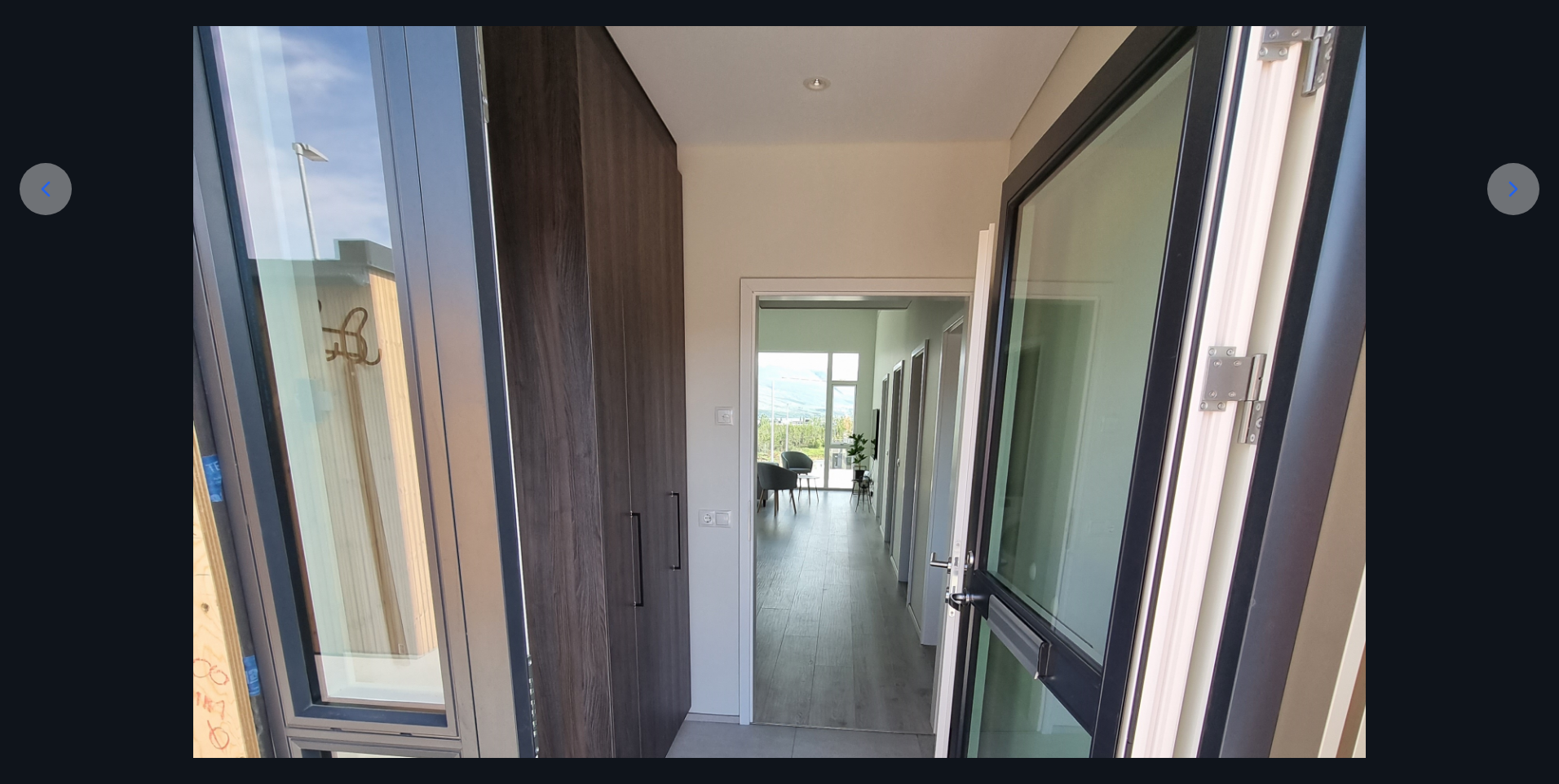
click at [1516, 189] on icon at bounding box center [1514, 189] width 9 height 15
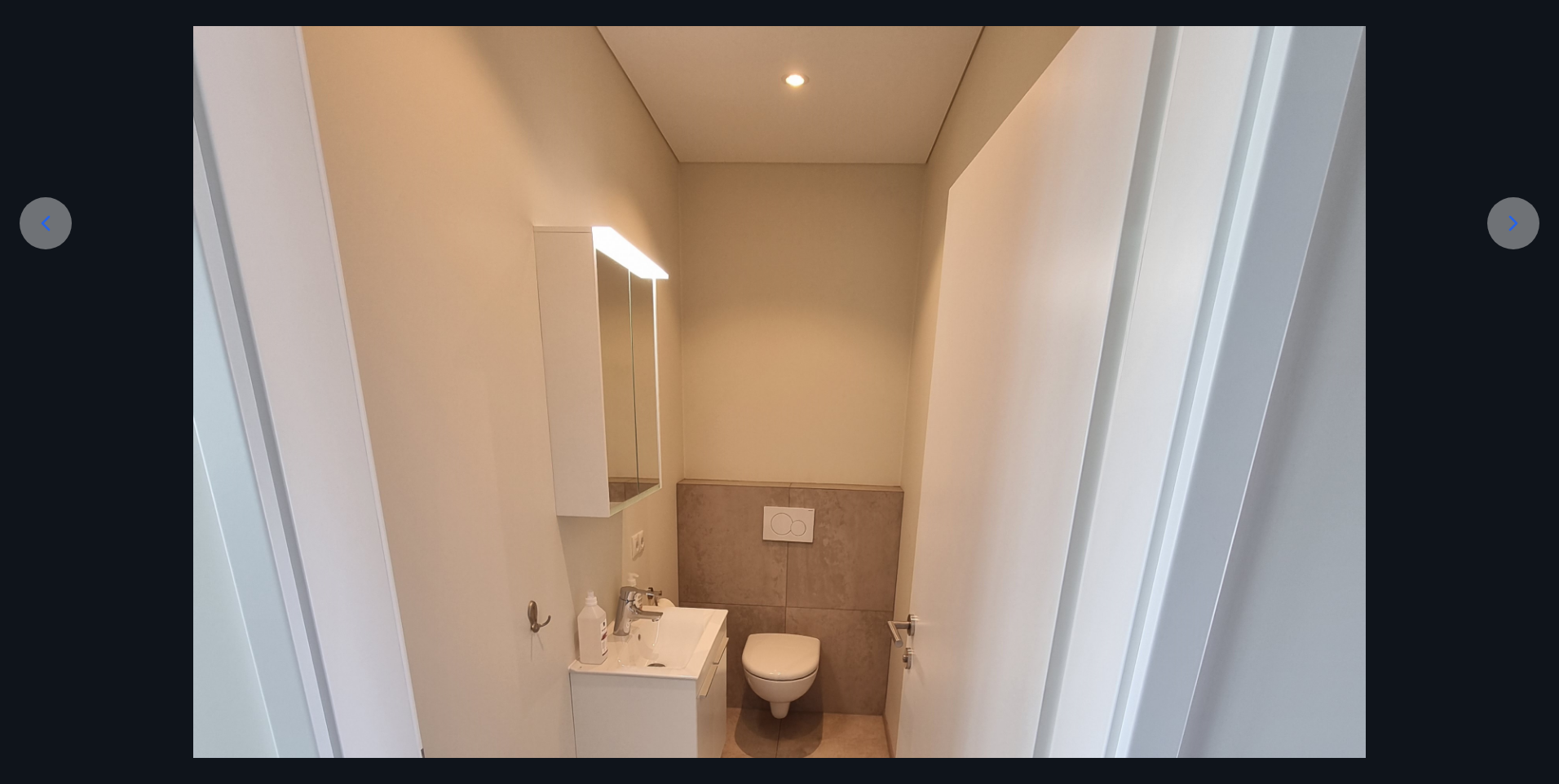
scroll to position [132, 0]
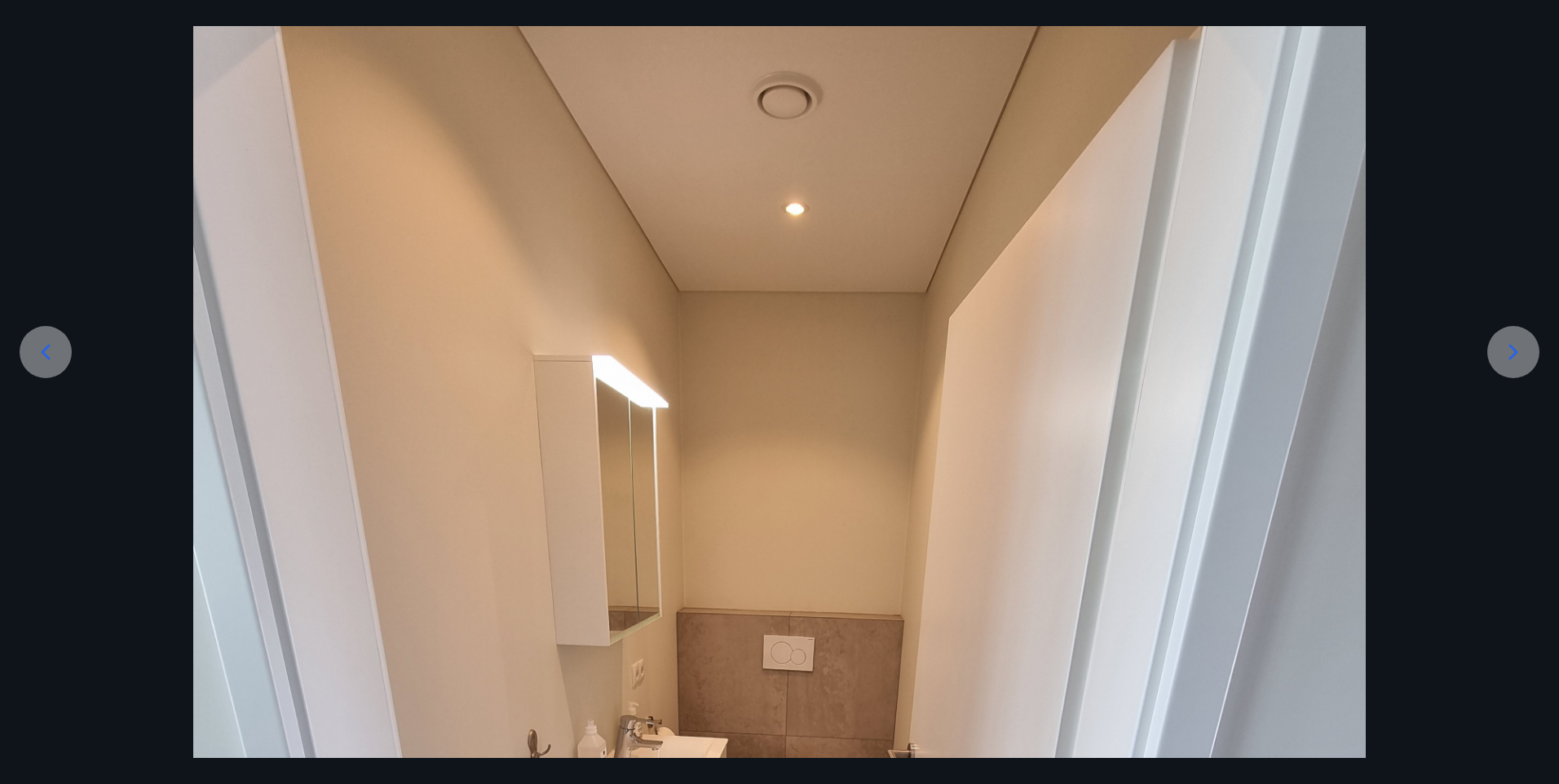
click at [1516, 348] on icon at bounding box center [1514, 353] width 26 height 26
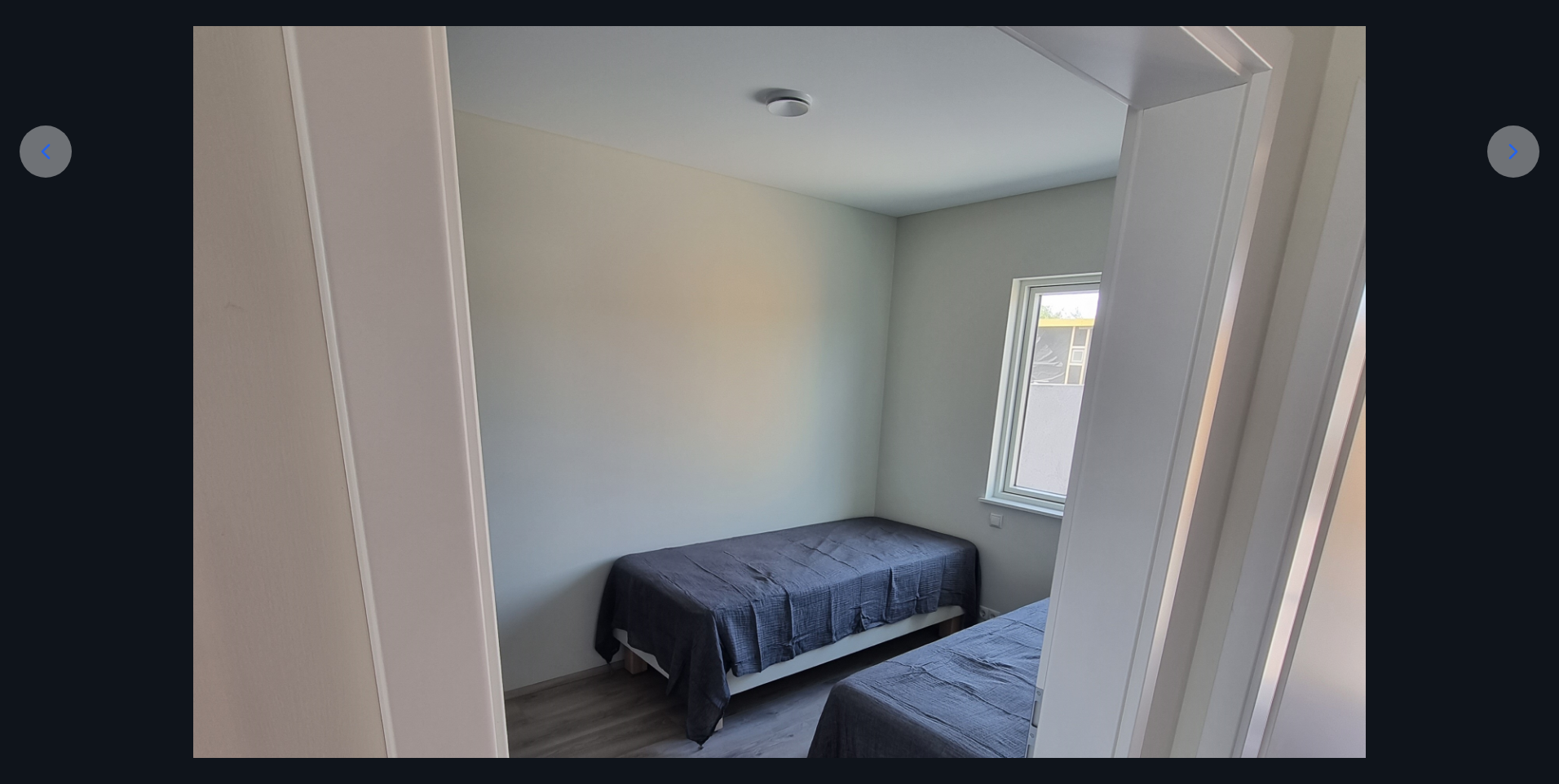
scroll to position [294, 0]
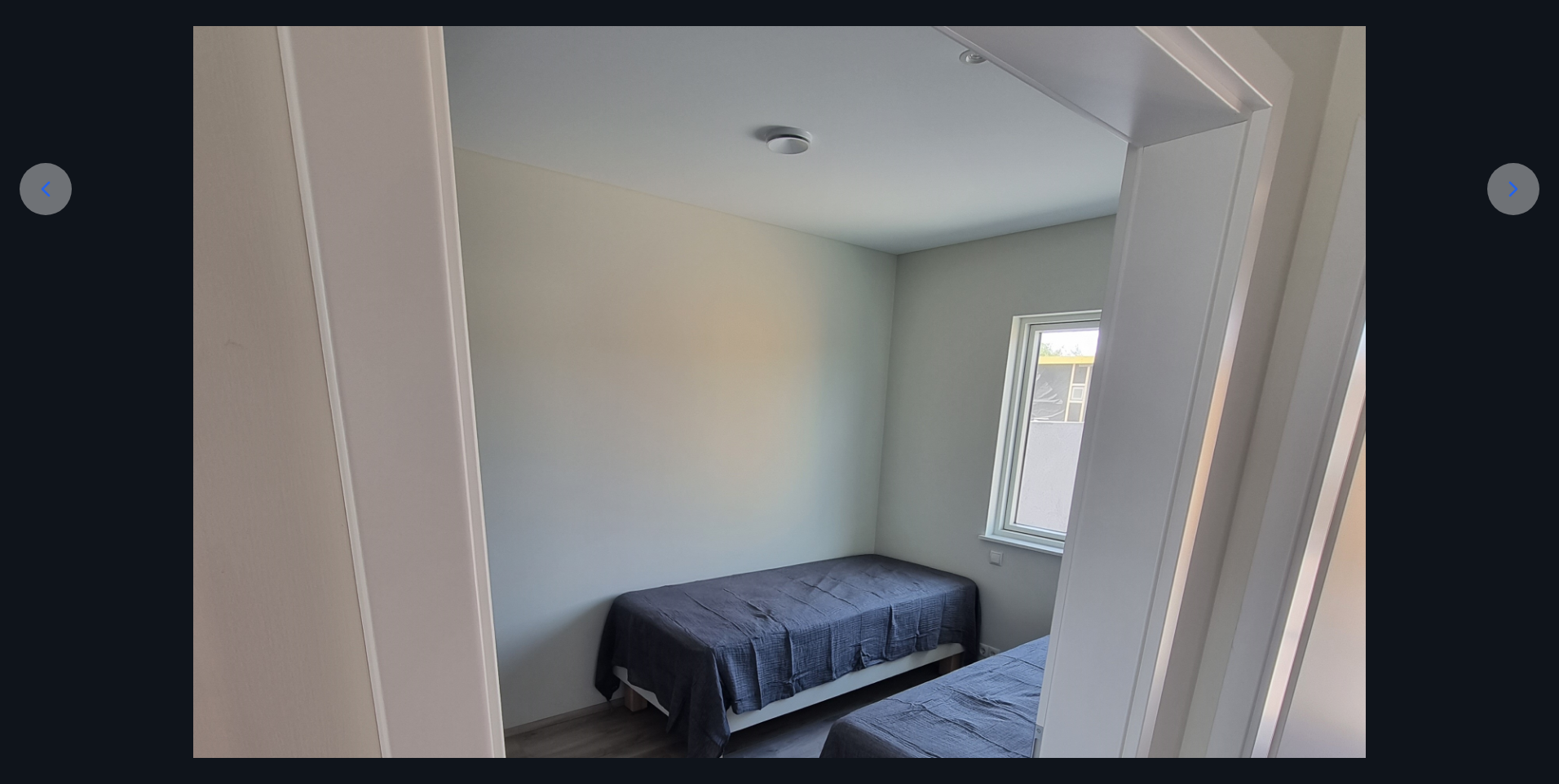
click at [1514, 188] on icon at bounding box center [1514, 189] width 26 height 26
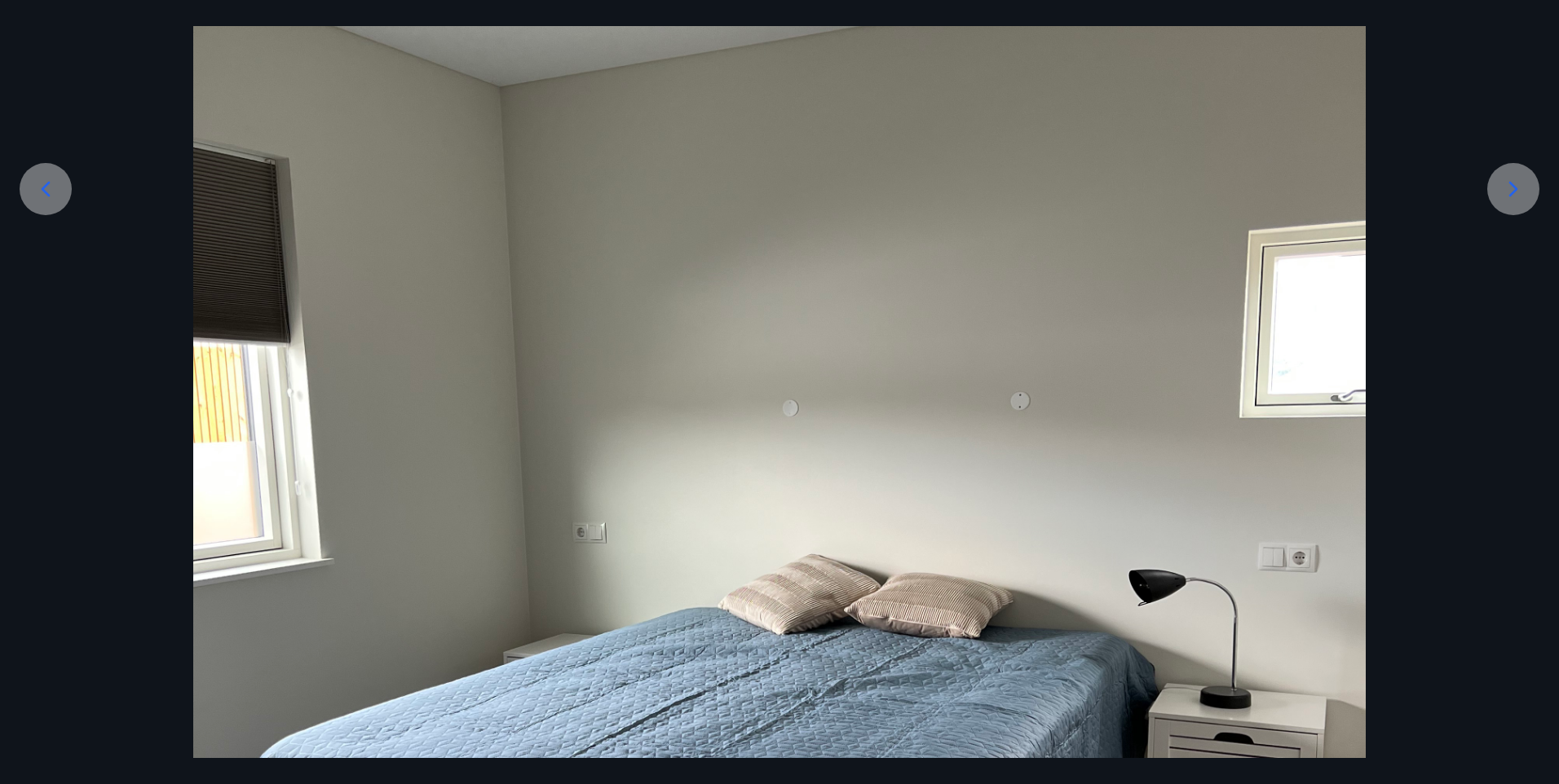
click at [1512, 189] on icon at bounding box center [1514, 189] width 26 height 26
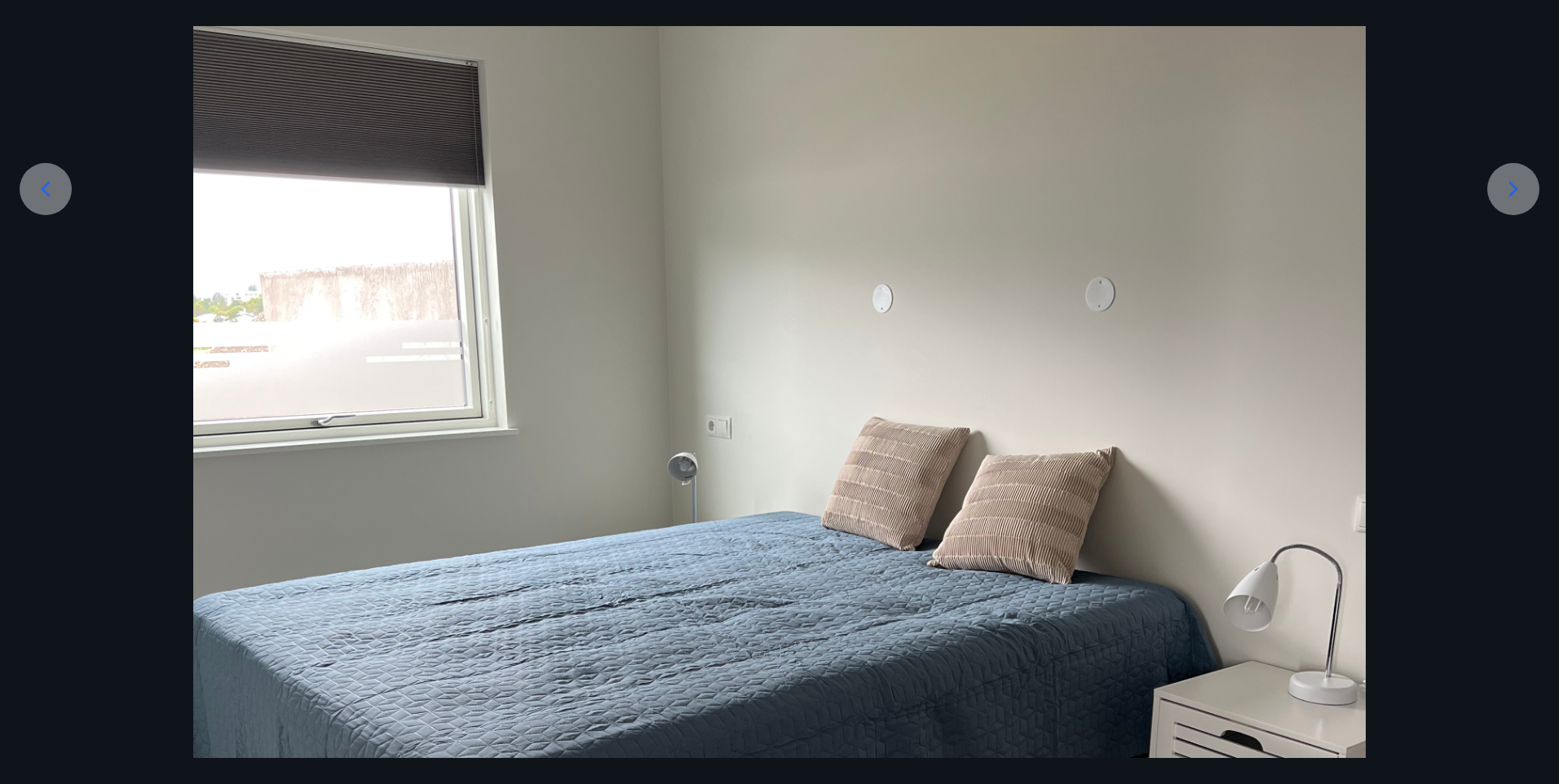
click at [1511, 189] on icon at bounding box center [1514, 189] width 26 height 26
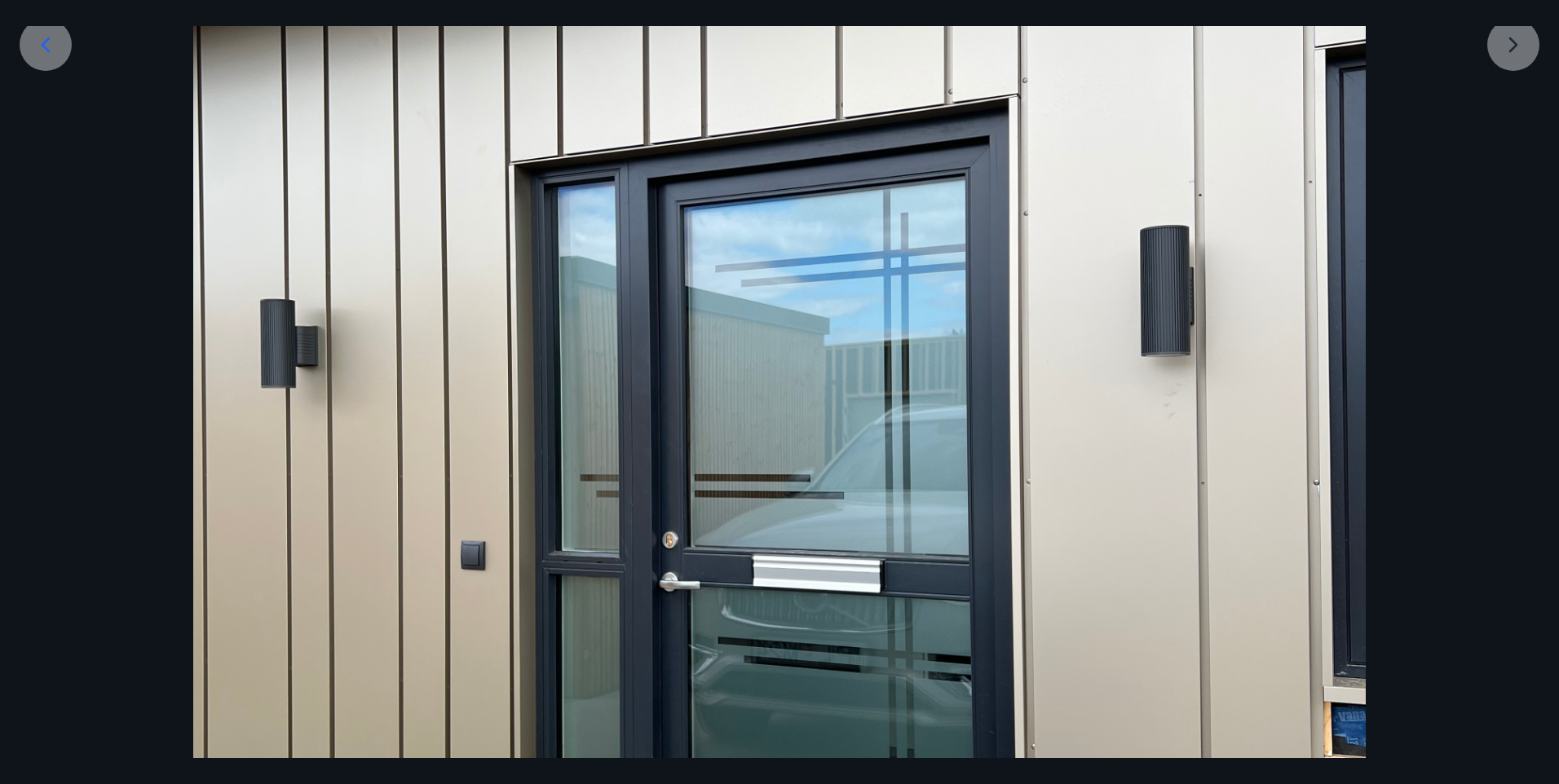
scroll to position [132, 0]
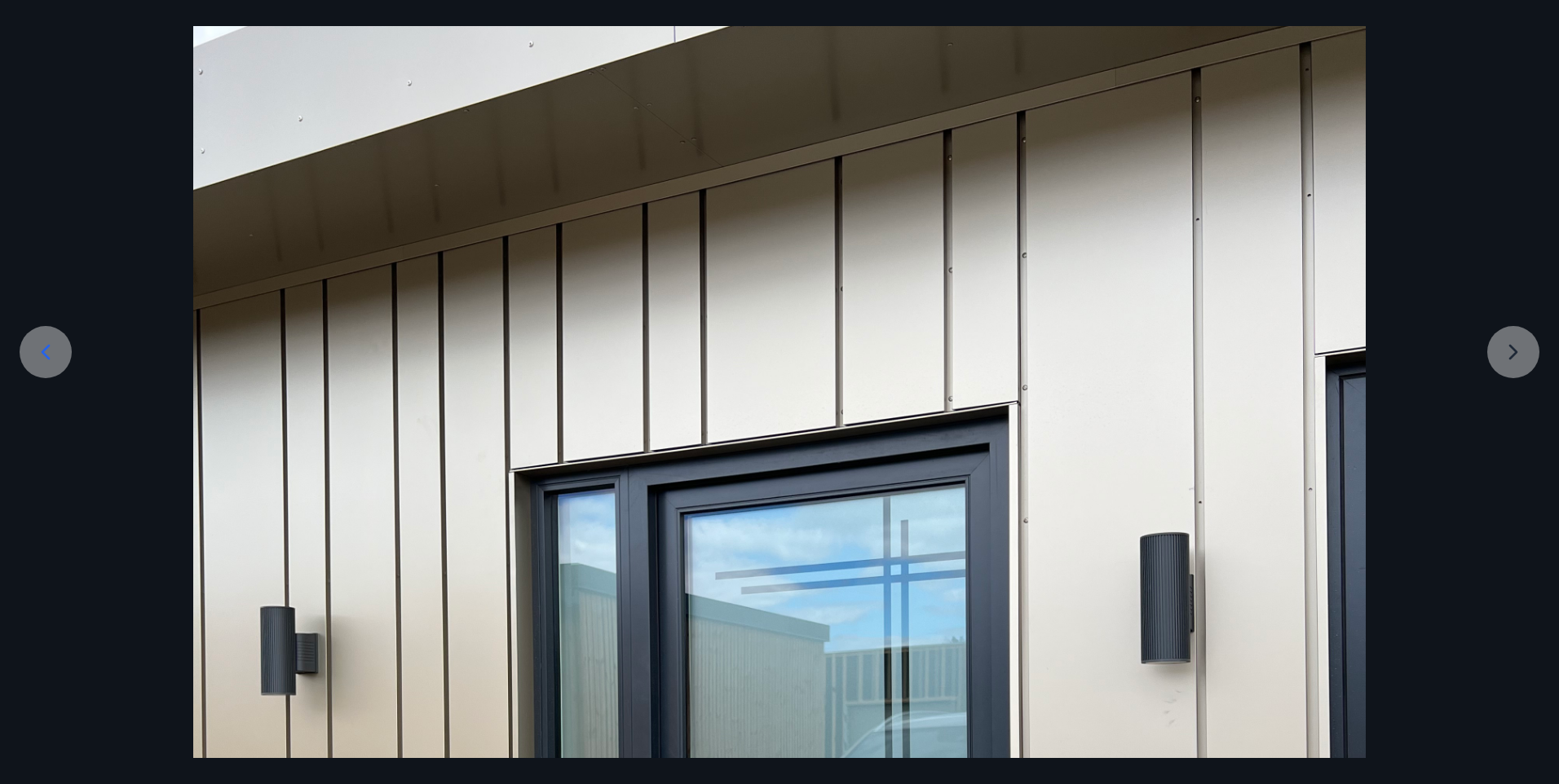
click at [1511, 345] on div at bounding box center [780, 742] width 1559 height 1563
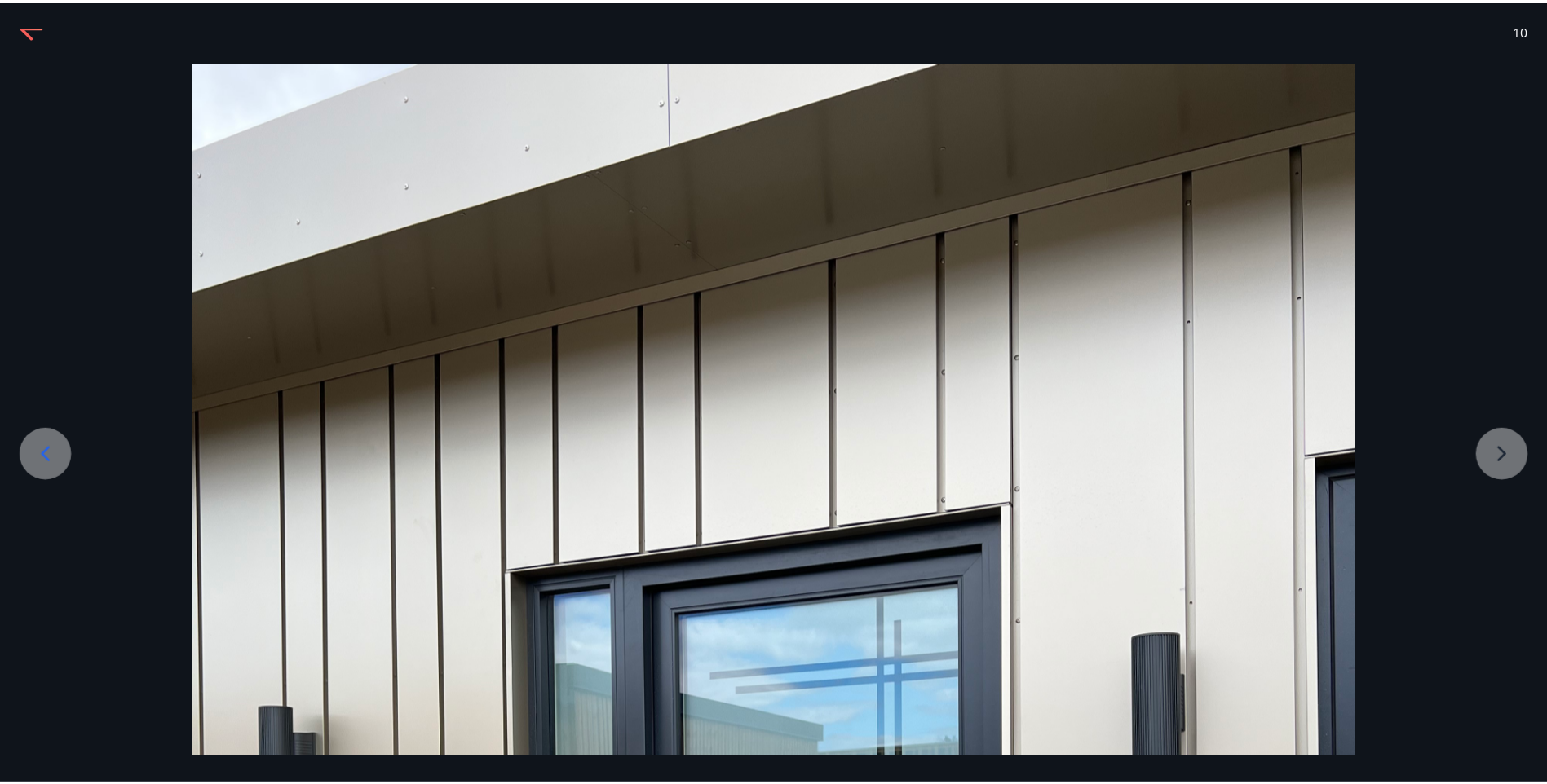
scroll to position [0, 0]
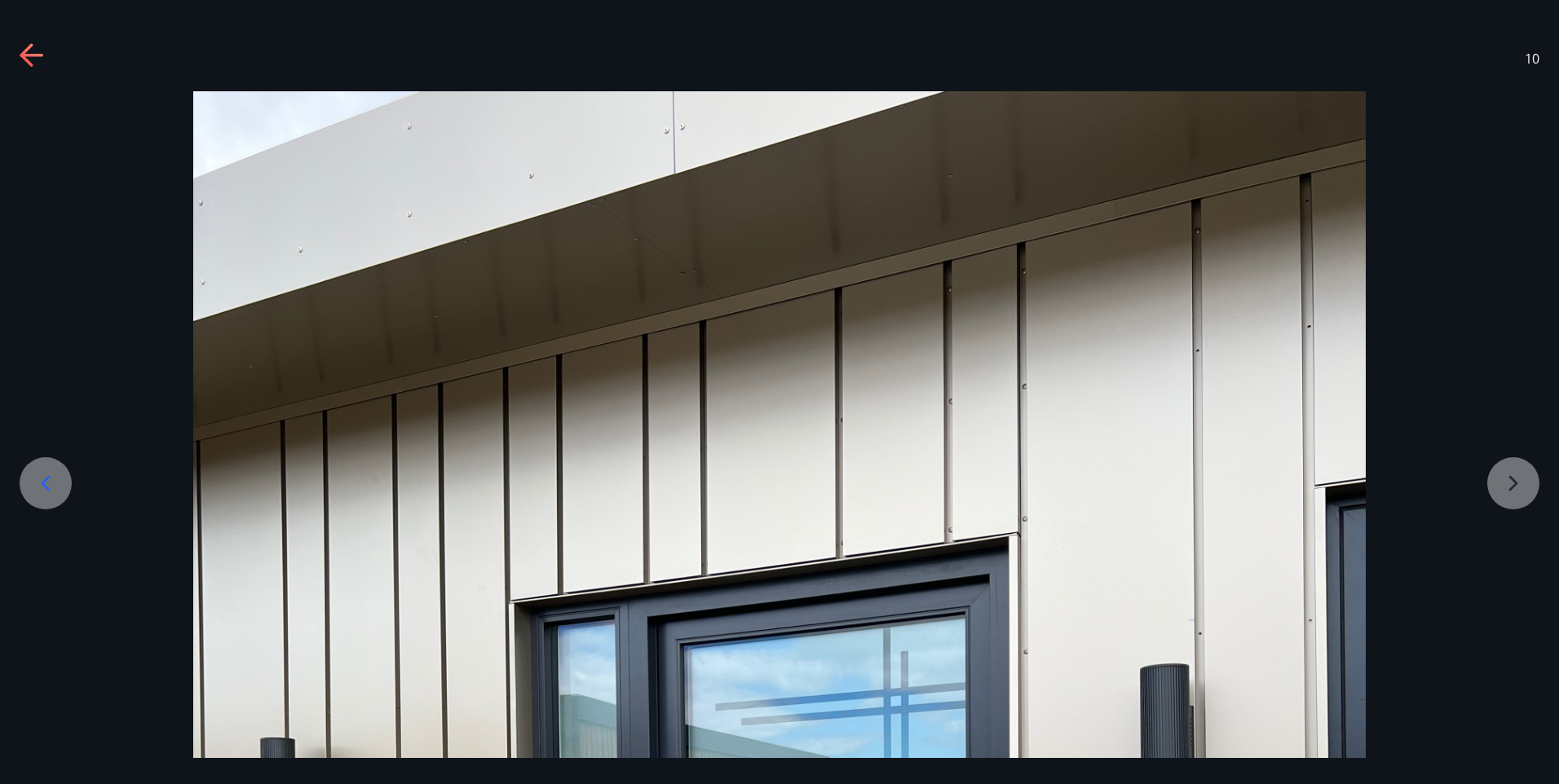
click at [23, 50] on icon at bounding box center [33, 56] width 26 height 26
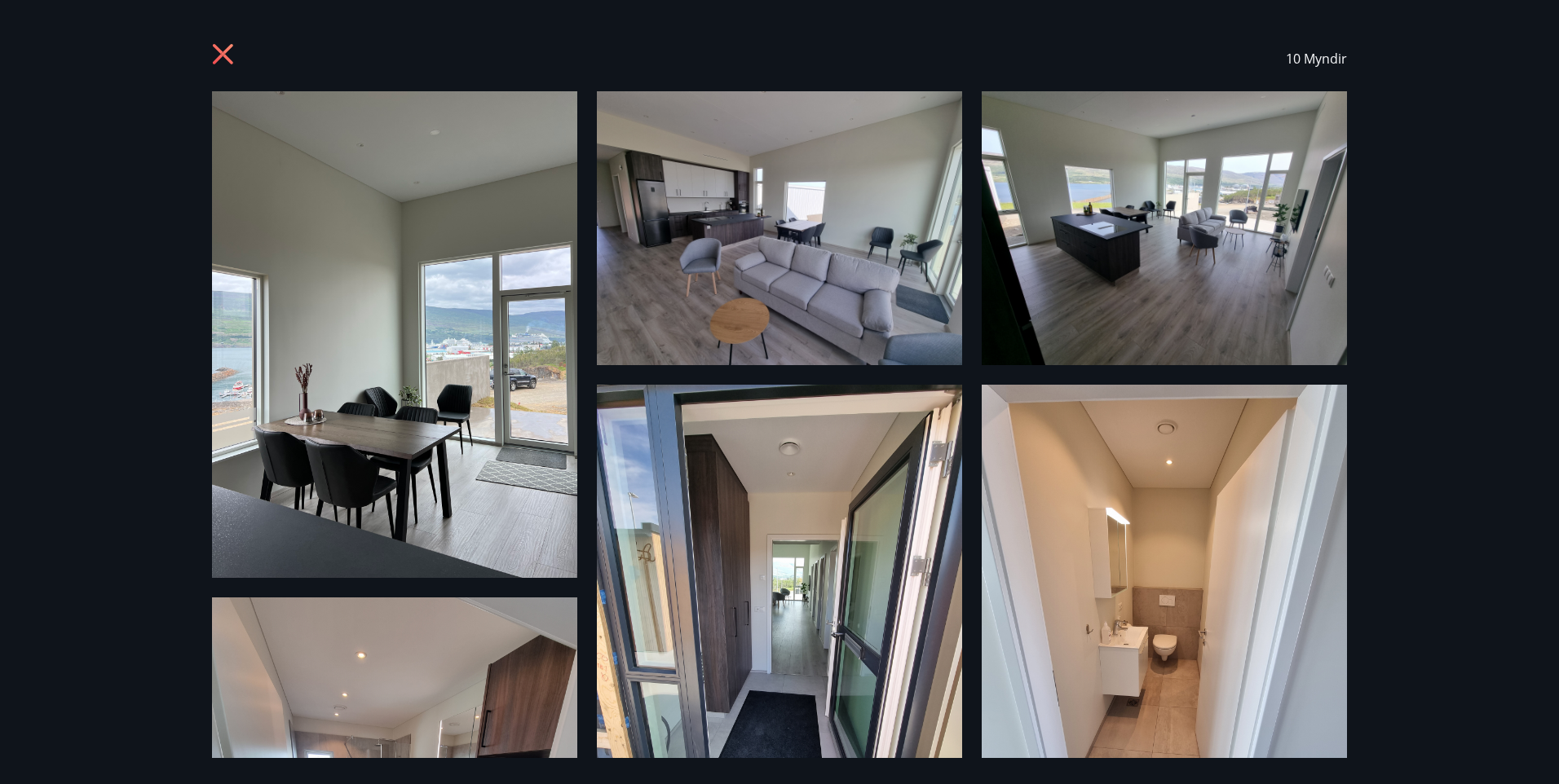
click at [222, 56] on icon at bounding box center [223, 55] width 21 height 21
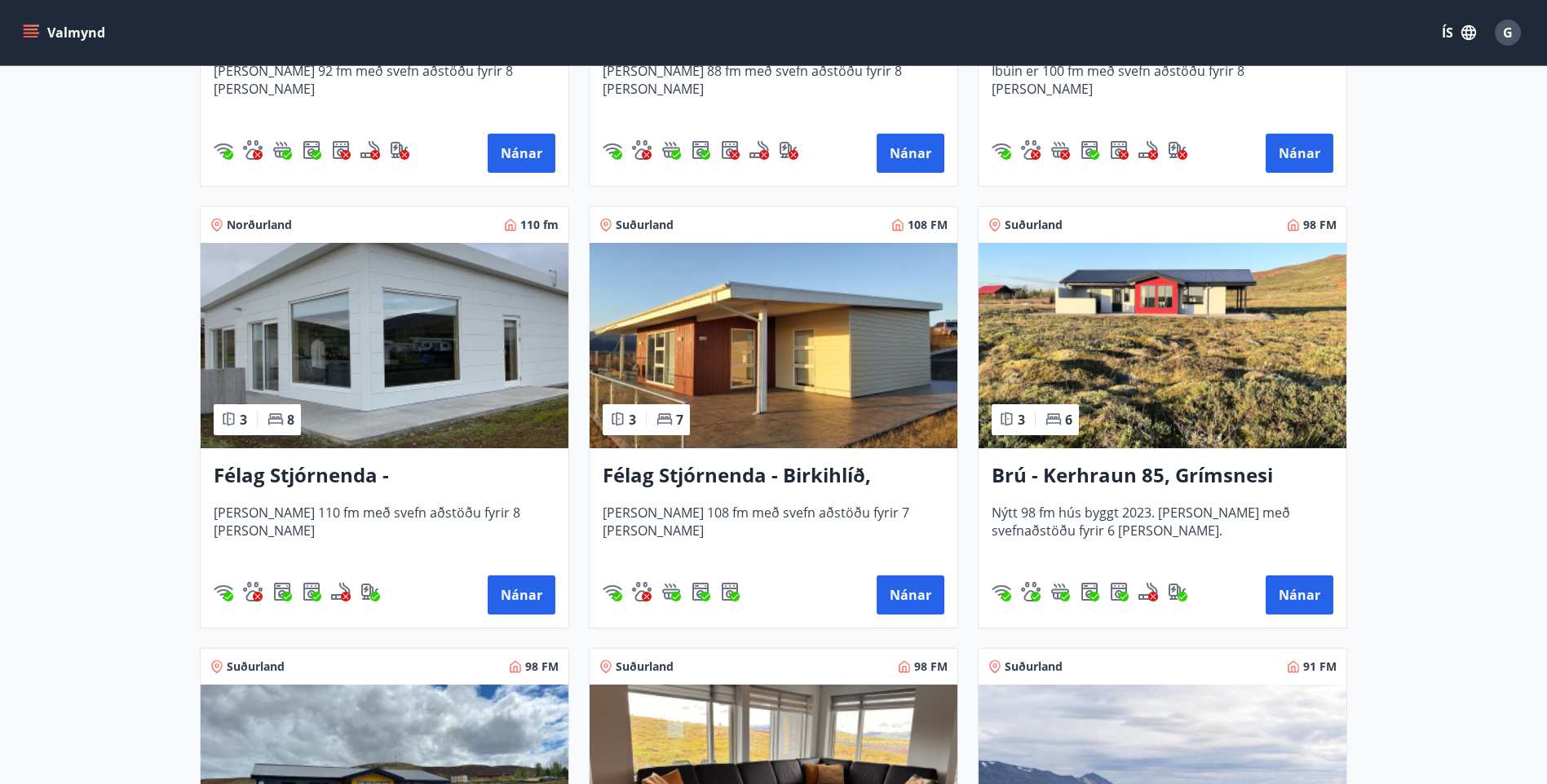
scroll to position [3179, 0]
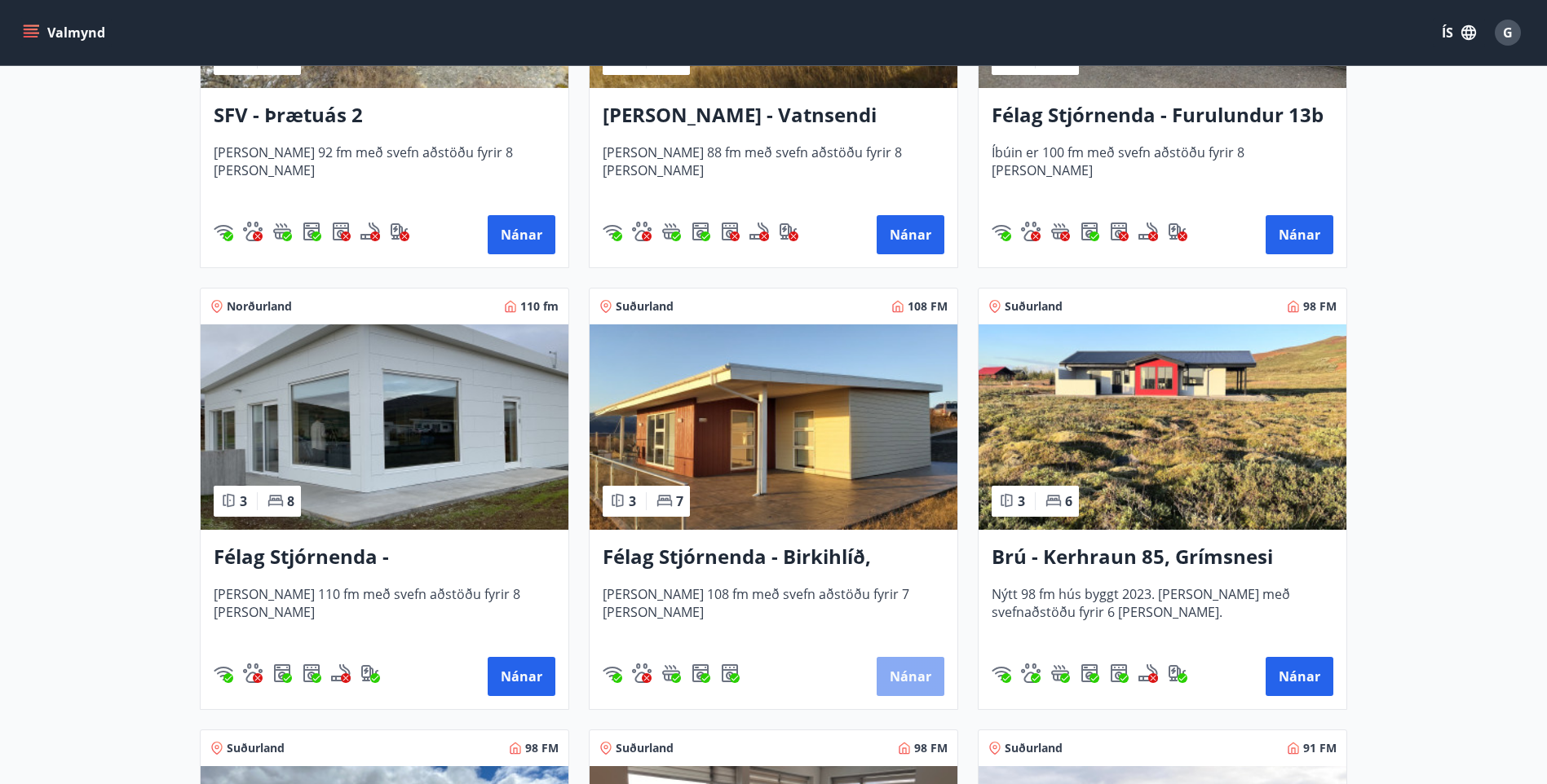
click at [910, 675] on button "Nánar" at bounding box center [910, 677] width 68 height 39
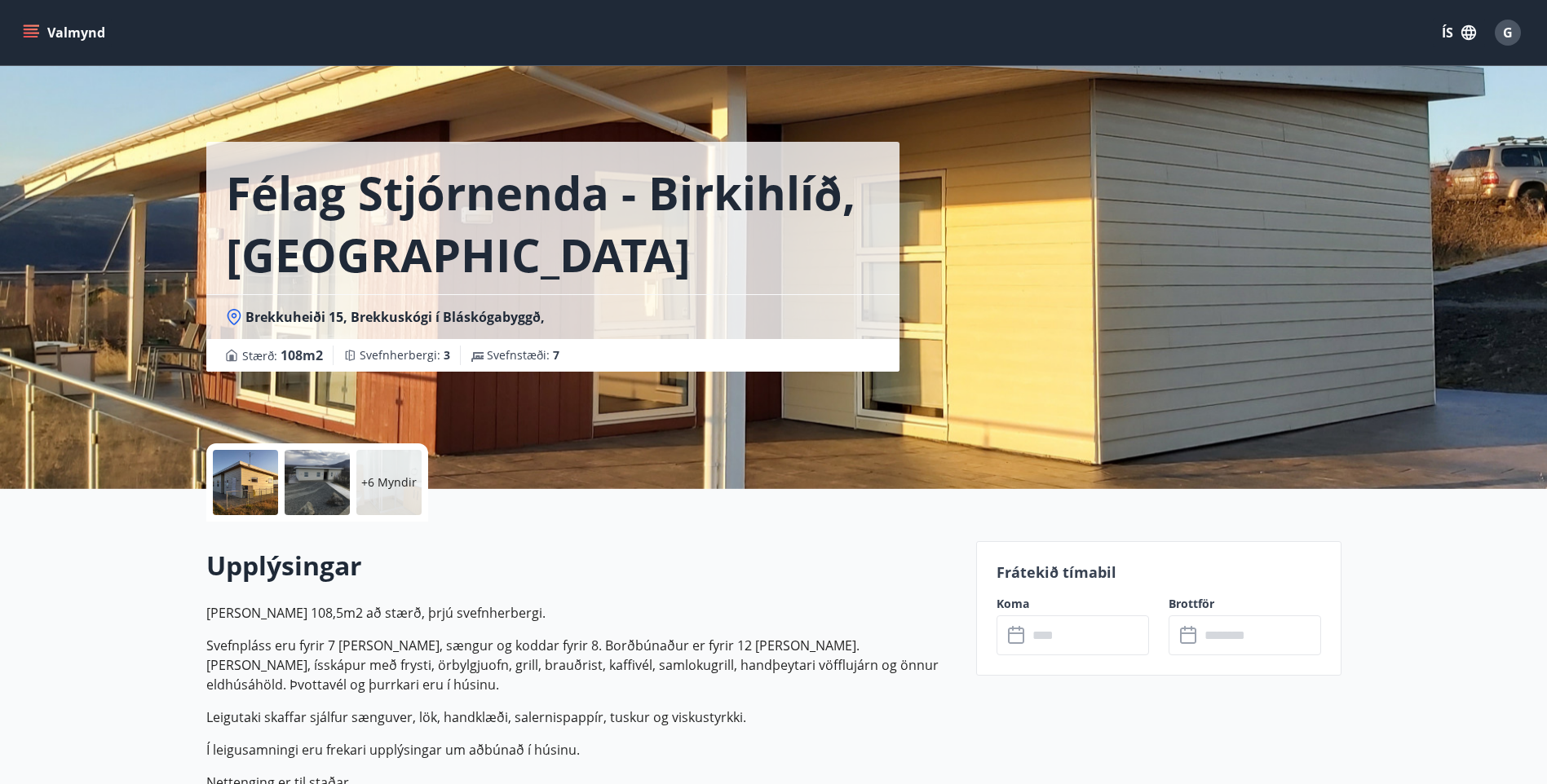
click at [391, 486] on p "+6 Myndir" at bounding box center [388, 482] width 55 height 16
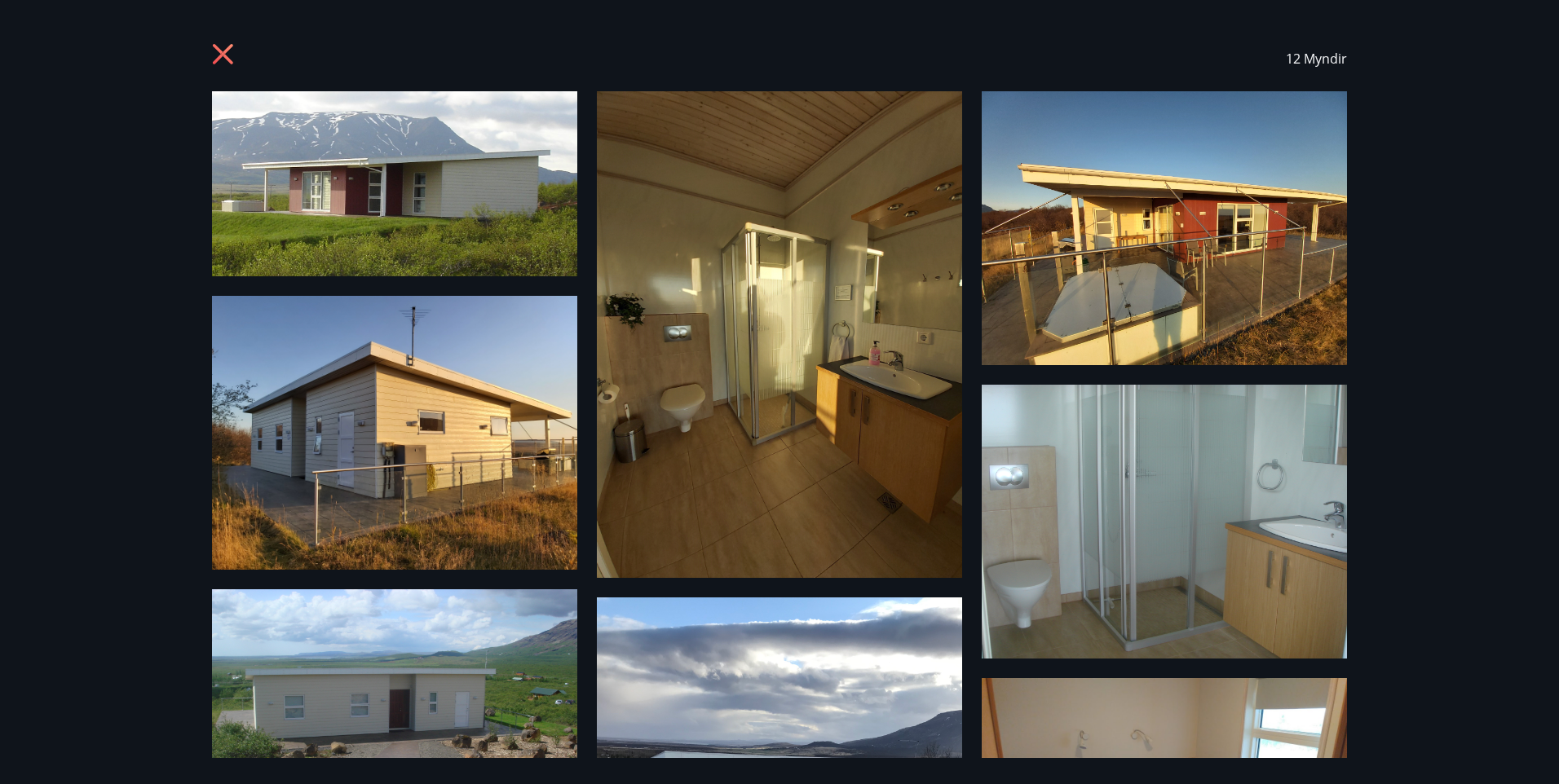
click at [469, 206] on img at bounding box center [394, 183] width 366 height 185
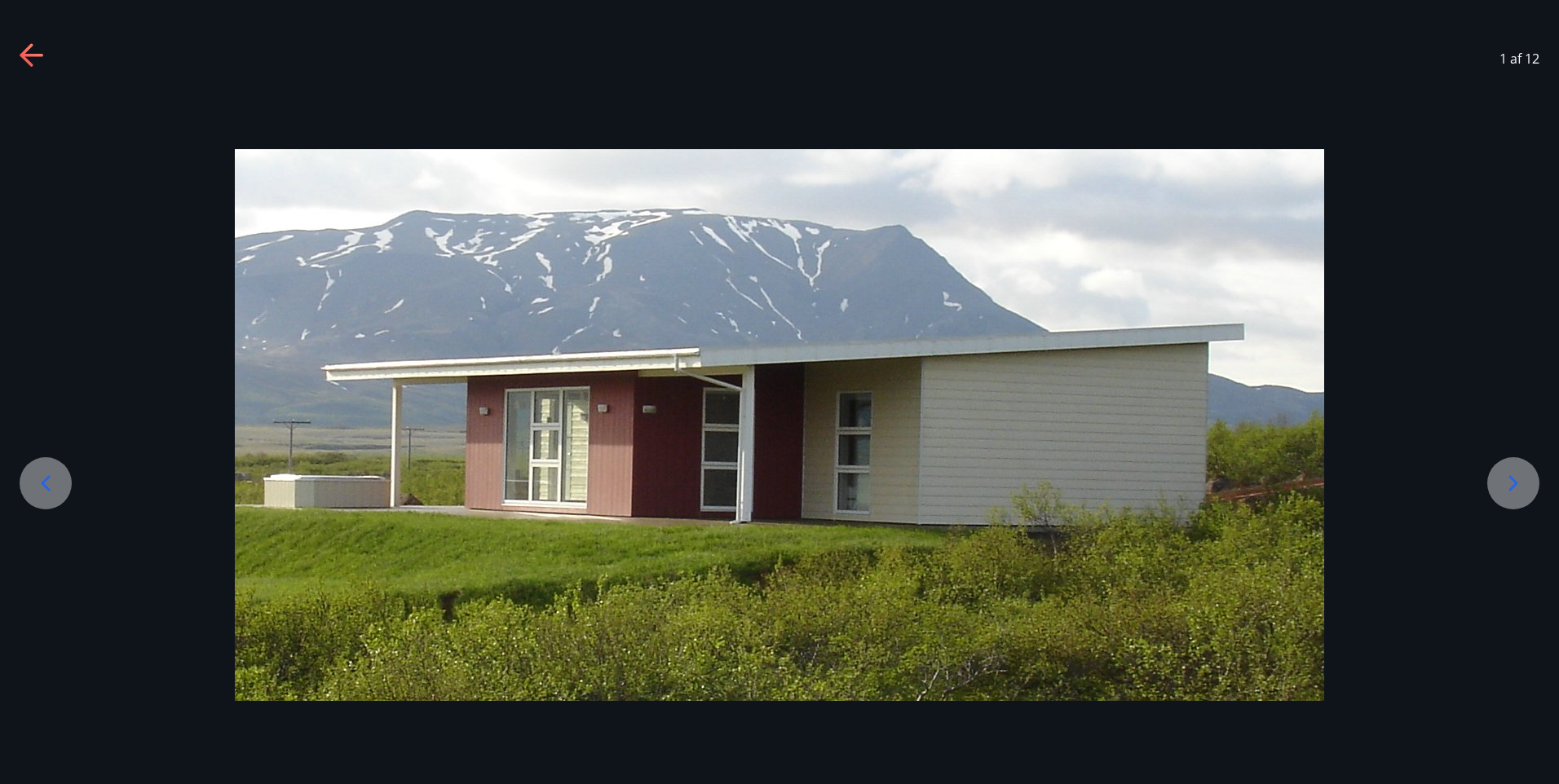
click at [1520, 484] on icon at bounding box center [1514, 483] width 26 height 26
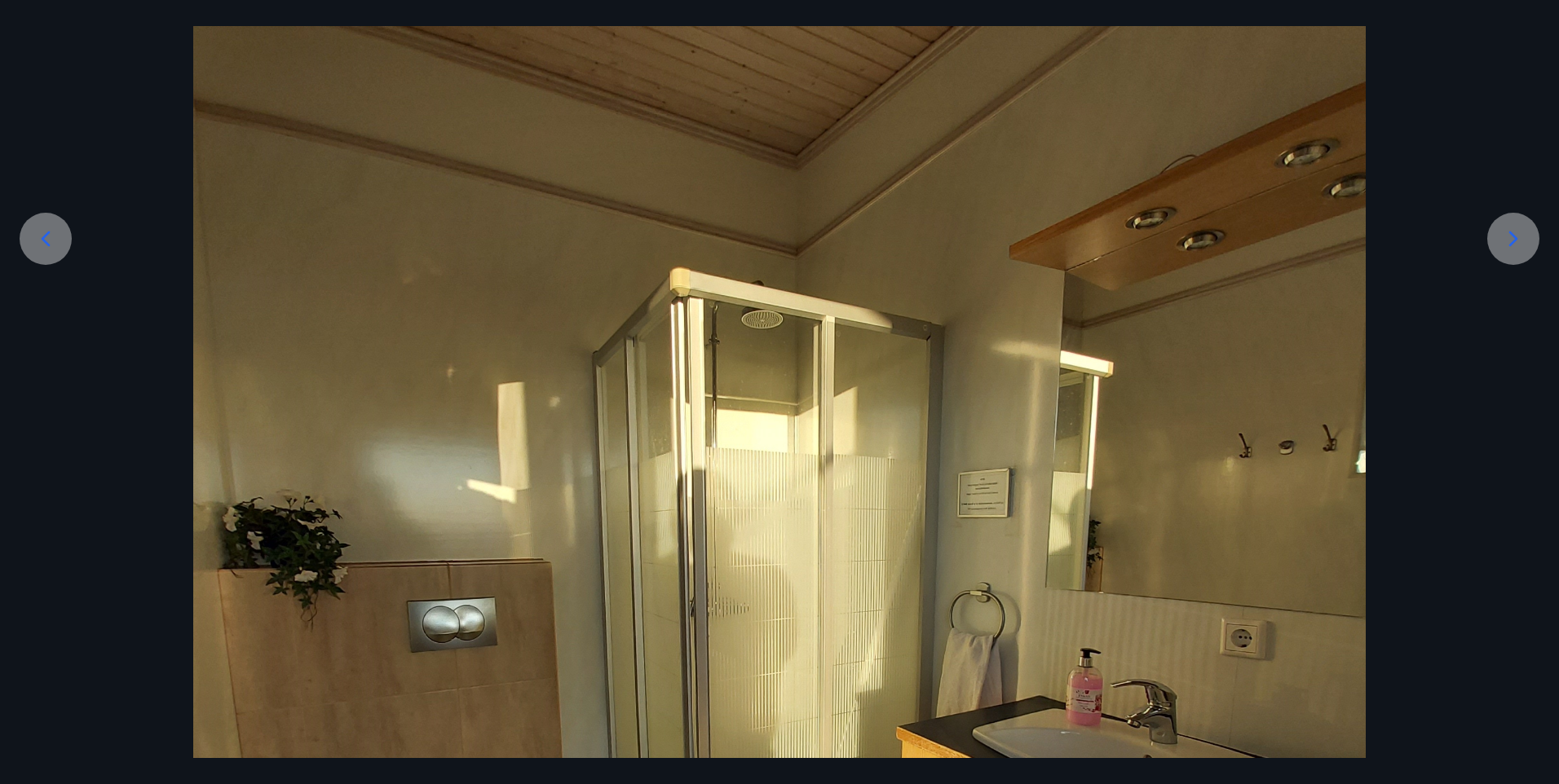
scroll to position [163, 0]
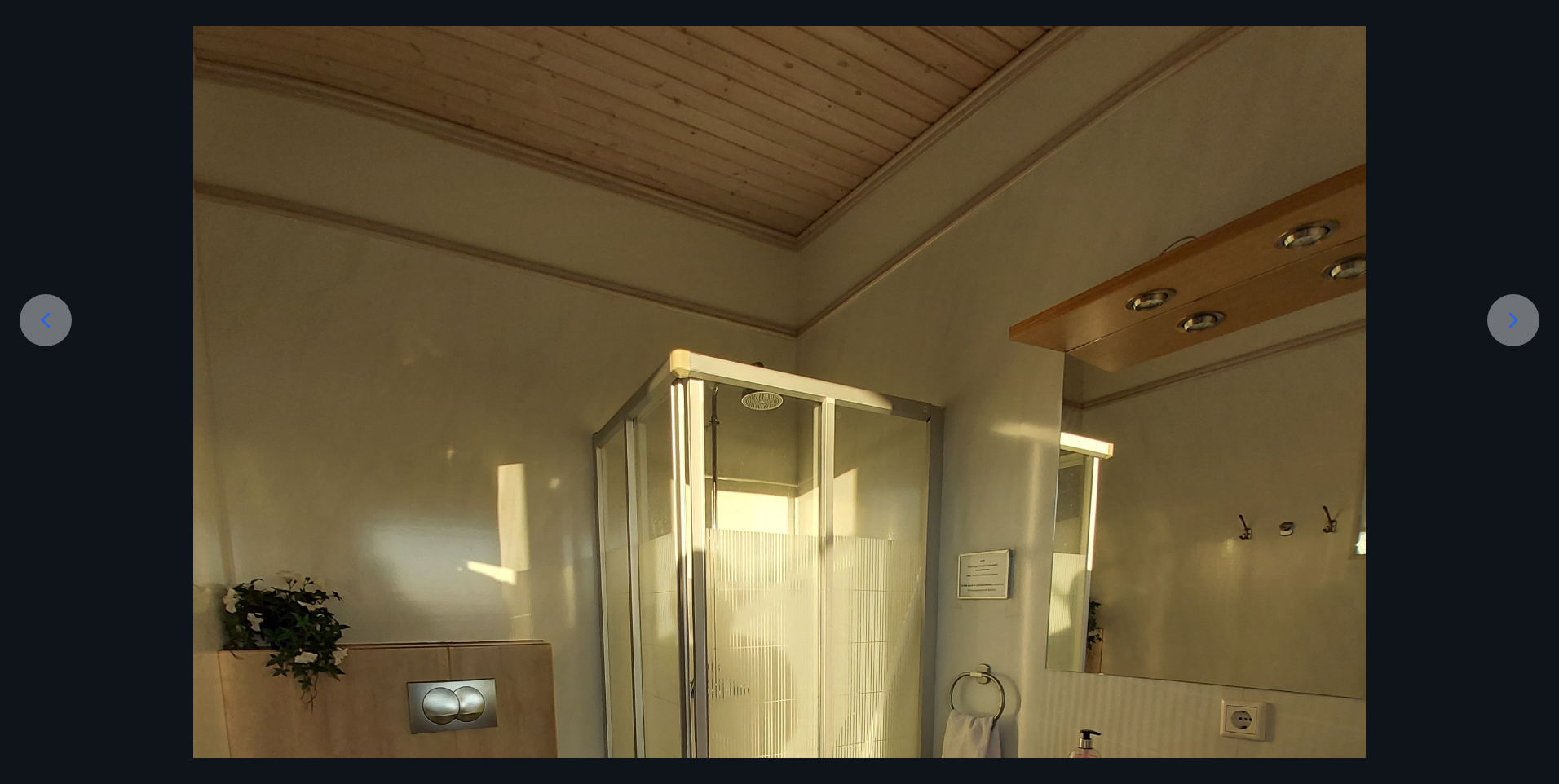
click at [1518, 316] on icon at bounding box center [1514, 321] width 26 height 26
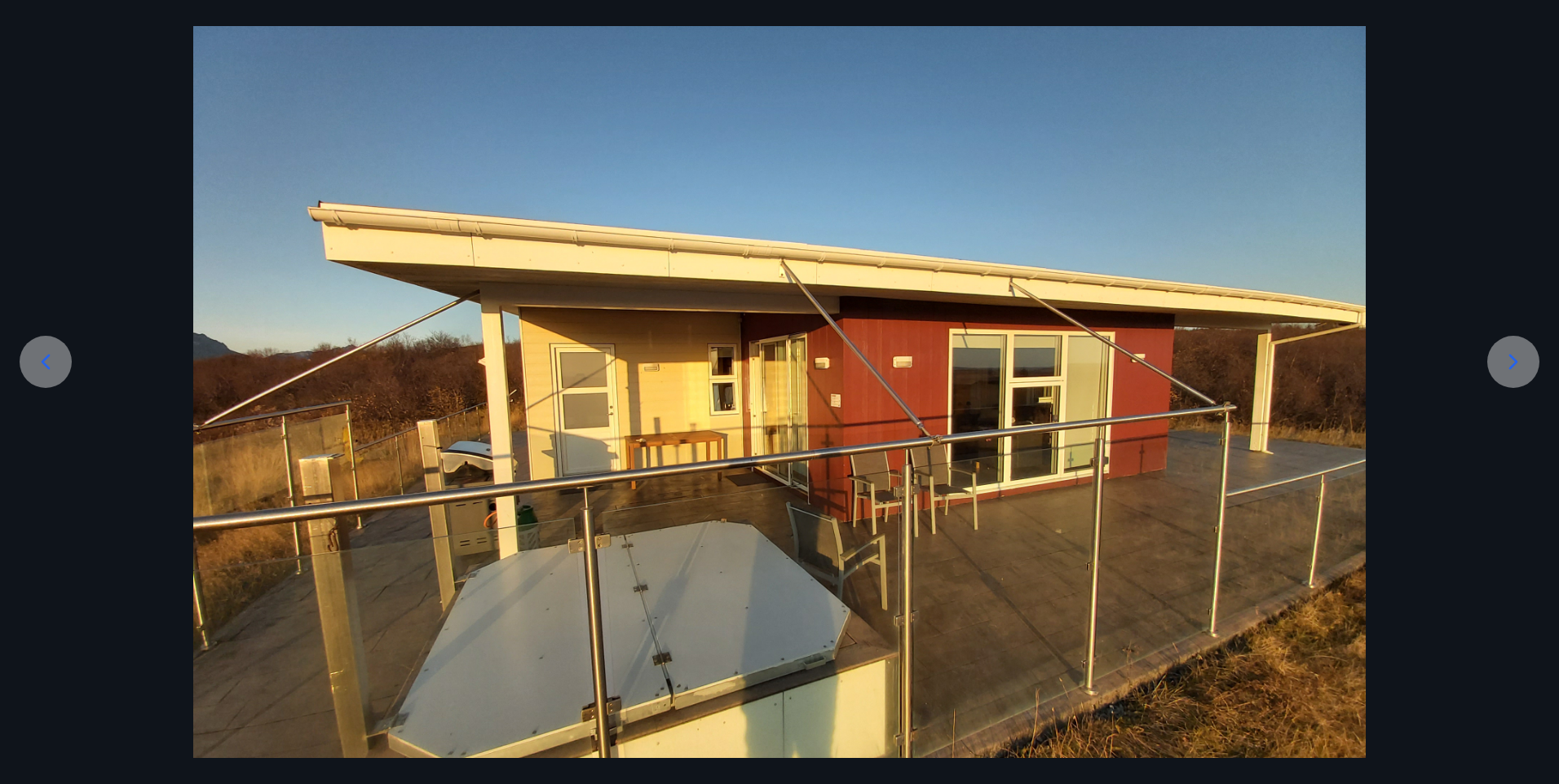
scroll to position [50, 0]
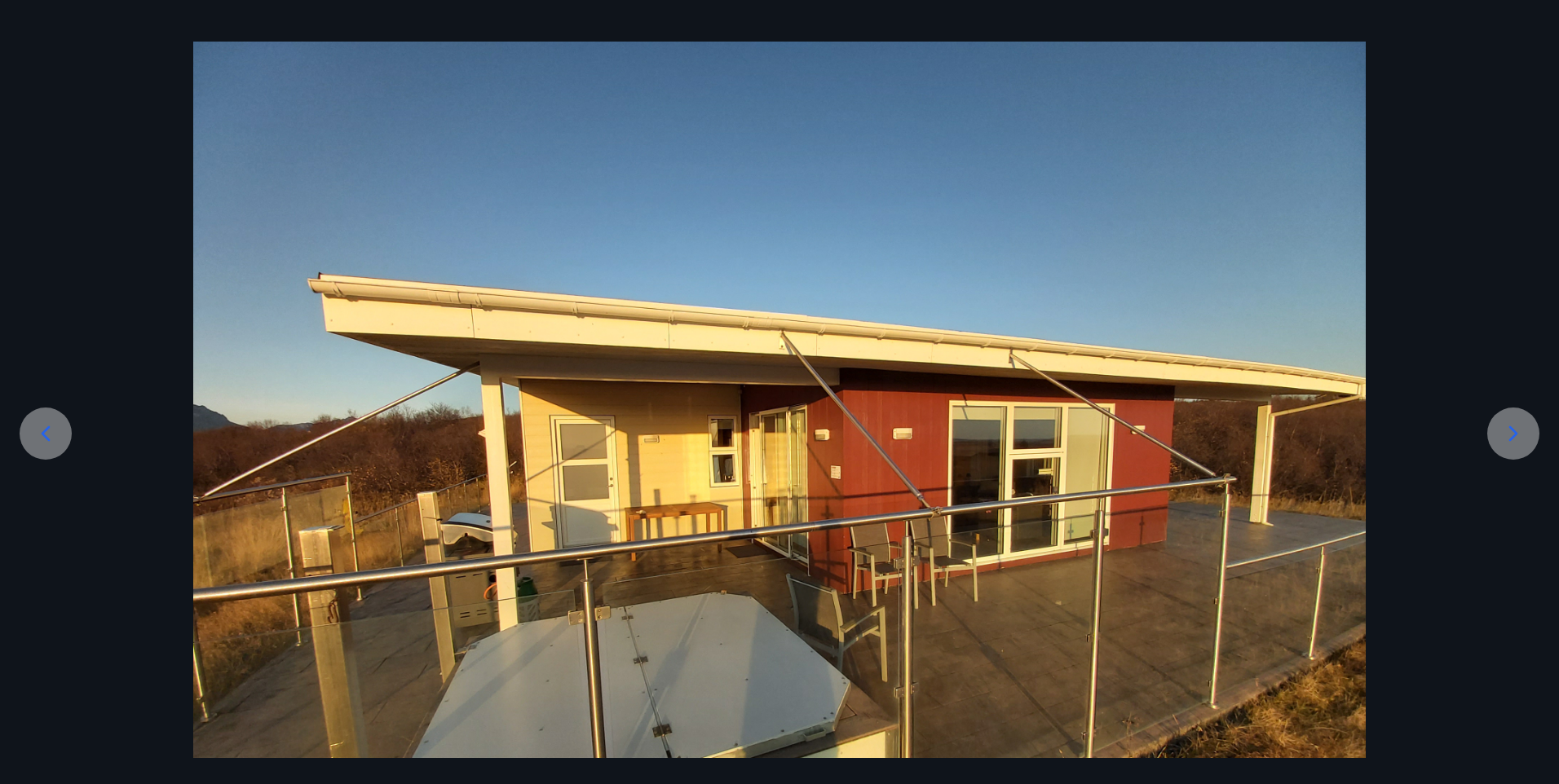
click at [1518, 434] on icon at bounding box center [1514, 434] width 26 height 26
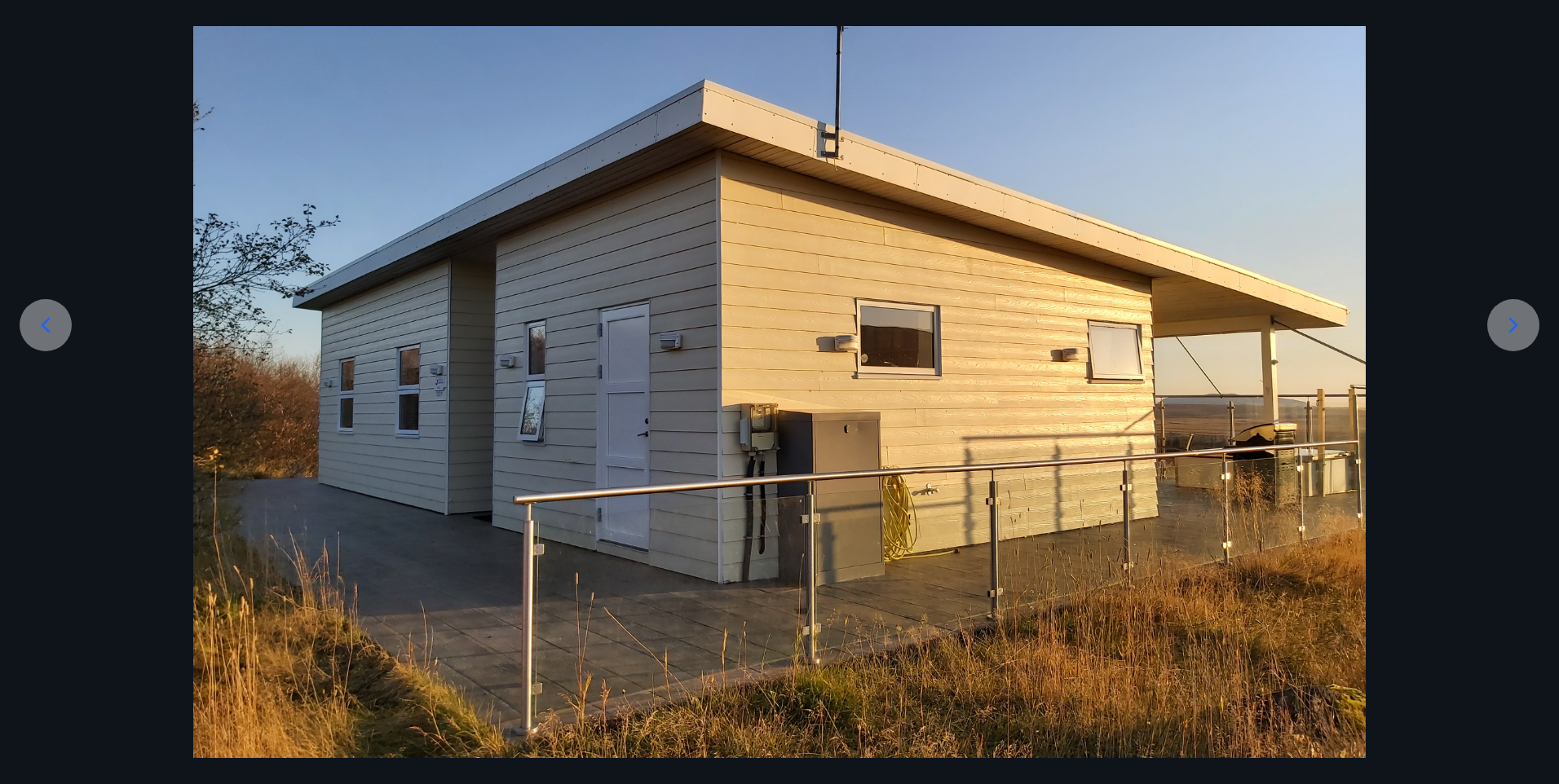
scroll to position [132, 0]
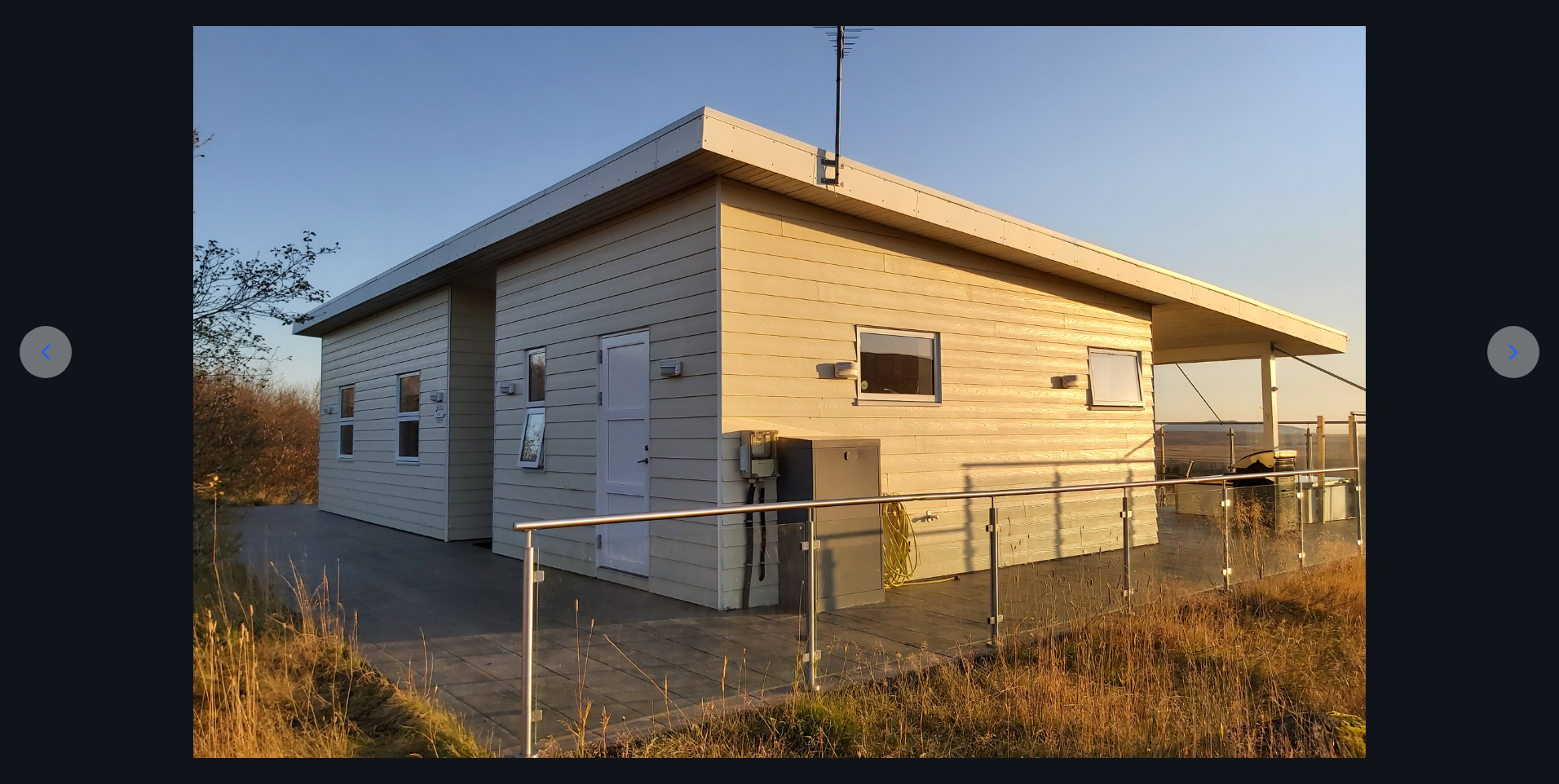
click at [1515, 350] on icon at bounding box center [1514, 353] width 9 height 15
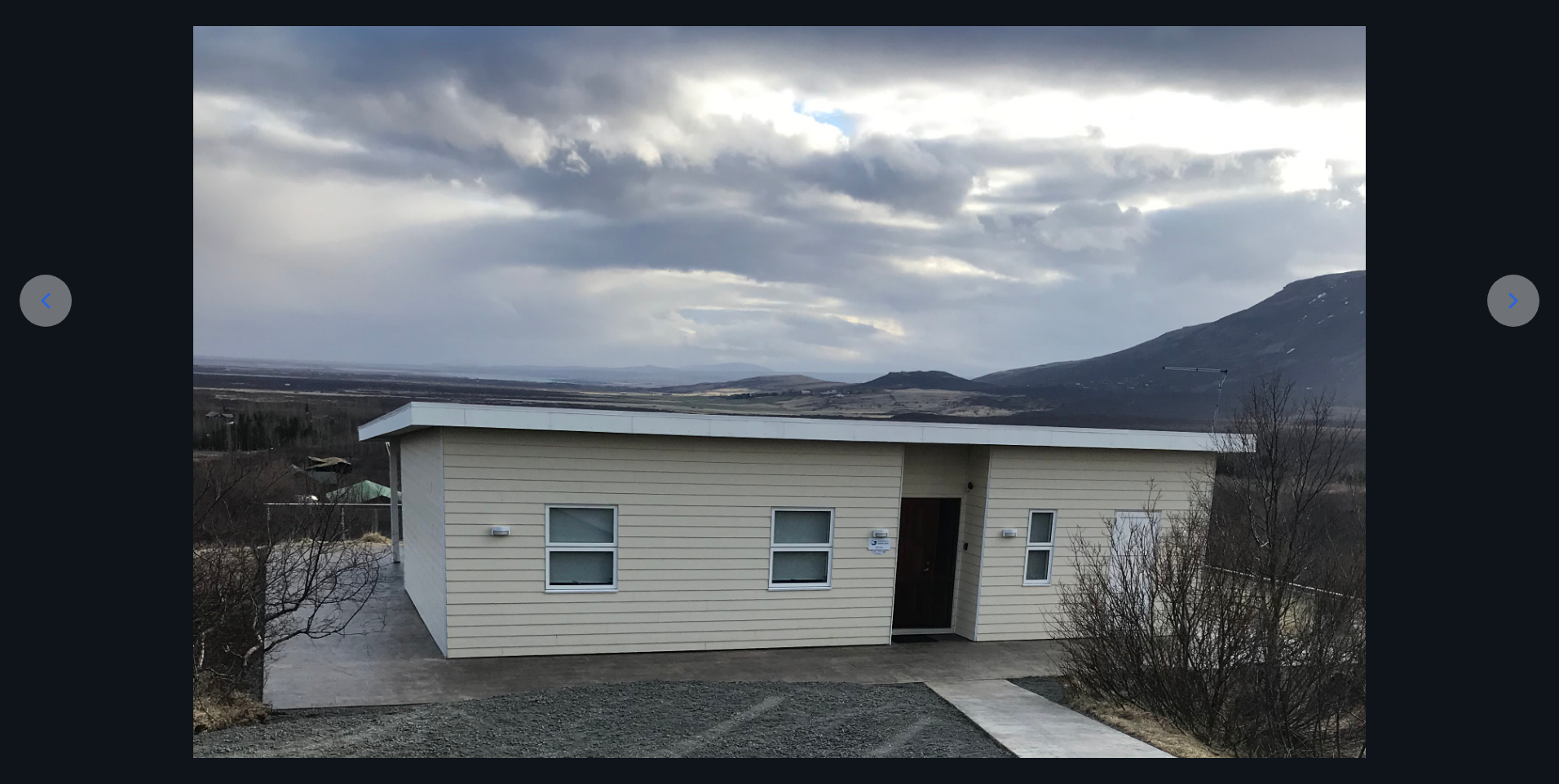
scroll to position [163, 0]
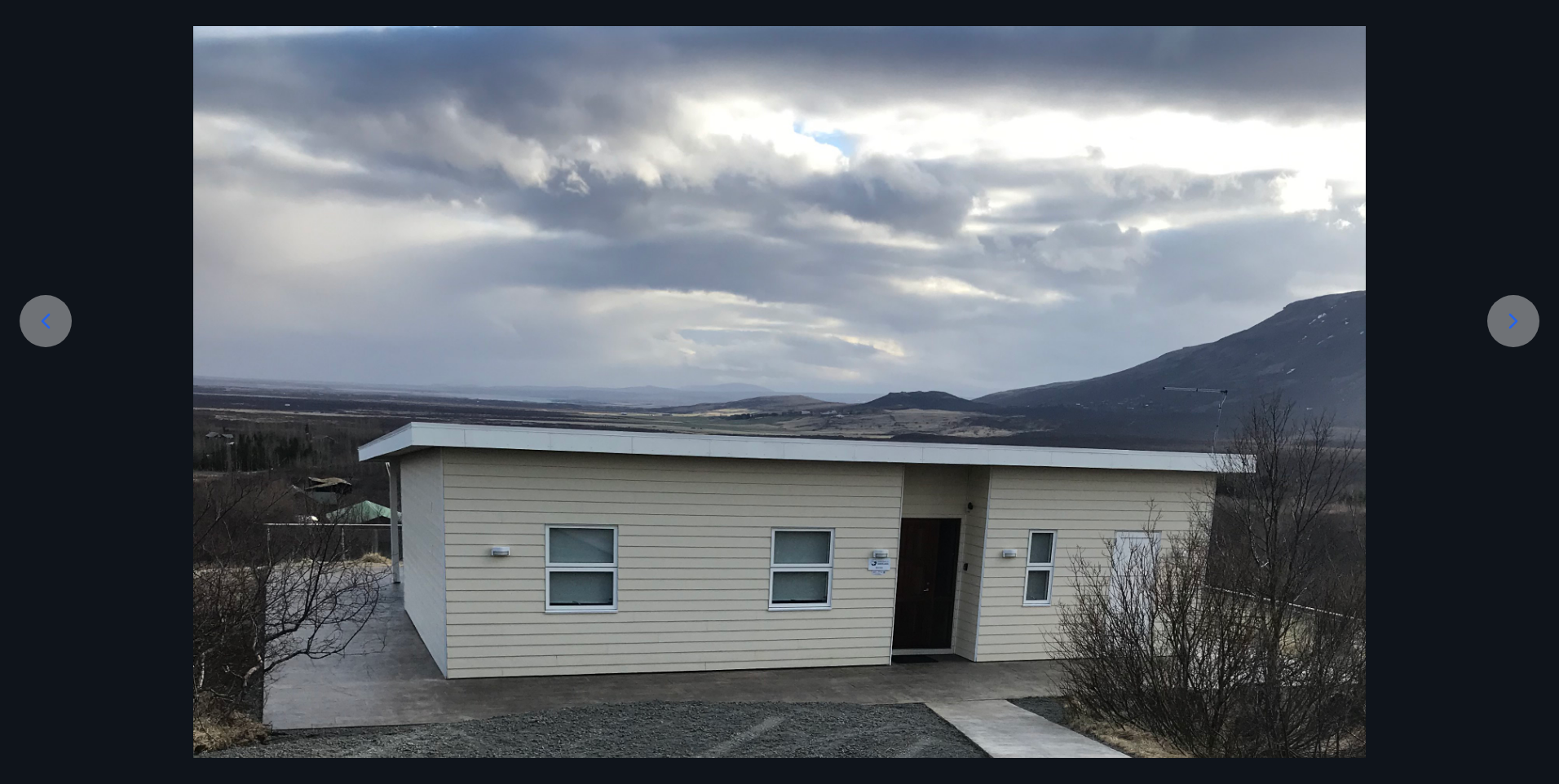
click at [1512, 312] on icon at bounding box center [1514, 321] width 26 height 26
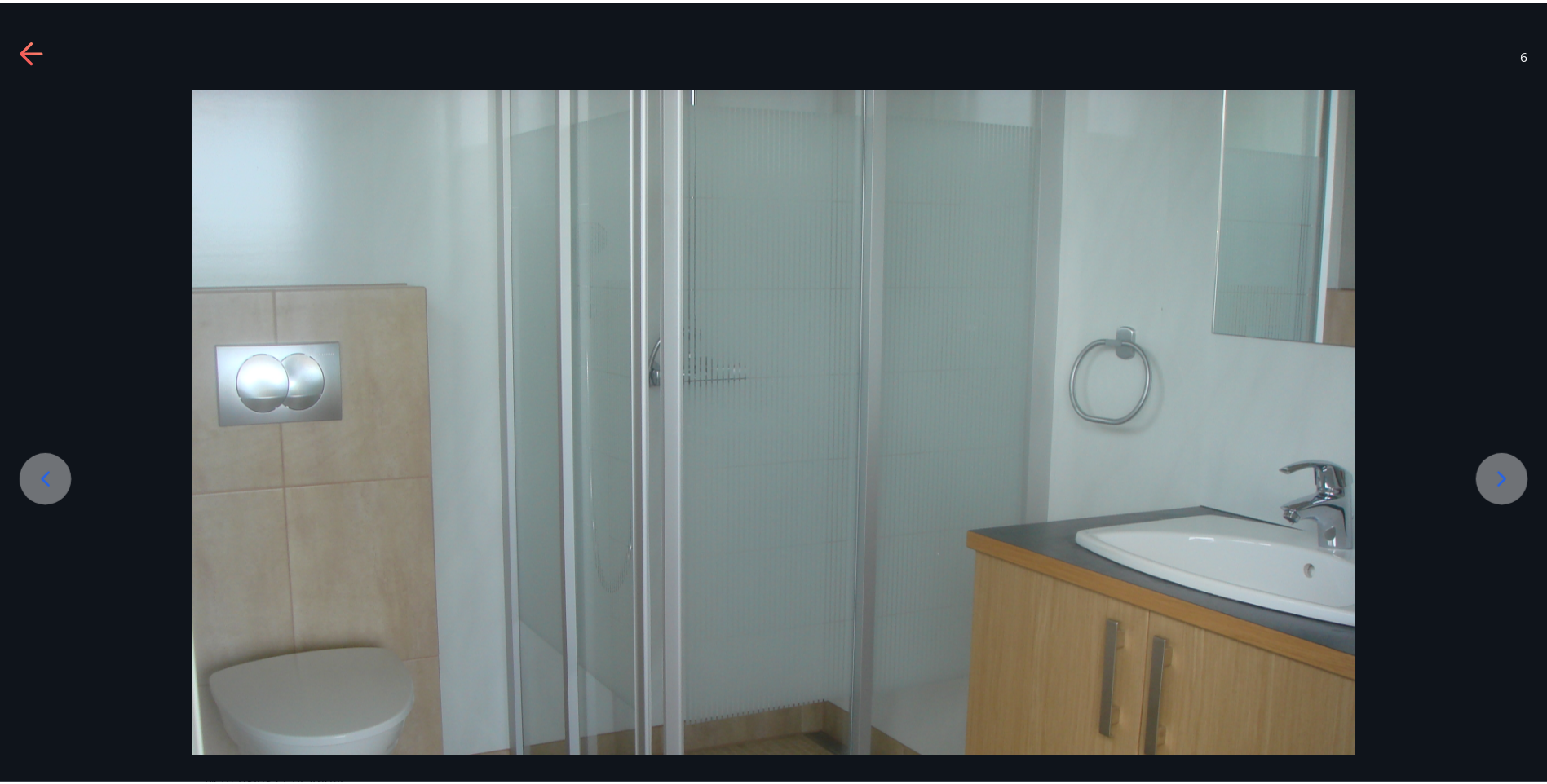
scroll to position [0, 0]
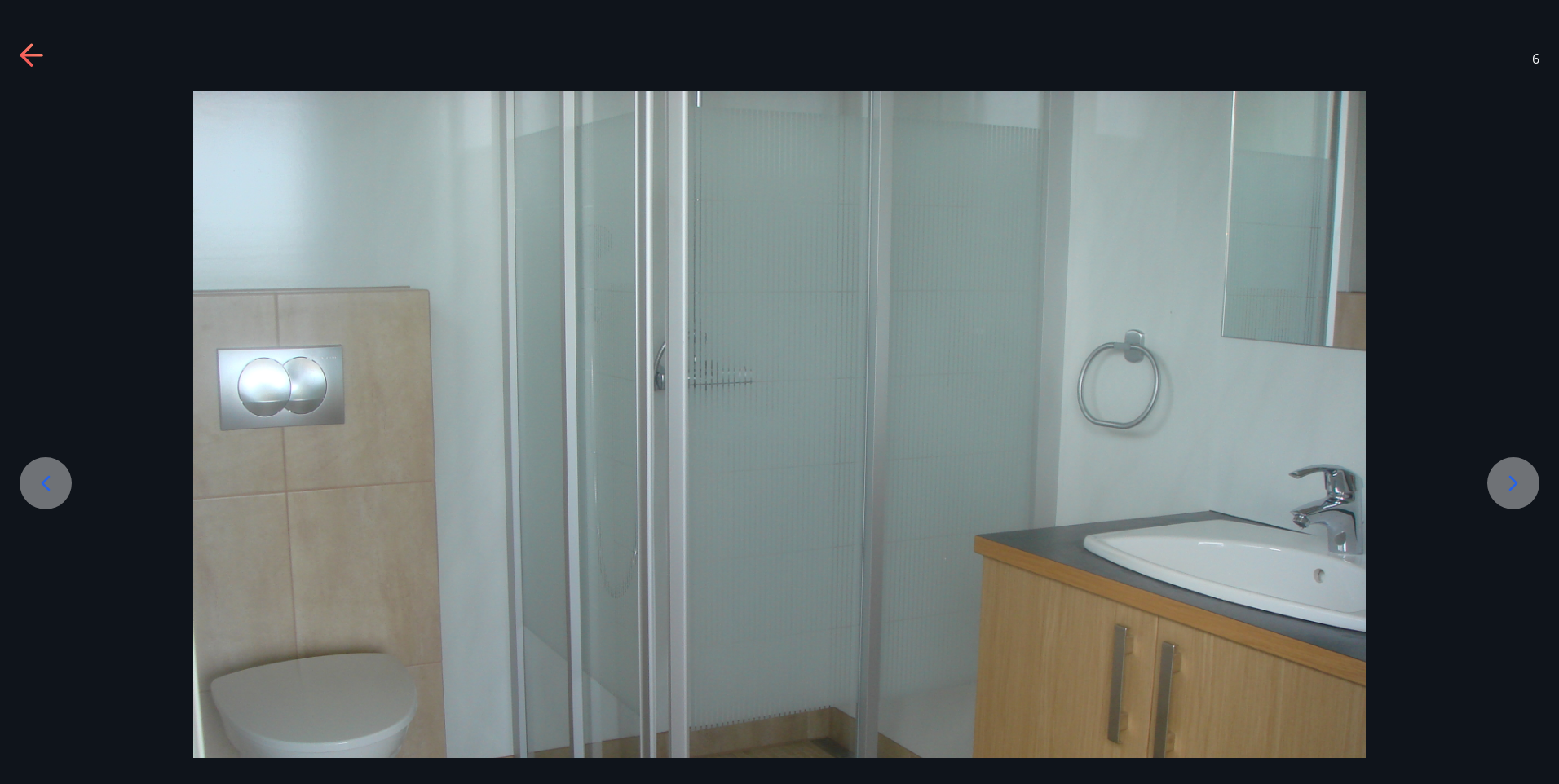
click at [1517, 482] on icon at bounding box center [1514, 483] width 26 height 26
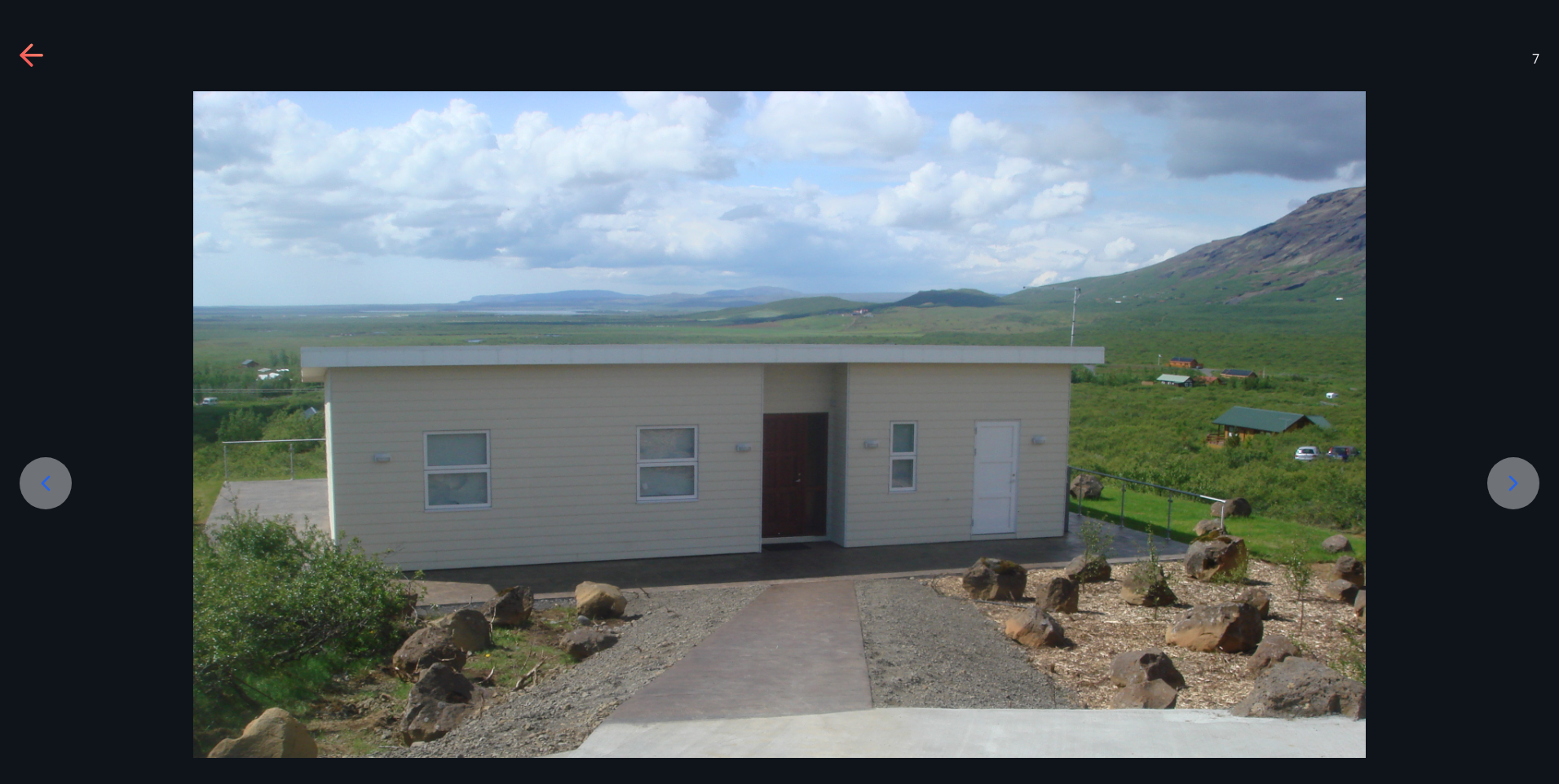
click at [1514, 483] on icon at bounding box center [1514, 483] width 26 height 26
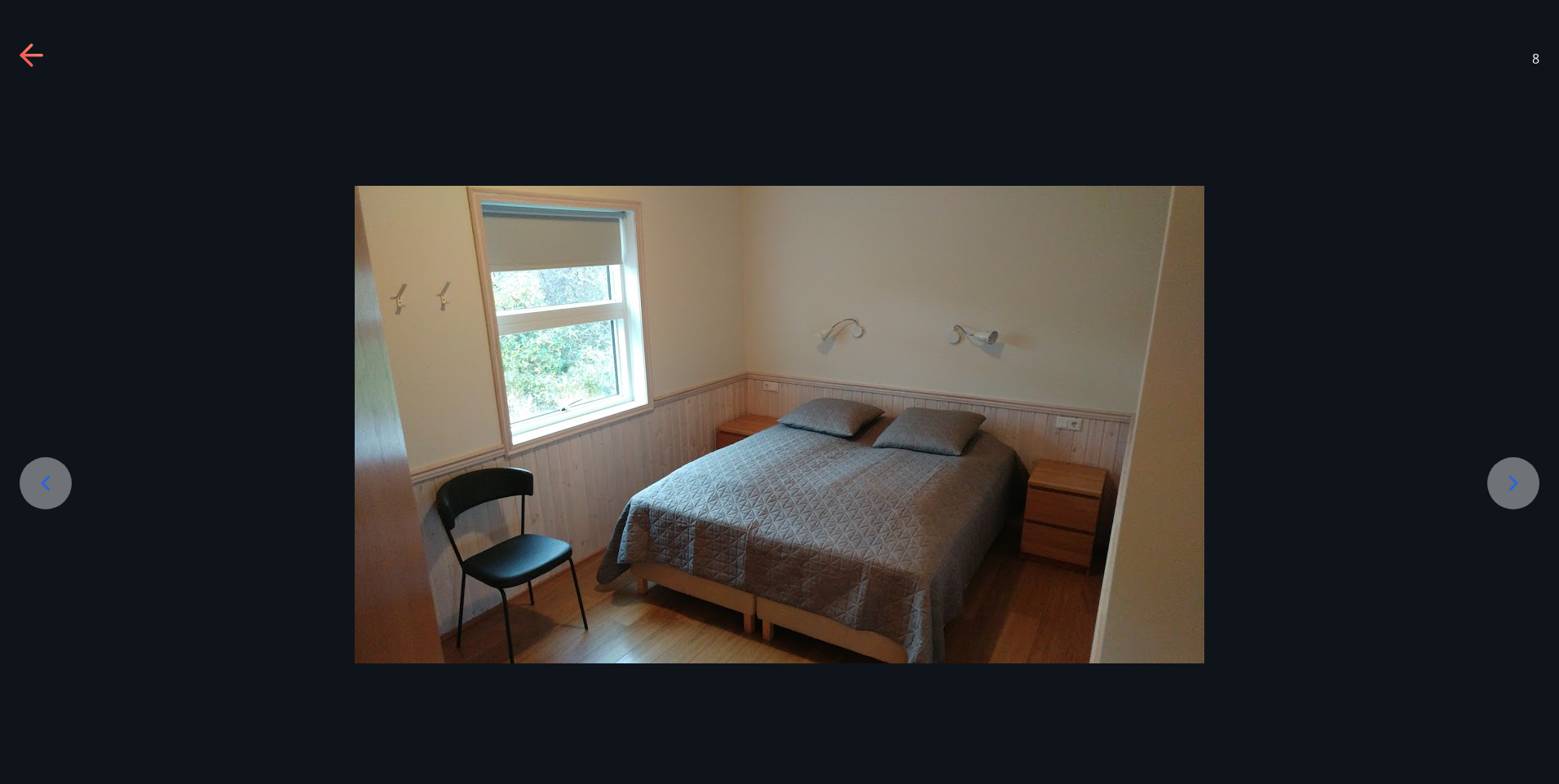
click at [1514, 483] on icon at bounding box center [1514, 483] width 26 height 26
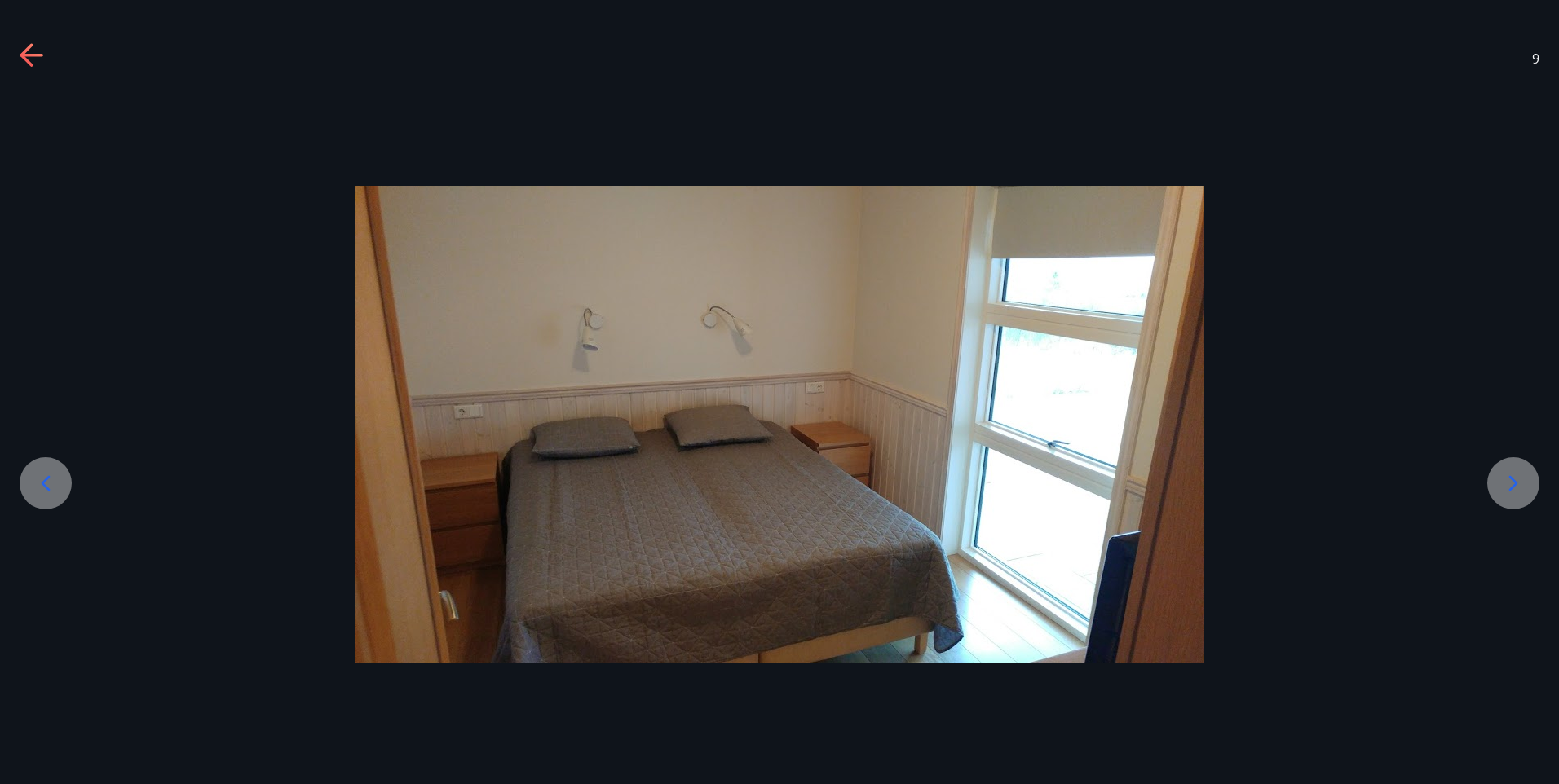
click at [1514, 483] on icon at bounding box center [1514, 483] width 26 height 26
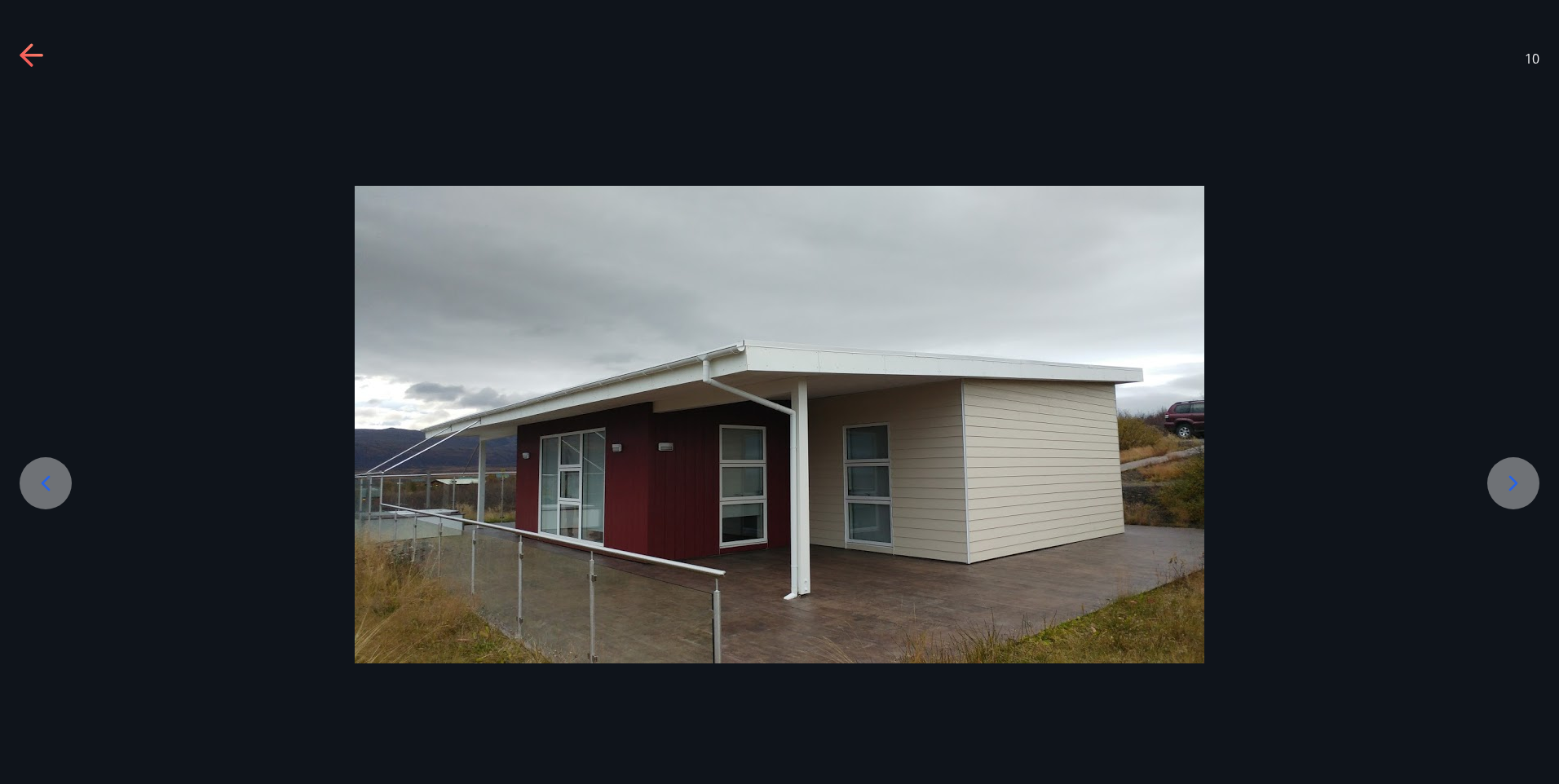
click at [1514, 483] on icon at bounding box center [1514, 483] width 26 height 26
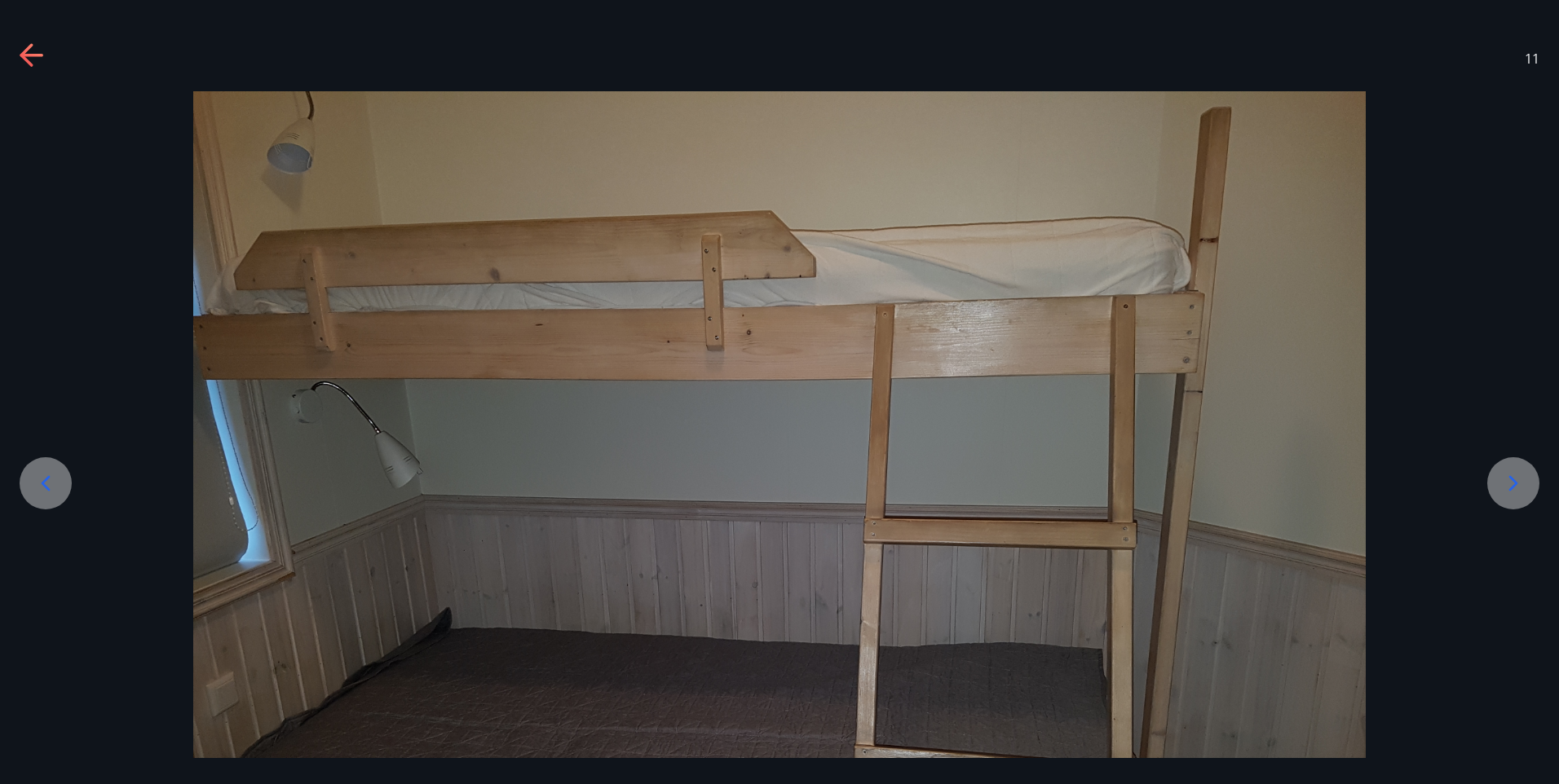
click at [1514, 483] on icon at bounding box center [1514, 483] width 26 height 26
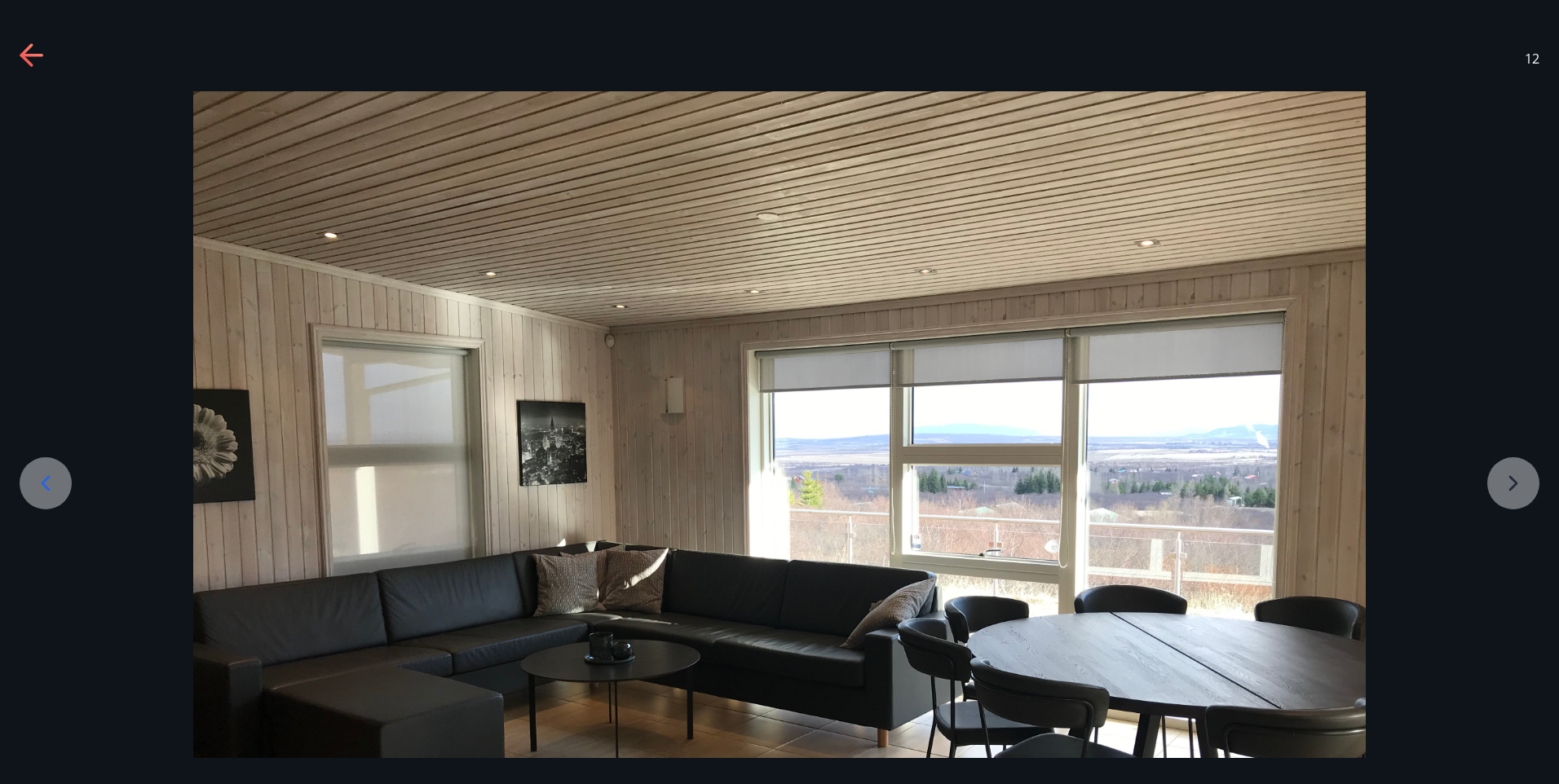
click at [1514, 483] on div at bounding box center [780, 531] width 1559 height 880
click at [30, 48] on icon at bounding box center [26, 55] width 13 height 23
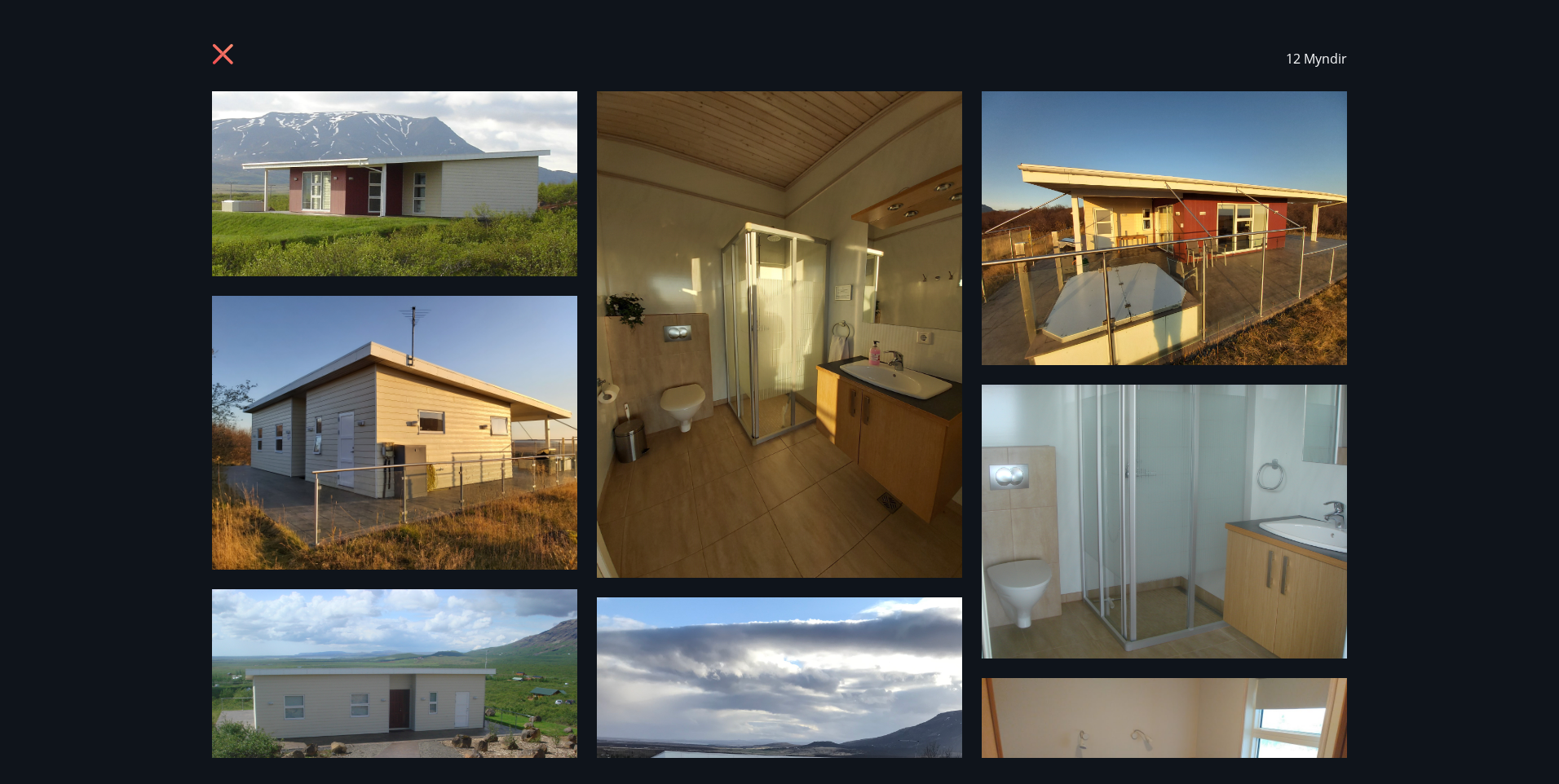
click at [226, 53] on icon at bounding box center [223, 55] width 21 height 21
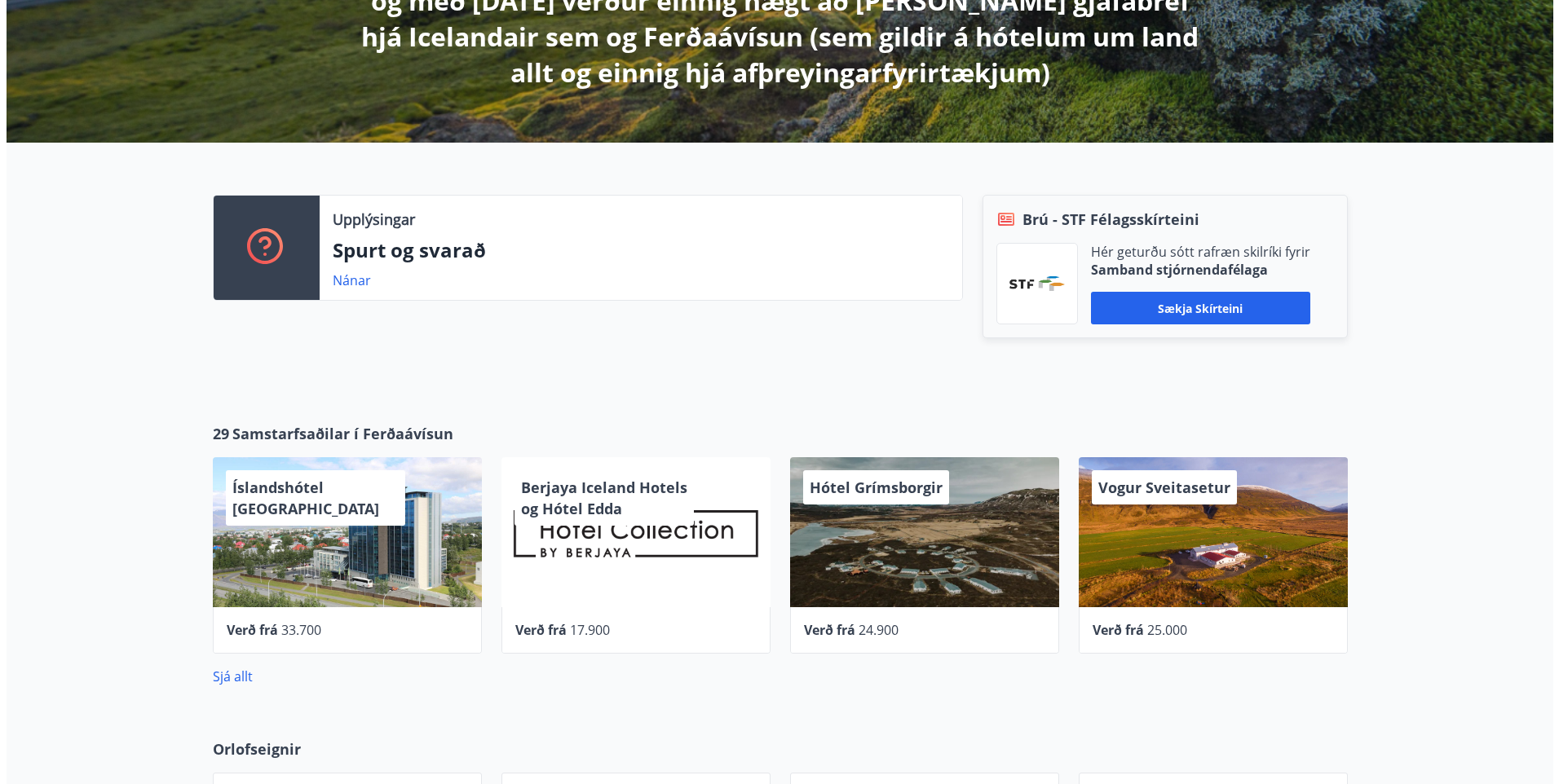
scroll to position [489, 0]
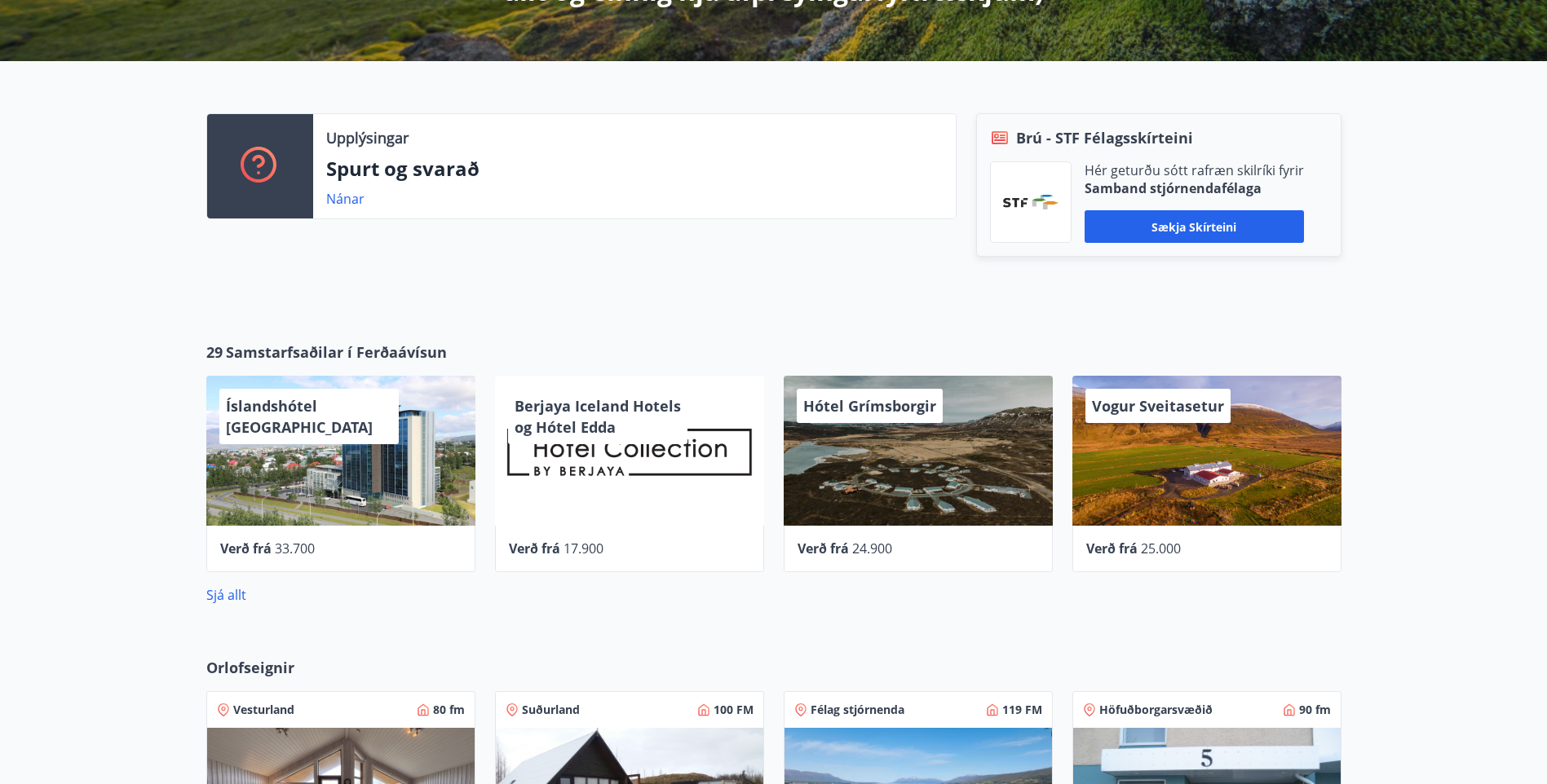
click at [877, 402] on span "Hótel Grímsborgir" at bounding box center [869, 405] width 133 height 20
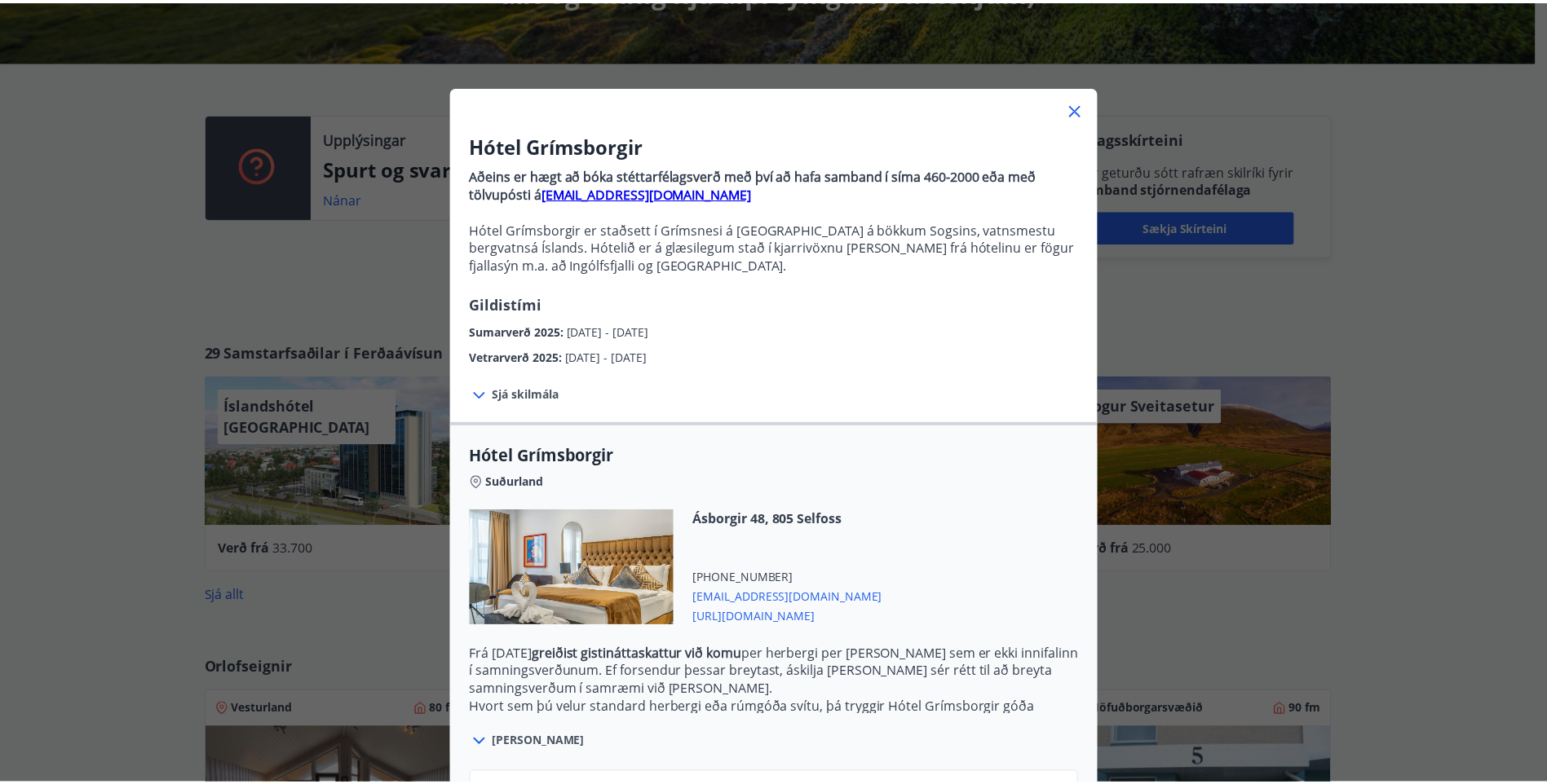
scroll to position [0, 0]
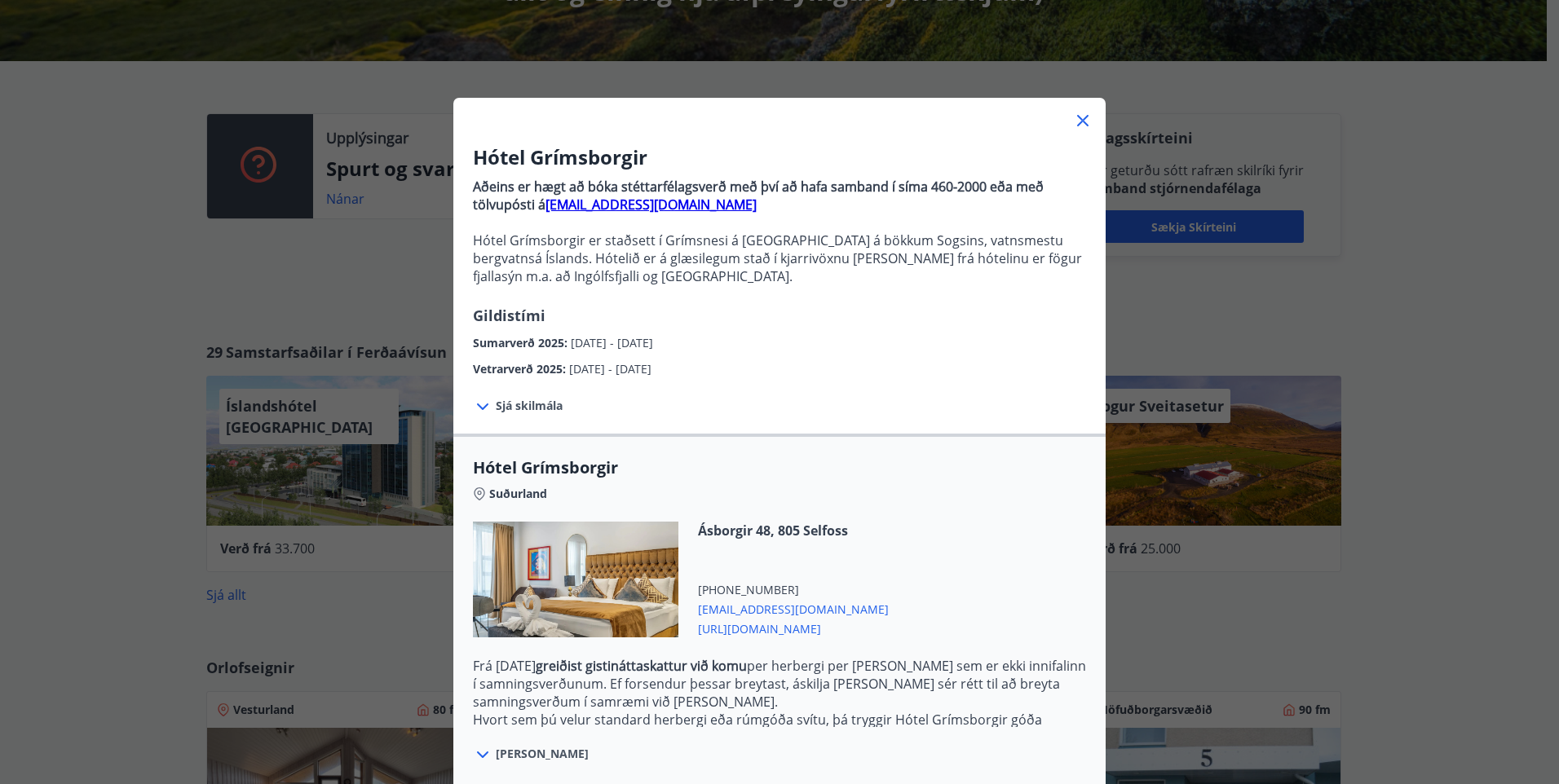
click at [1079, 118] on icon at bounding box center [1082, 120] width 20 height 20
